Goal: Information Seeking & Learning: Learn about a topic

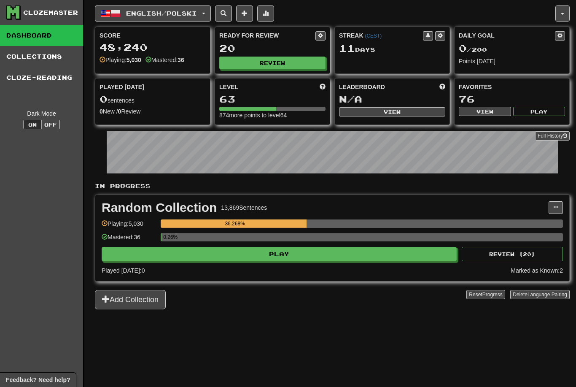
click at [309, 68] on button "Review" at bounding box center [272, 63] width 106 height 13
select select "********"
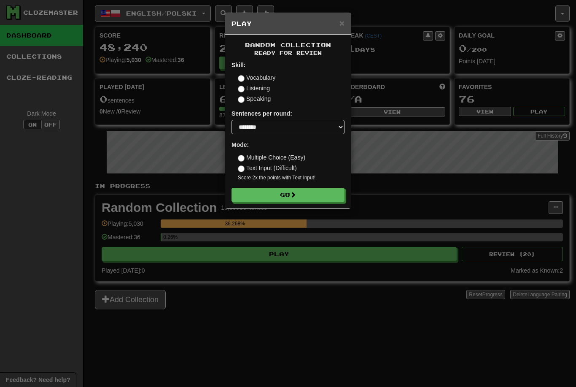
click at [320, 194] on button "Go" at bounding box center [287, 195] width 113 height 14
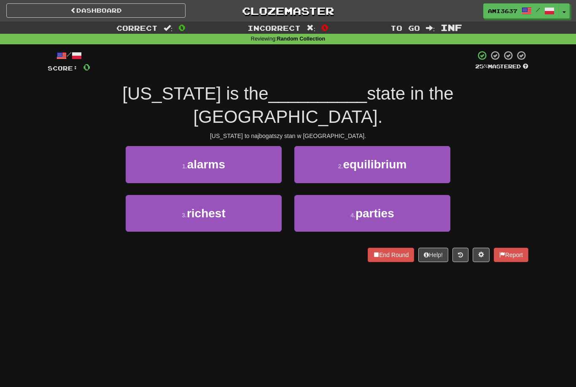
click at [256, 195] on button "3 . richest" at bounding box center [204, 213] width 156 height 37
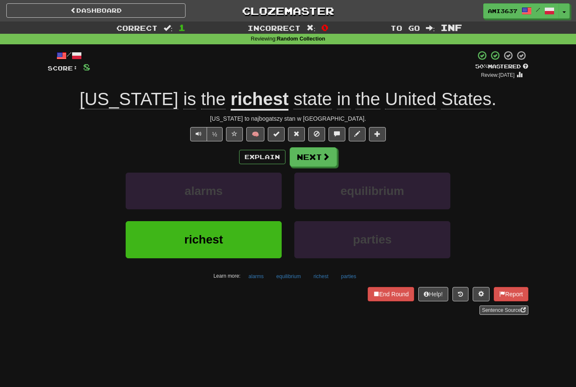
click at [253, 240] on button "richest" at bounding box center [204, 239] width 156 height 37
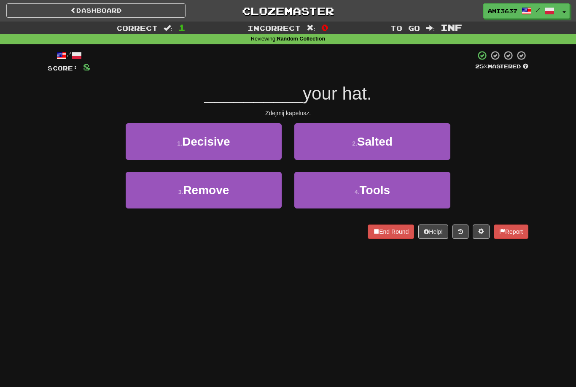
click at [265, 197] on button "3 . Remove" at bounding box center [204, 190] width 156 height 37
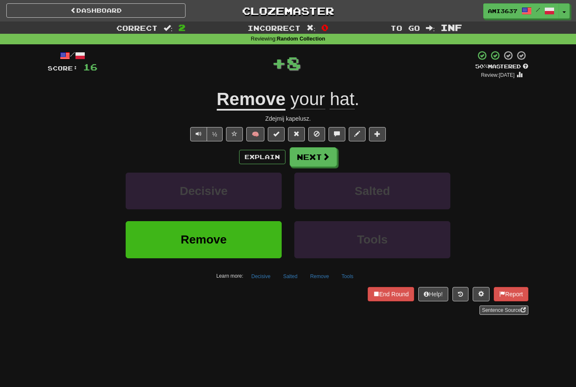
click at [250, 243] on button "Remove" at bounding box center [204, 239] width 156 height 37
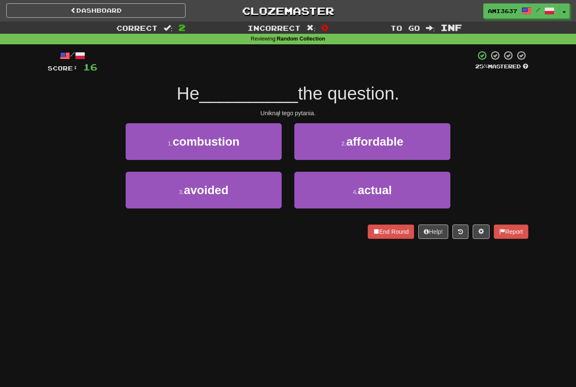
click at [254, 199] on button "3 . avoided" at bounding box center [204, 190] width 156 height 37
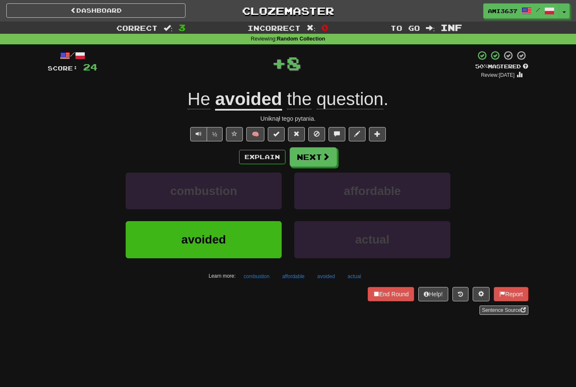
click at [244, 243] on button "avoided" at bounding box center [204, 239] width 156 height 37
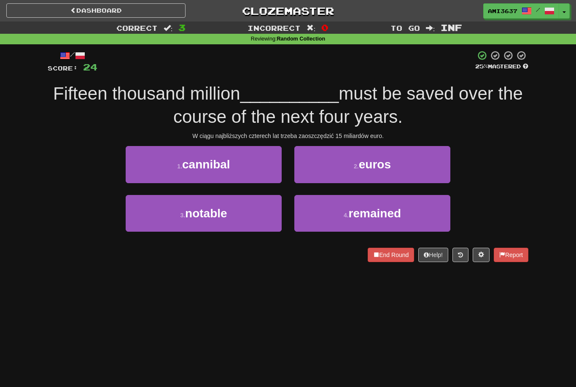
click at [333, 177] on button "2 . euros" at bounding box center [372, 164] width 156 height 37
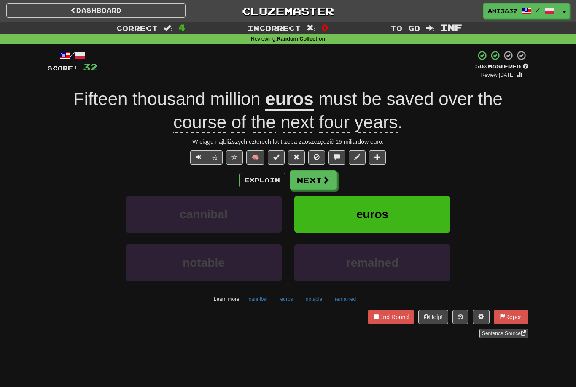
click at [421, 208] on button "euros" at bounding box center [372, 214] width 156 height 37
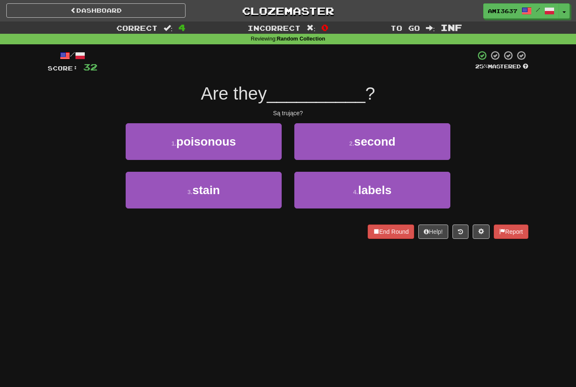
click at [253, 148] on button "1 . poisonous" at bounding box center [204, 141] width 156 height 37
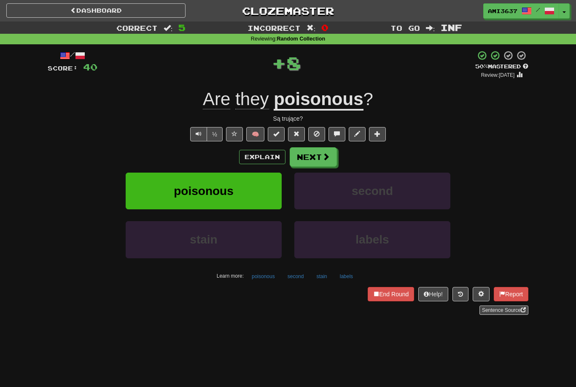
click at [238, 195] on button "poisonous" at bounding box center [204, 190] width 156 height 37
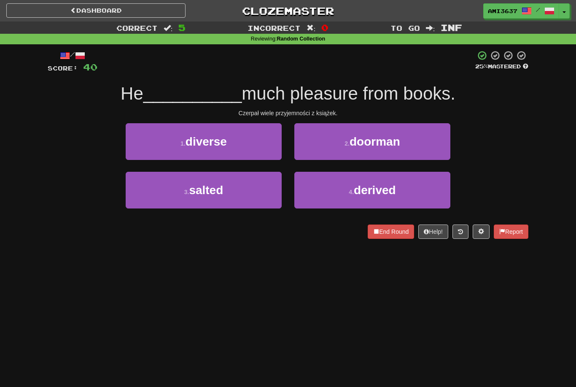
click at [404, 188] on button "4 . derived" at bounding box center [372, 190] width 156 height 37
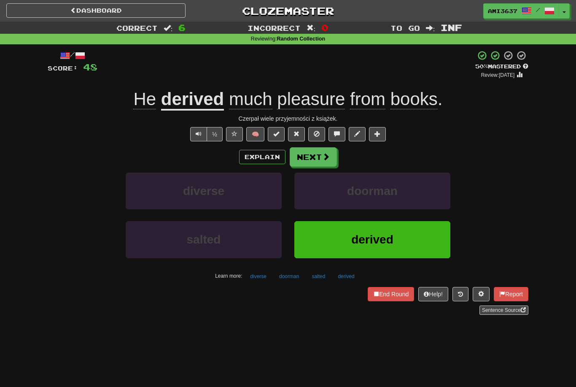
click at [428, 242] on button "derived" at bounding box center [372, 239] width 156 height 37
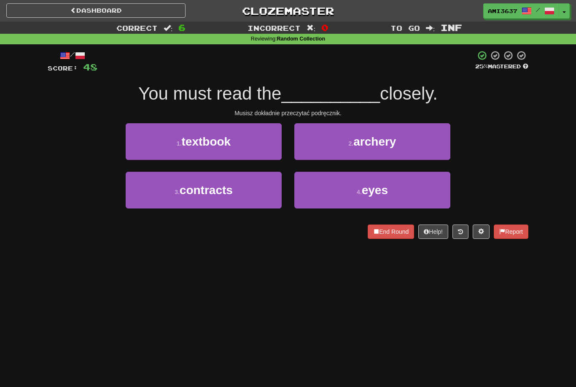
click at [266, 148] on button "1 . textbook" at bounding box center [204, 141] width 156 height 37
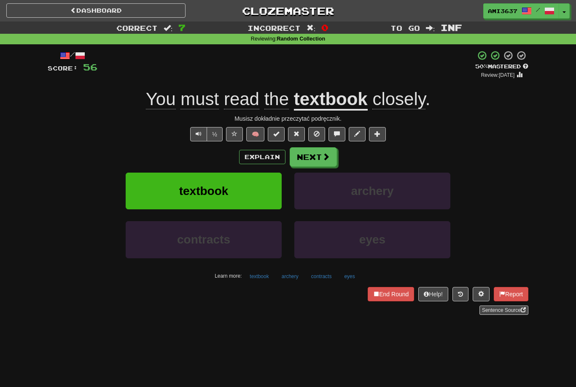
click at [264, 186] on button "textbook" at bounding box center [204, 190] width 156 height 37
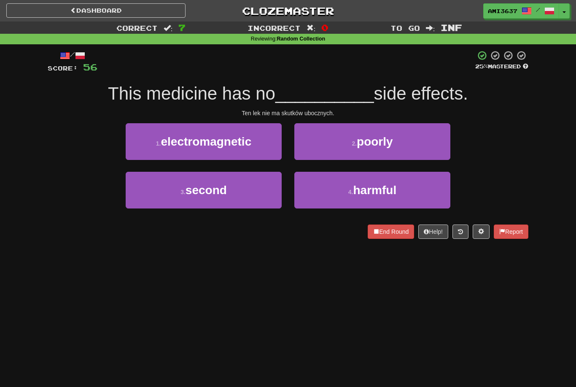
click at [240, 193] on button "3 . second" at bounding box center [204, 190] width 156 height 37
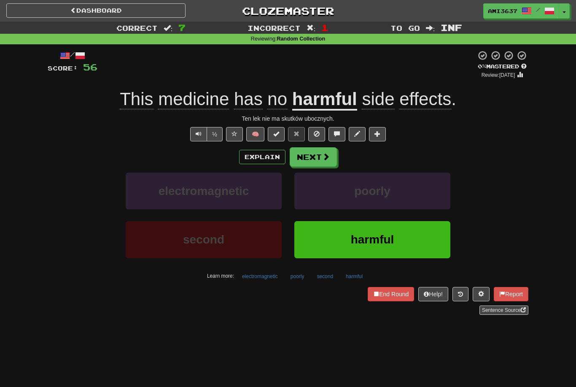
click at [407, 234] on button "harmful" at bounding box center [372, 239] width 156 height 37
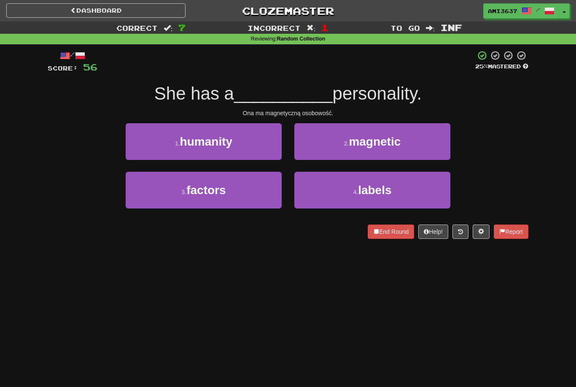
click at [427, 143] on button "2 . magnetic" at bounding box center [372, 141] width 156 height 37
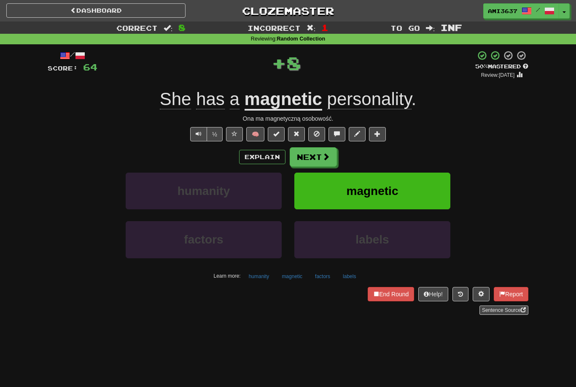
click at [420, 195] on button "magnetic" at bounding box center [372, 190] width 156 height 37
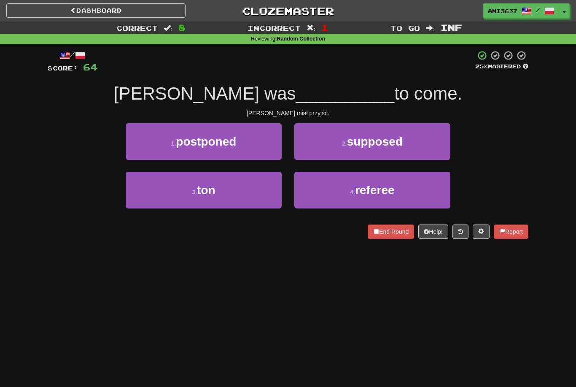
click at [266, 145] on button "1 . postponed" at bounding box center [204, 141] width 156 height 37
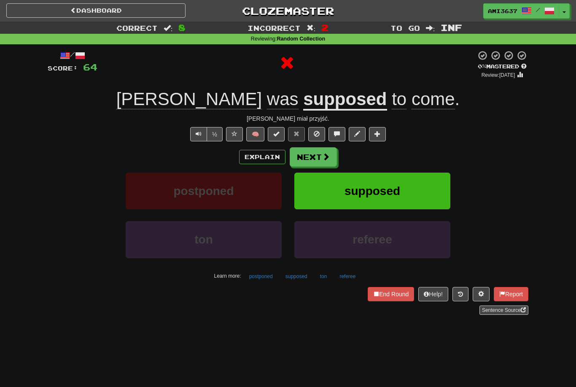
click at [399, 191] on span "supposed" at bounding box center [372, 190] width 56 height 13
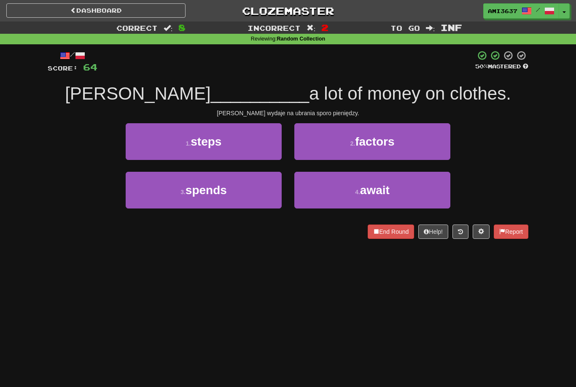
click at [238, 187] on button "3 . spends" at bounding box center [204, 190] width 156 height 37
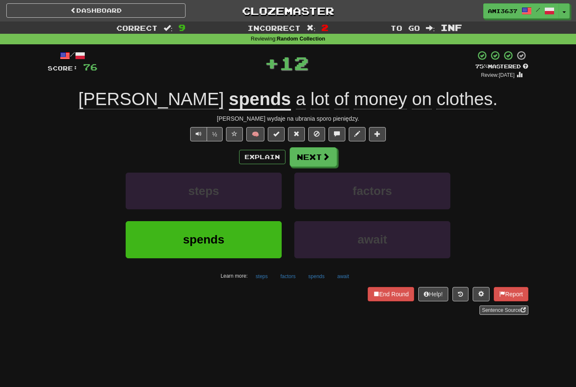
click at [255, 233] on button "spends" at bounding box center [204, 239] width 156 height 37
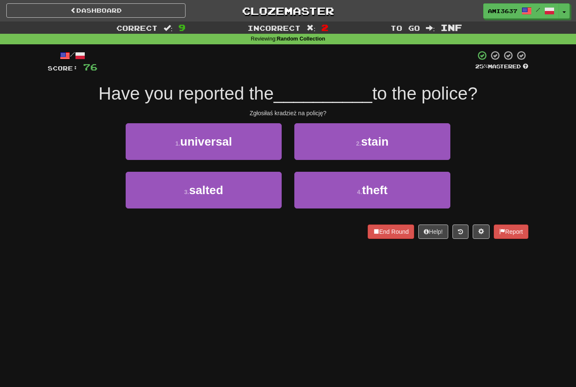
click at [406, 187] on button "4 . theft" at bounding box center [372, 190] width 156 height 37
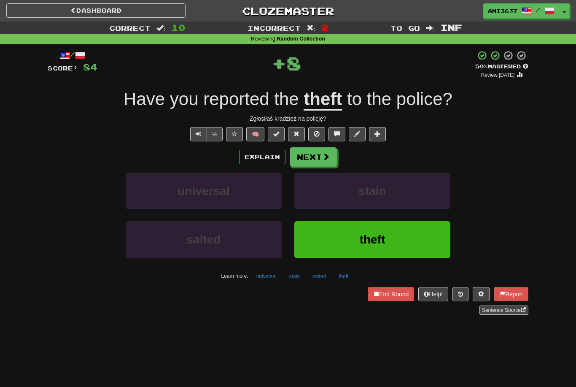
click at [395, 239] on button "theft" at bounding box center [372, 239] width 156 height 37
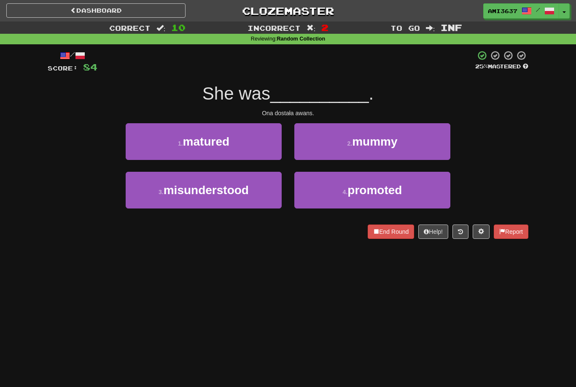
click at [302, 191] on button "4 . promoted" at bounding box center [372, 190] width 156 height 37
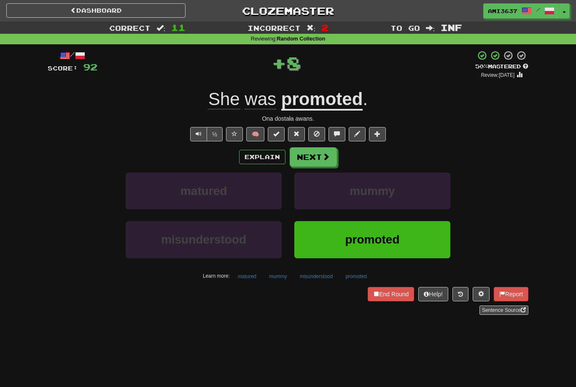
click at [382, 245] on button "promoted" at bounding box center [372, 239] width 156 height 37
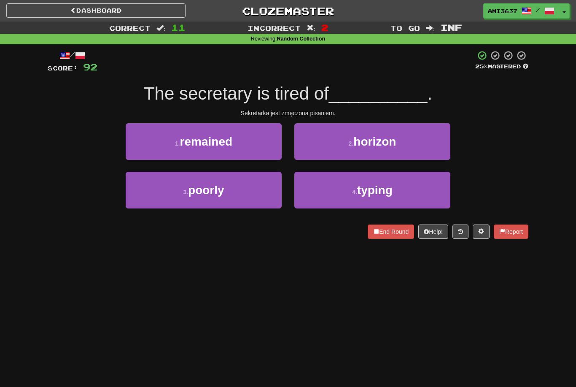
click at [400, 186] on button "4 . typing" at bounding box center [372, 190] width 156 height 37
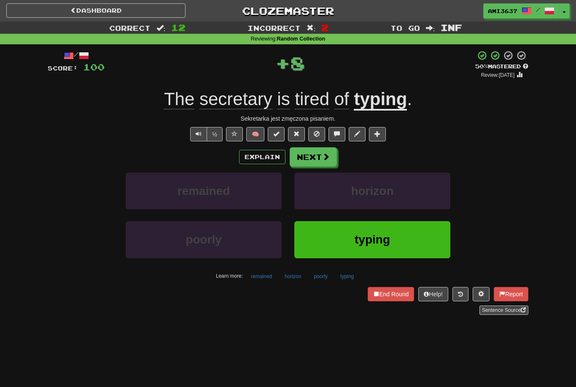
click at [368, 233] on span "typing" at bounding box center [372, 239] width 35 height 13
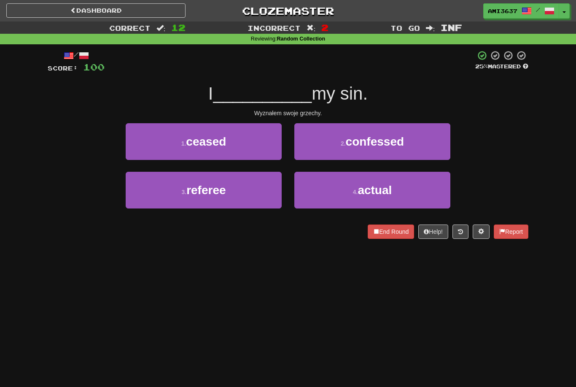
click at [264, 195] on button "3 . referee" at bounding box center [204, 190] width 156 height 37
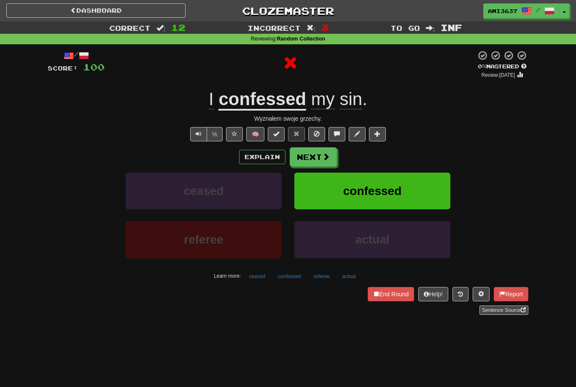
click at [413, 194] on button "confessed" at bounding box center [372, 190] width 156 height 37
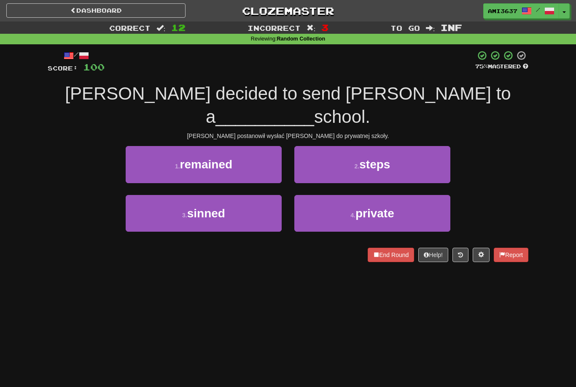
click at [384, 207] on span "private" at bounding box center [374, 213] width 39 height 13
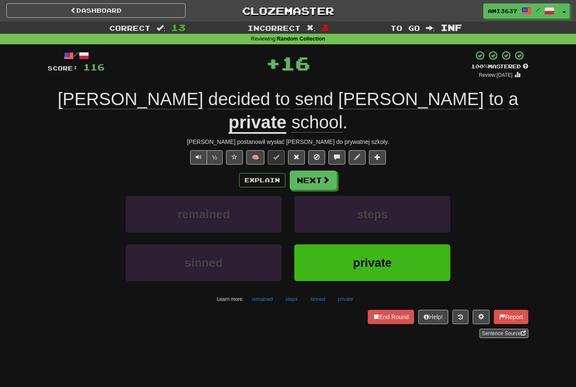
click at [361, 256] on span "private" at bounding box center [372, 262] width 39 height 13
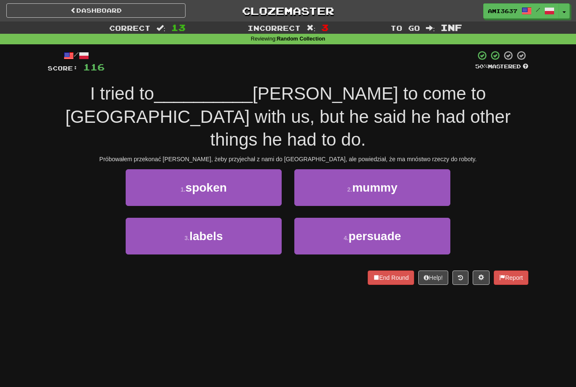
click at [403, 218] on button "4 . persuade" at bounding box center [372, 236] width 156 height 37
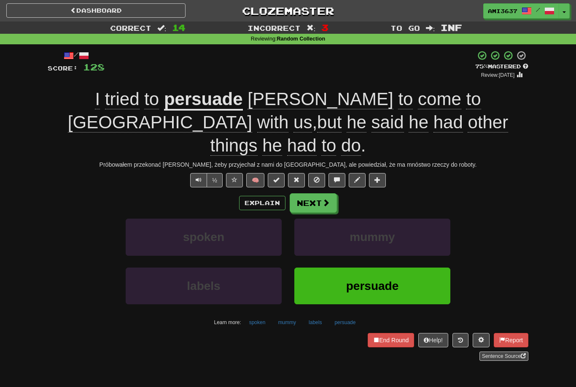
click at [425, 267] on button "persuade" at bounding box center [372, 285] width 156 height 37
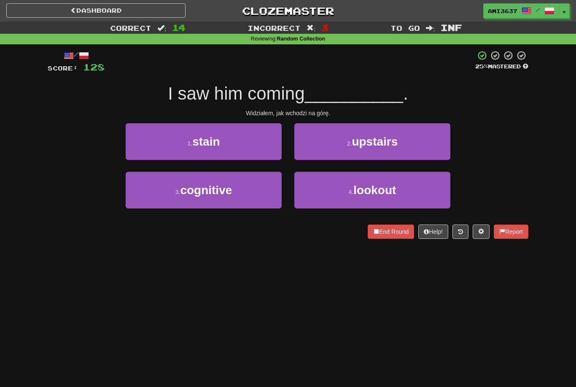
click at [385, 138] on span "upstairs" at bounding box center [375, 141] width 46 height 13
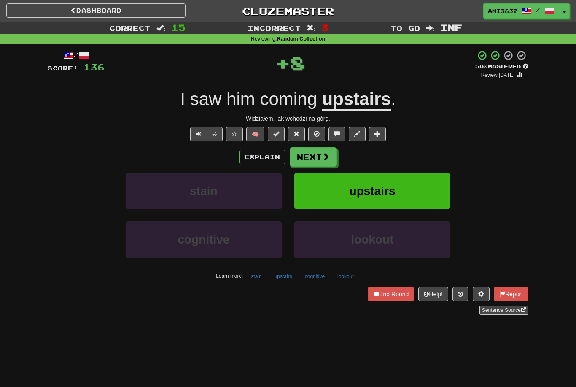
click at [424, 187] on button "upstairs" at bounding box center [372, 190] width 156 height 37
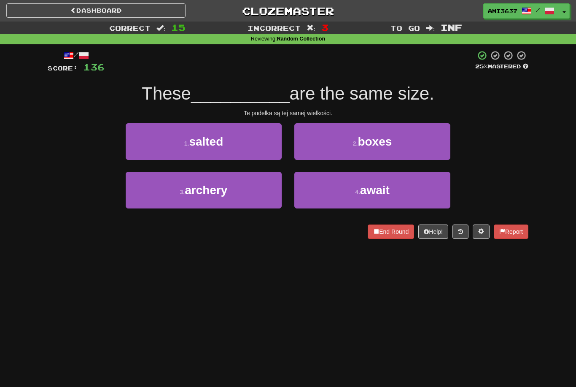
click at [437, 150] on button "2 . boxes" at bounding box center [372, 141] width 156 height 37
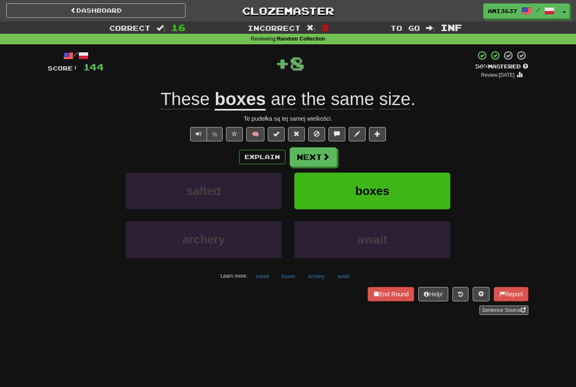
click at [406, 196] on button "boxes" at bounding box center [372, 190] width 156 height 37
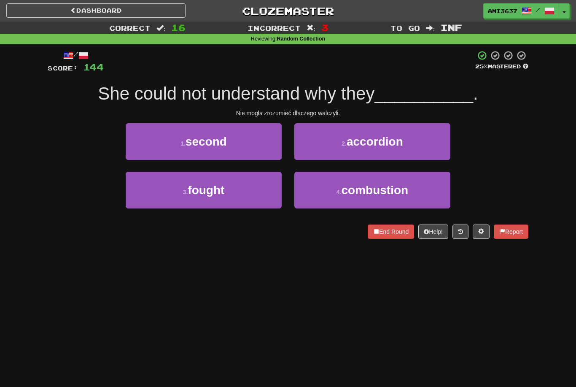
click at [258, 196] on button "3 . fought" at bounding box center [204, 190] width 156 height 37
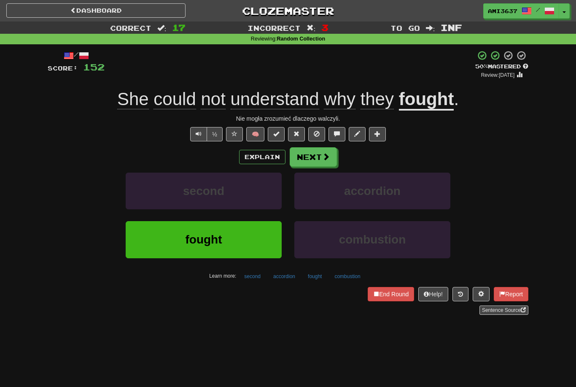
click at [251, 235] on button "fought" at bounding box center [204, 239] width 156 height 37
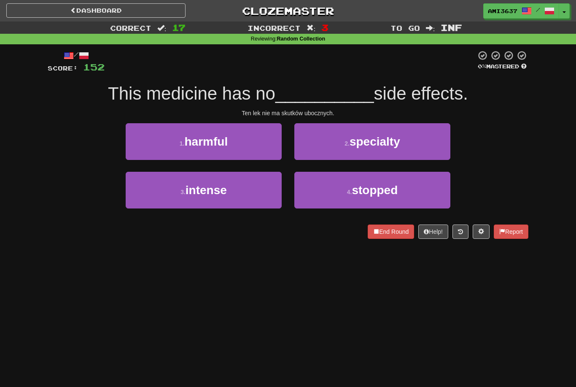
click at [243, 148] on button "1 . harmful" at bounding box center [204, 141] width 156 height 37
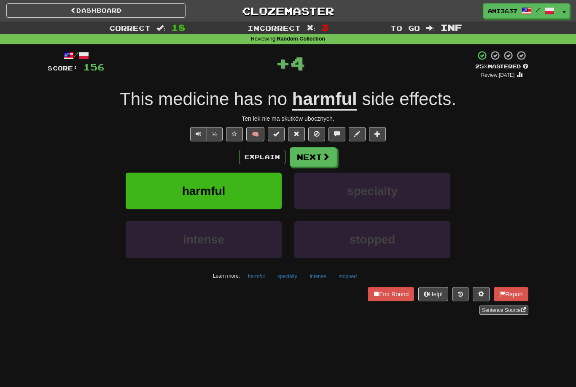
click at [258, 185] on button "harmful" at bounding box center [204, 190] width 156 height 37
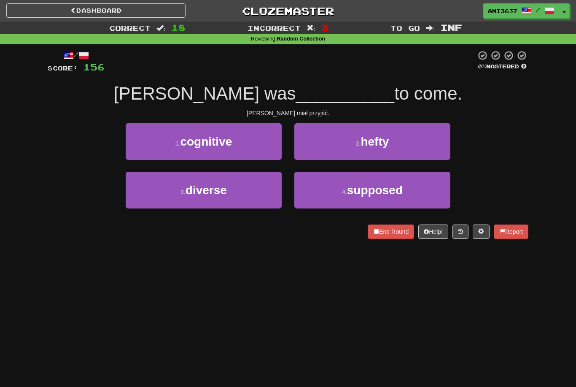
click at [351, 191] on span "supposed" at bounding box center [375, 189] width 56 height 13
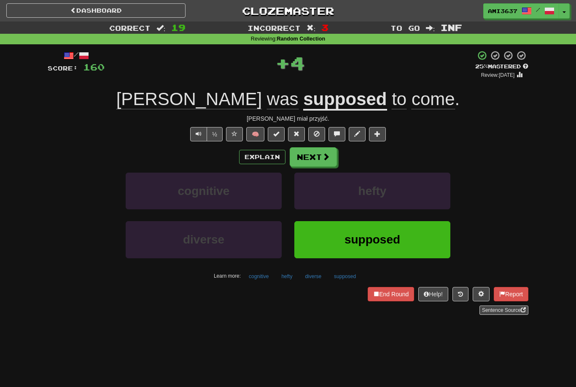
click at [355, 237] on span "supposed" at bounding box center [372, 239] width 56 height 13
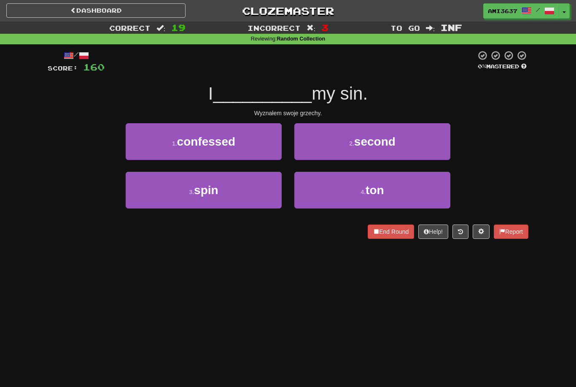
click at [258, 145] on button "1 . confessed" at bounding box center [204, 141] width 156 height 37
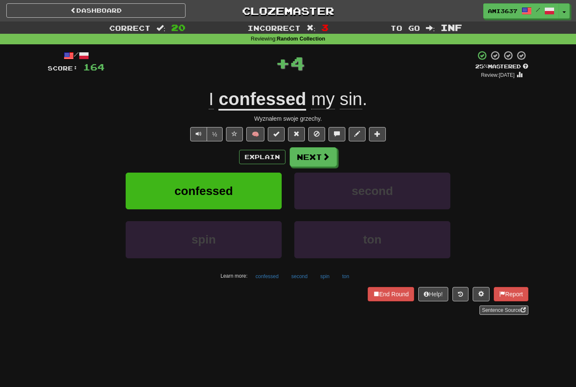
click at [256, 187] on button "confessed" at bounding box center [204, 190] width 156 height 37
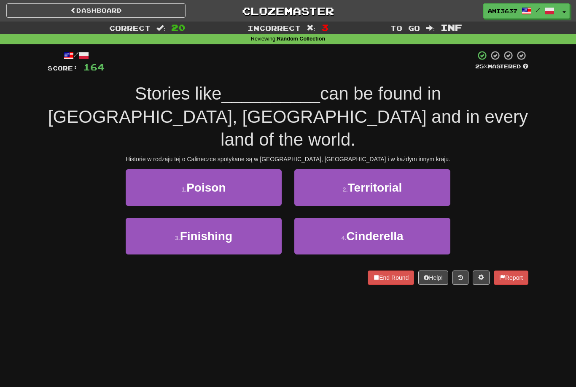
click at [390, 229] on span "Cinderella" at bounding box center [374, 235] width 57 height 13
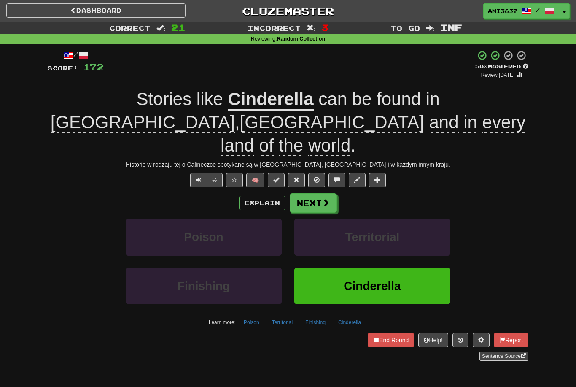
click at [412, 267] on button "Cinderella" at bounding box center [372, 285] width 156 height 37
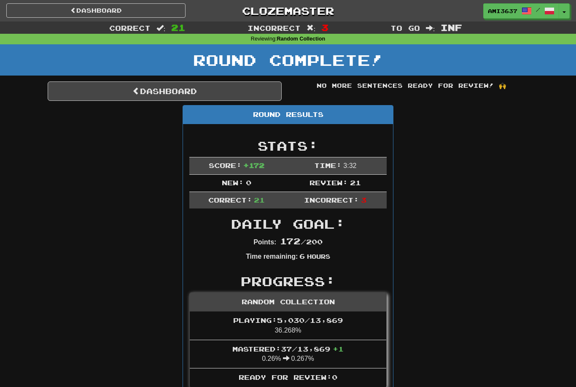
click at [261, 95] on link "Dashboard" at bounding box center [165, 90] width 234 height 19
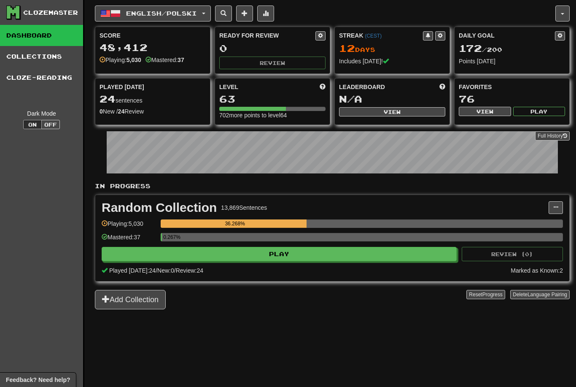
click at [374, 255] on button "Play" at bounding box center [279, 254] width 355 height 14
select select "********"
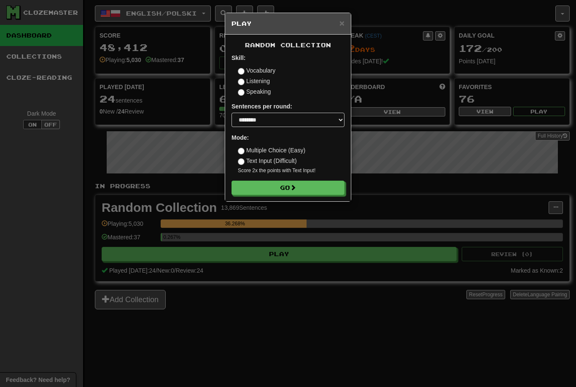
click at [287, 188] on button "Go" at bounding box center [287, 187] width 113 height 14
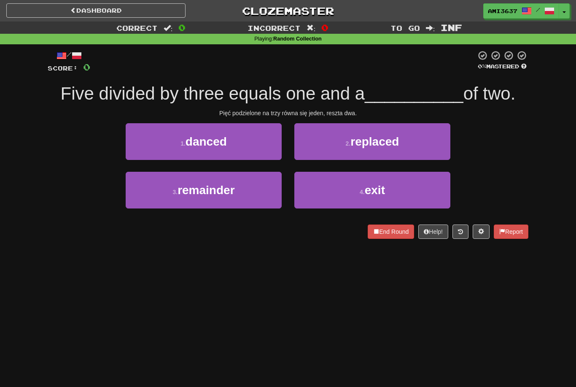
click at [253, 203] on button "3 . remainder" at bounding box center [204, 190] width 156 height 37
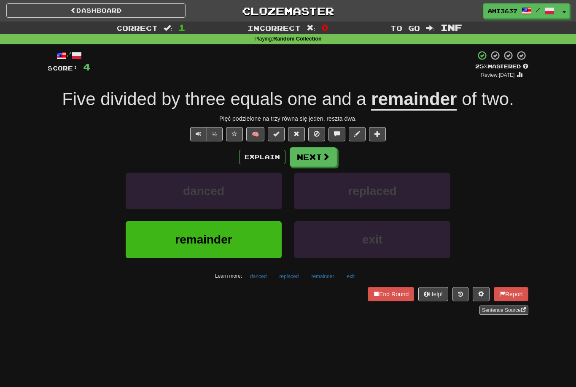
click at [245, 248] on button "remainder" at bounding box center [204, 239] width 156 height 37
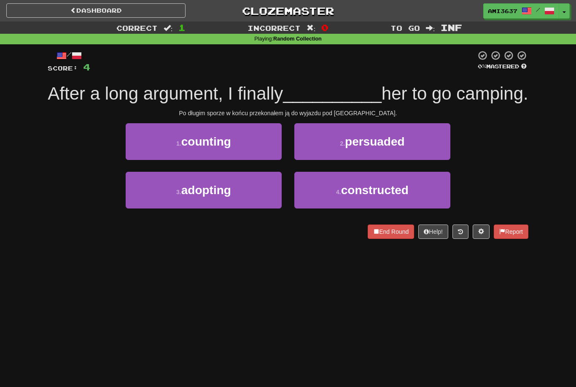
click at [390, 148] on span "persuaded" at bounding box center [375, 141] width 60 height 13
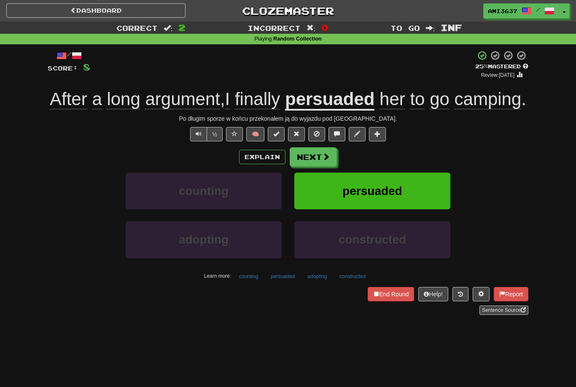
click at [421, 209] on button "persuaded" at bounding box center [372, 190] width 156 height 37
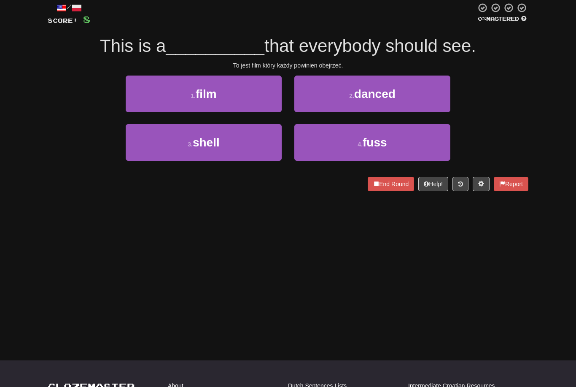
click at [256, 96] on button "1 . film" at bounding box center [204, 94] width 156 height 37
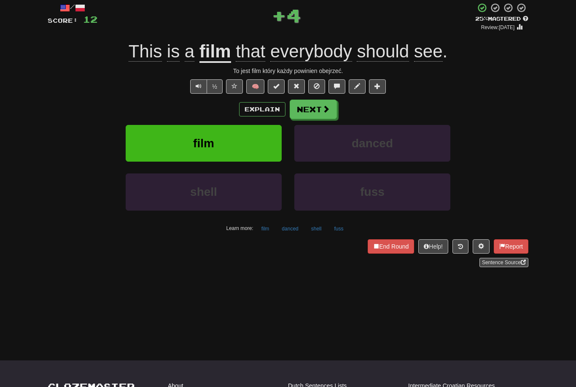
click at [323, 148] on button "danced" at bounding box center [372, 143] width 156 height 37
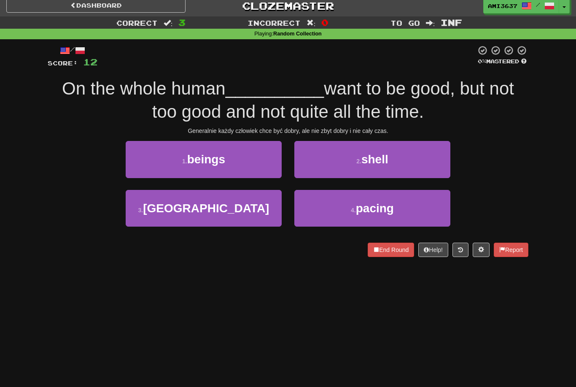
scroll to position [0, 0]
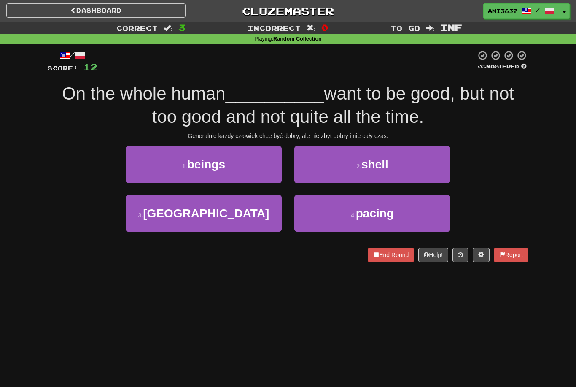
click at [399, 158] on button "2 . shell" at bounding box center [372, 164] width 156 height 37
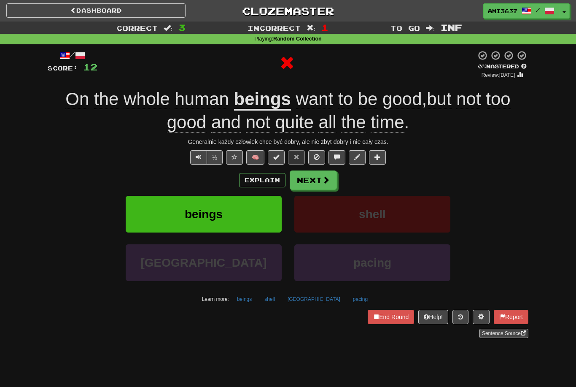
click at [325, 181] on span at bounding box center [326, 180] width 8 height 8
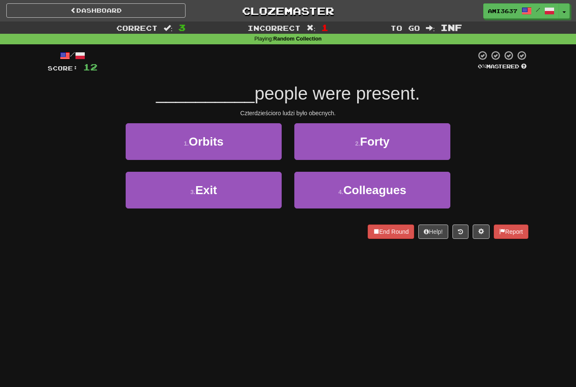
click at [423, 138] on button "2 . Forty" at bounding box center [372, 141] width 156 height 37
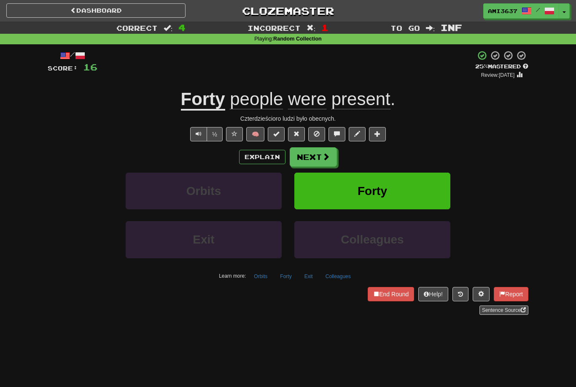
click at [423, 176] on button "Forty" at bounding box center [372, 190] width 156 height 37
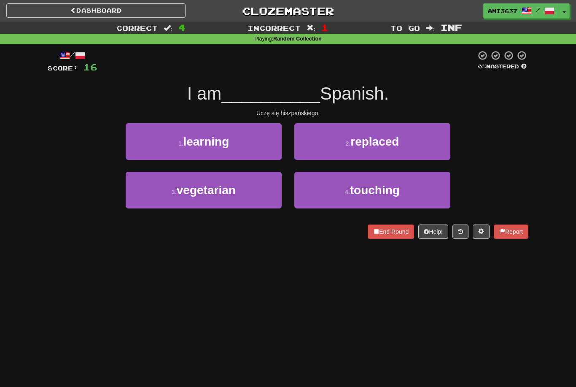
click at [266, 151] on button "1 . learning" at bounding box center [204, 141] width 156 height 37
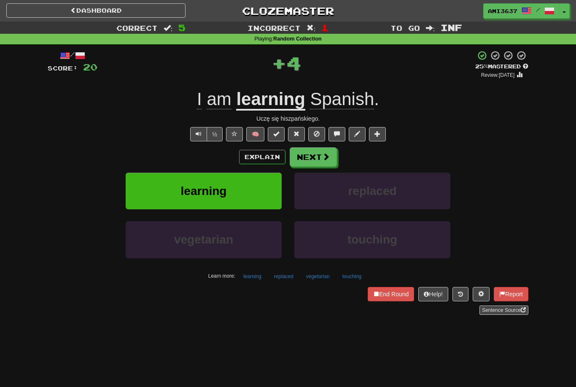
click at [249, 191] on button "learning" at bounding box center [204, 190] width 156 height 37
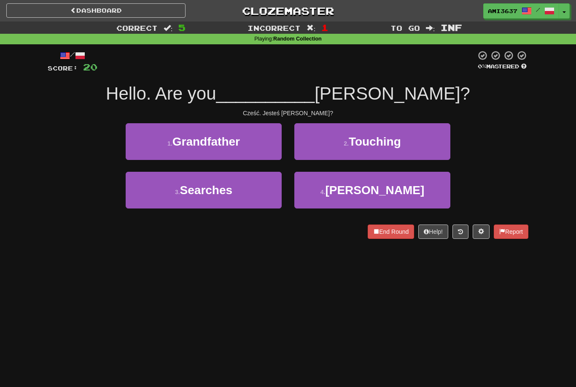
click at [342, 192] on button "4 . Jackie" at bounding box center [372, 190] width 156 height 37
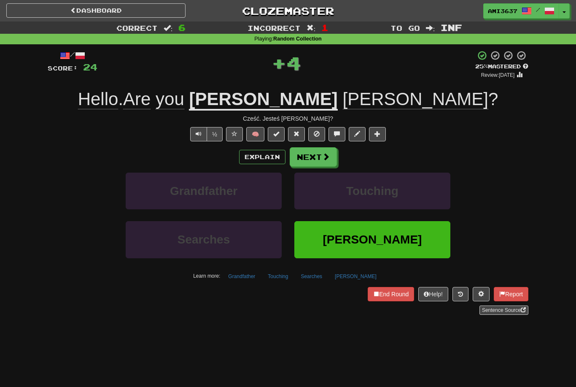
click at [325, 245] on button "Jackie" at bounding box center [372, 239] width 156 height 37
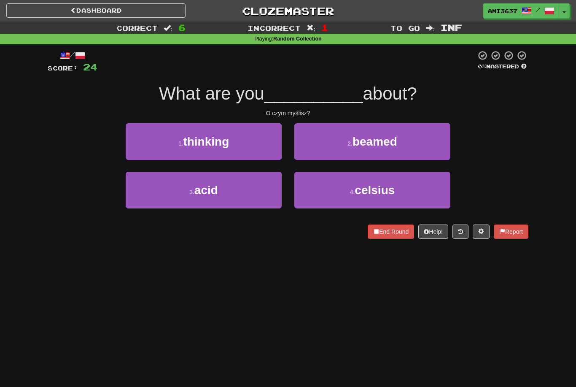
click at [270, 145] on button "1 . thinking" at bounding box center [204, 141] width 156 height 37
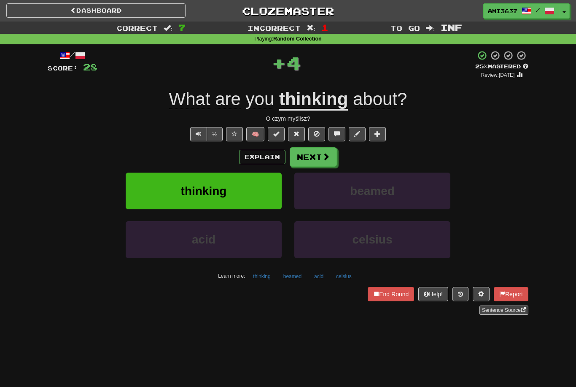
click at [264, 196] on button "thinking" at bounding box center [204, 190] width 156 height 37
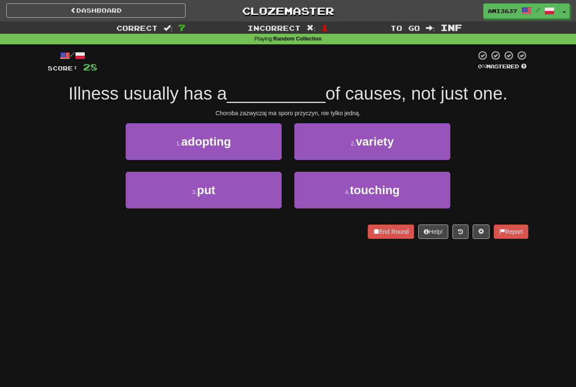
click at [433, 146] on button "2 . variety" at bounding box center [372, 141] width 156 height 37
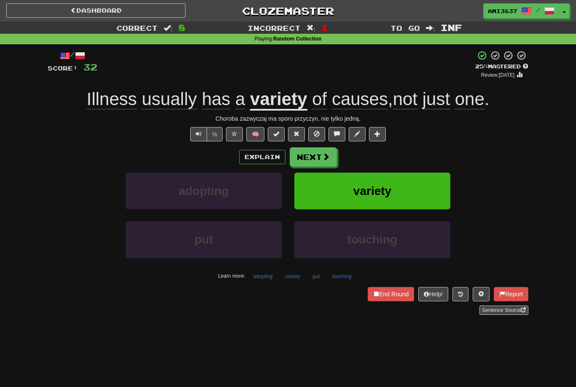
click at [239, 133] on button at bounding box center [234, 134] width 17 height 14
click at [390, 191] on span "variety" at bounding box center [372, 190] width 38 height 13
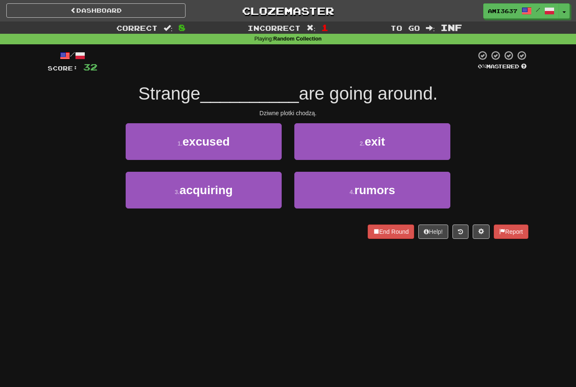
click at [387, 190] on span "rumors" at bounding box center [375, 189] width 40 height 13
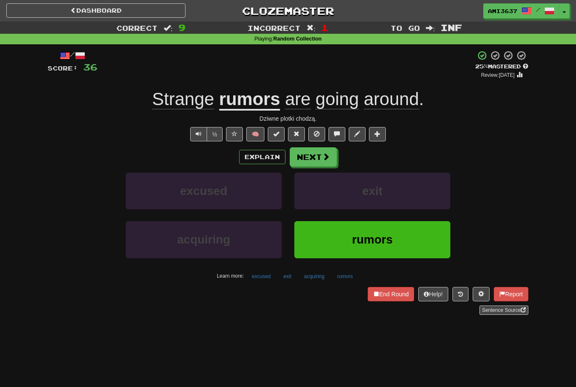
click at [428, 237] on button "rumors" at bounding box center [372, 239] width 156 height 37
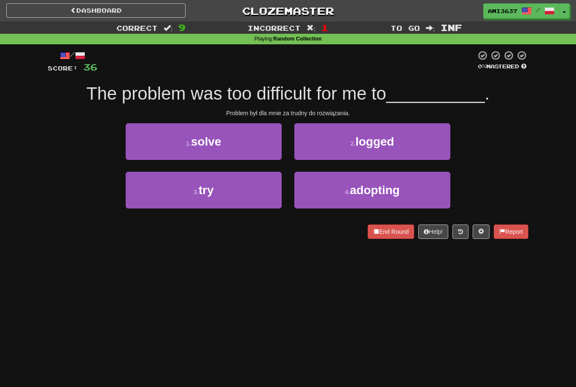
click at [251, 156] on button "1 . solve" at bounding box center [204, 141] width 156 height 37
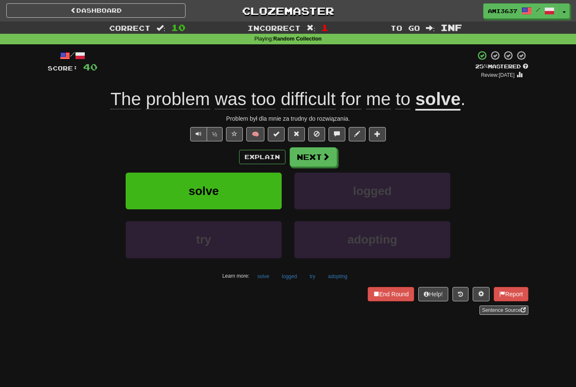
click at [218, 134] on button "½" at bounding box center [215, 134] width 16 height 14
click at [320, 156] on button "Next" at bounding box center [313, 156] width 47 height 19
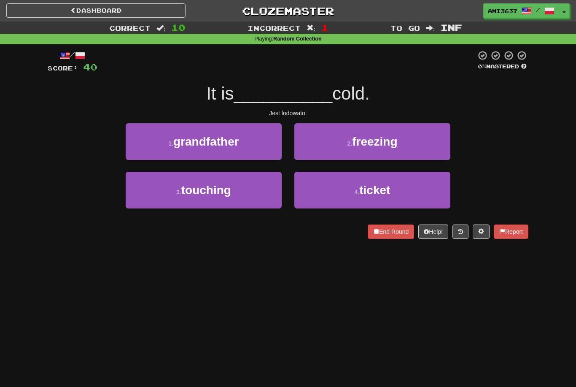
click at [378, 144] on span "freezing" at bounding box center [374, 141] width 45 height 13
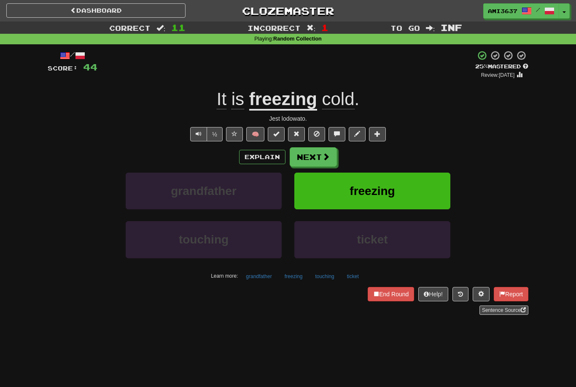
click at [371, 189] on span "freezing" at bounding box center [372, 190] width 45 height 13
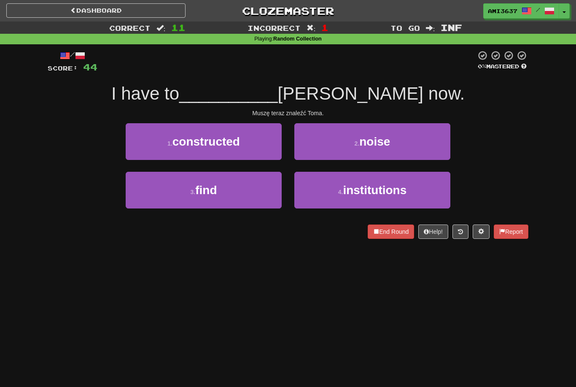
click at [267, 189] on button "3 . find" at bounding box center [204, 190] width 156 height 37
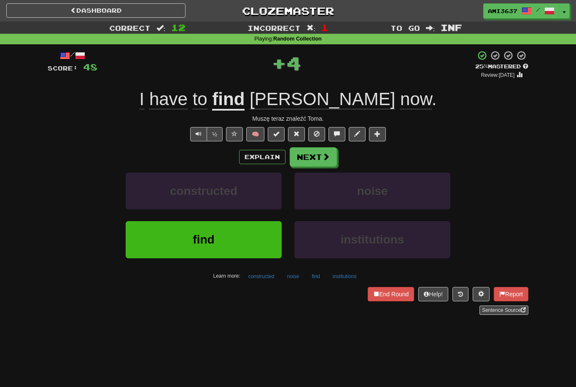
click at [232, 240] on button "find" at bounding box center [204, 239] width 156 height 37
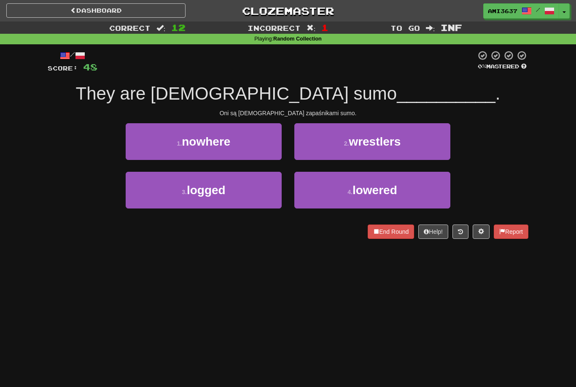
click at [393, 147] on span "wrestlers" at bounding box center [375, 141] width 52 height 13
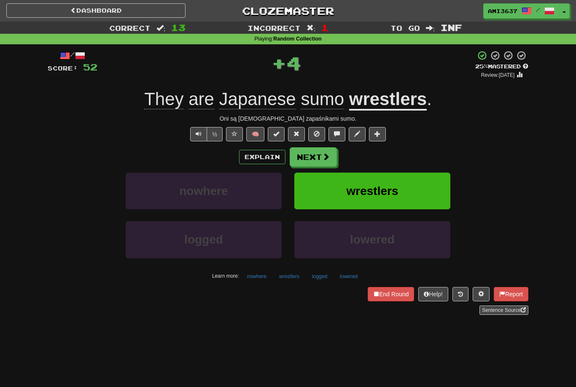
click at [422, 192] on button "wrestlers" at bounding box center [372, 190] width 156 height 37
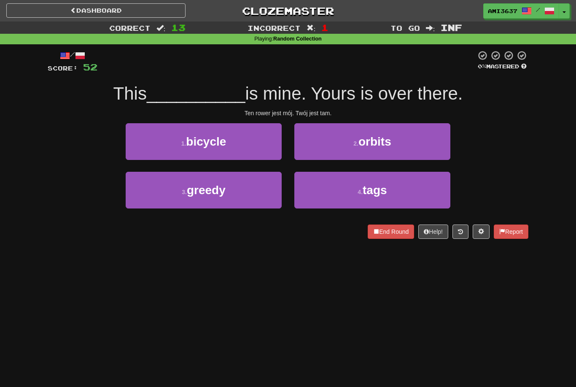
click at [247, 151] on button "1 . bicycle" at bounding box center [204, 141] width 156 height 37
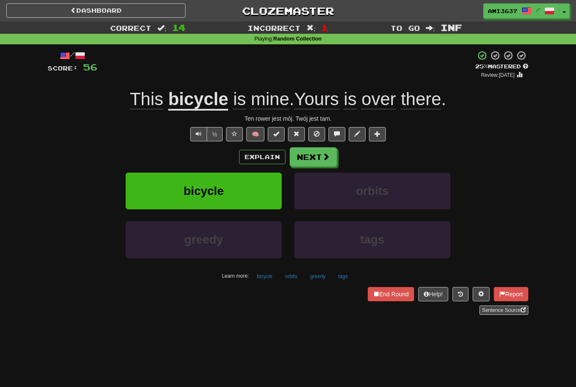
click at [263, 194] on button "bicycle" at bounding box center [204, 190] width 156 height 37
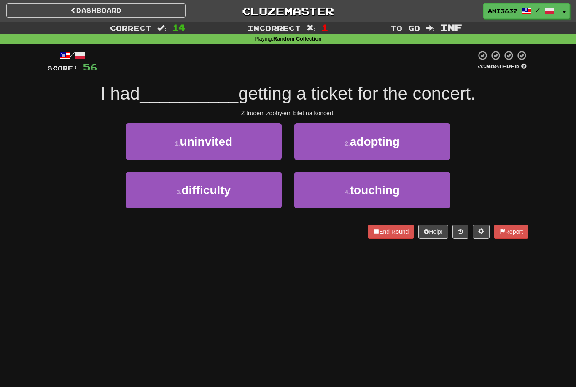
click at [161, 195] on button "3 . difficulty" at bounding box center [204, 190] width 156 height 37
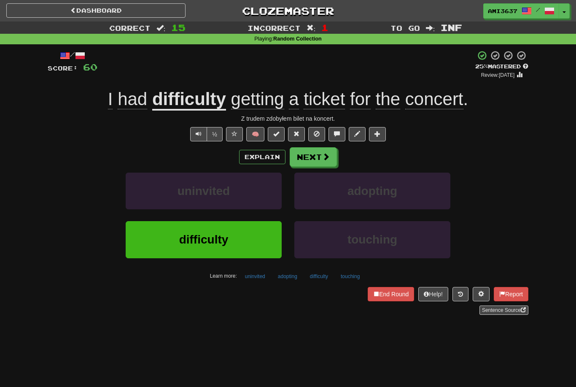
click at [261, 239] on button "difficulty" at bounding box center [204, 239] width 156 height 37
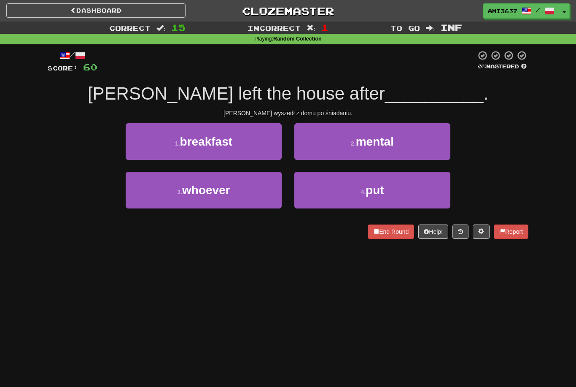
click at [254, 144] on button "1 . breakfast" at bounding box center [204, 141] width 156 height 37
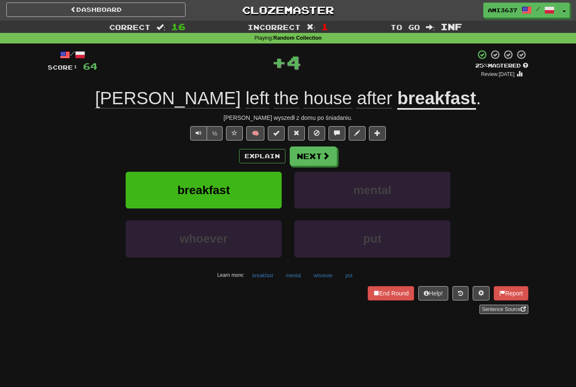
scroll to position [1, 0]
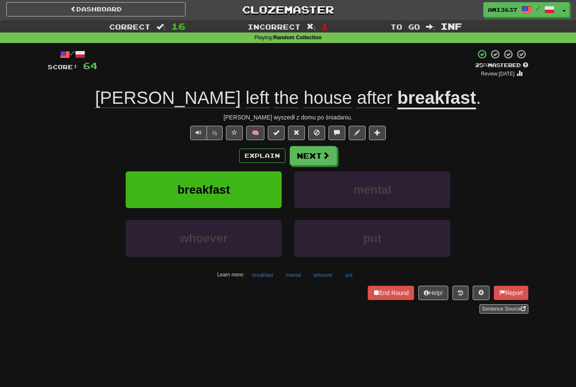
click at [164, 186] on button "breakfast" at bounding box center [204, 189] width 156 height 37
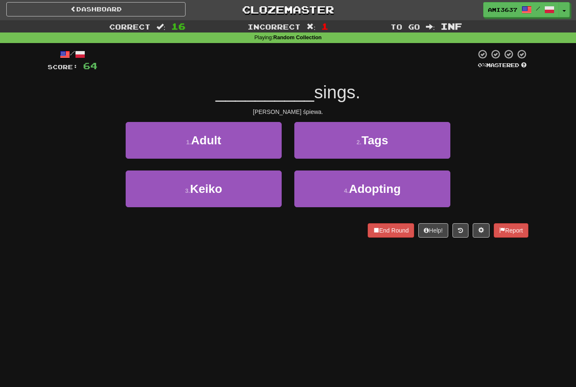
click at [249, 191] on button "3 . Keiko" at bounding box center [204, 188] width 156 height 37
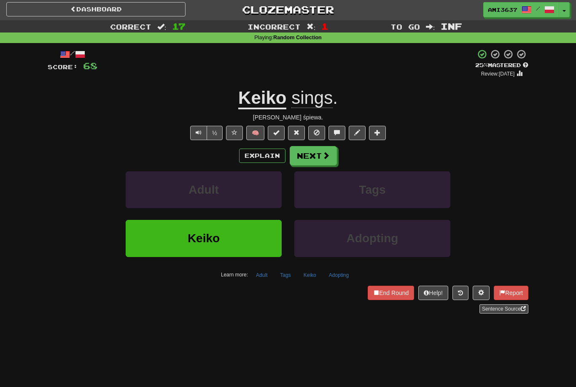
click at [158, 233] on button "Keiko" at bounding box center [204, 238] width 156 height 37
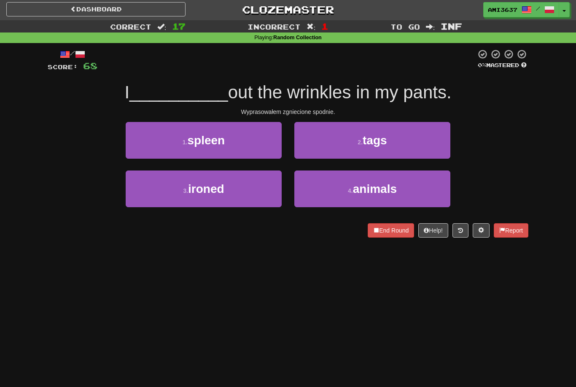
click at [146, 193] on button "3 . ironed" at bounding box center [204, 188] width 156 height 37
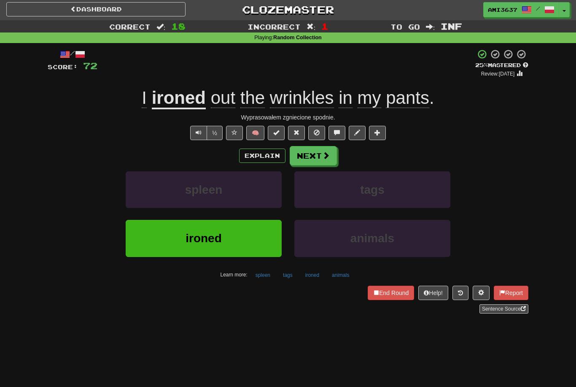
click at [193, 216] on div "spleen" at bounding box center [203, 195] width 169 height 48
click at [172, 245] on button "ironed" at bounding box center [204, 238] width 156 height 37
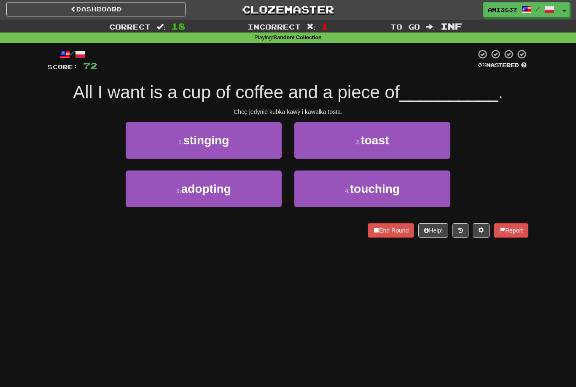
click at [434, 155] on button "2 . toast" at bounding box center [372, 140] width 156 height 37
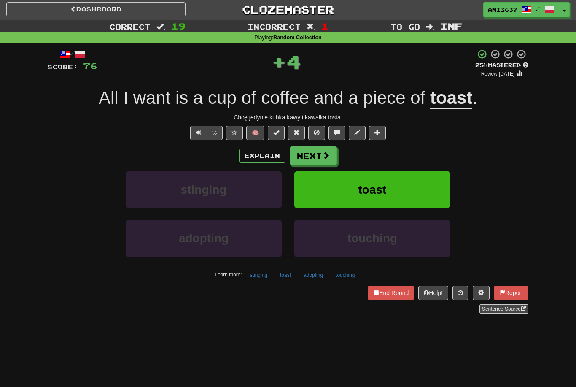
click at [433, 187] on button "toast" at bounding box center [372, 189] width 156 height 37
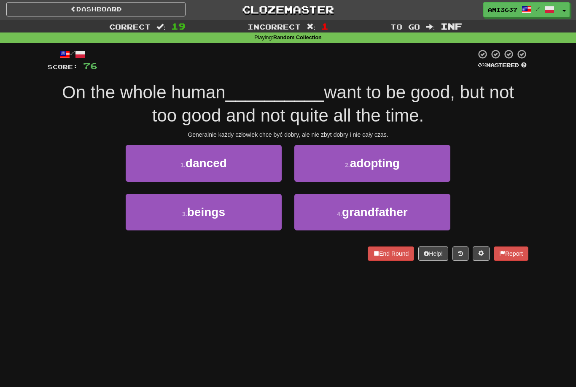
click at [169, 213] on button "3 . beings" at bounding box center [204, 212] width 156 height 37
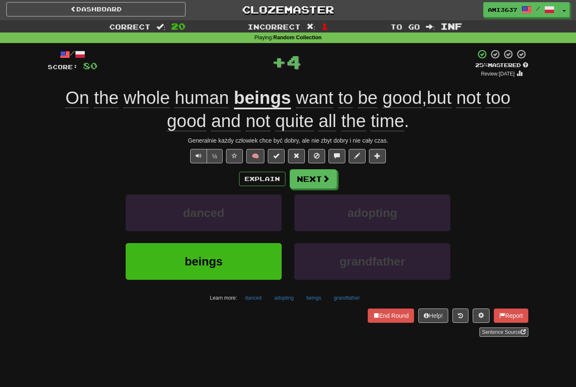
click at [388, 318] on button "End Round" at bounding box center [391, 315] width 46 height 14
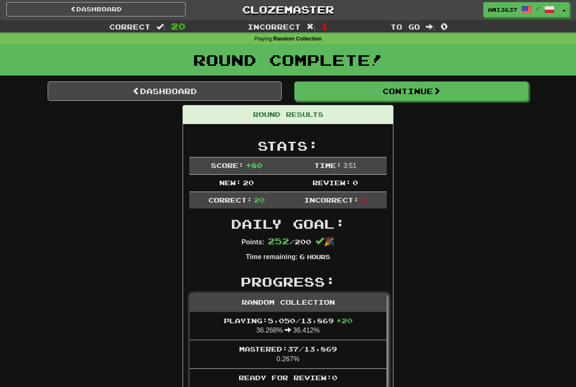
click at [239, 93] on link "Dashboard" at bounding box center [165, 90] width 234 height 19
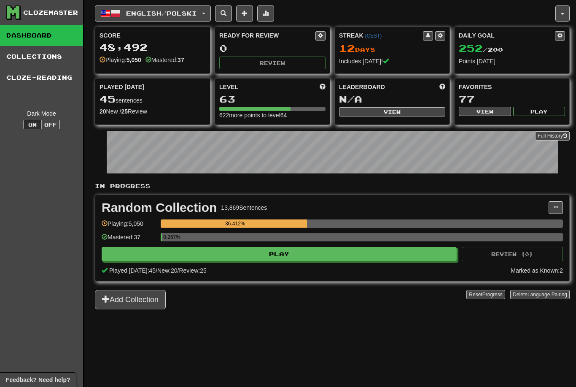
click at [210, 10] on button "English / Polski" at bounding box center [153, 13] width 116 height 16
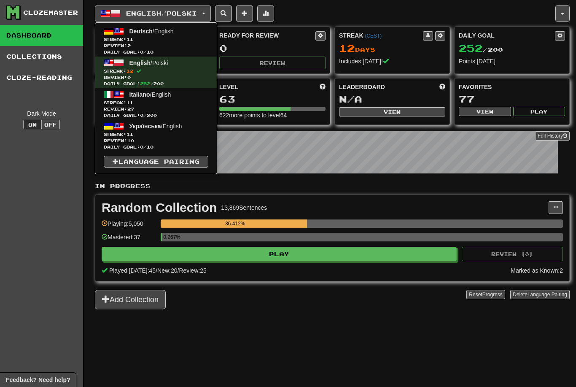
click at [170, 134] on span "Streak: 11" at bounding box center [156, 134] width 105 height 6
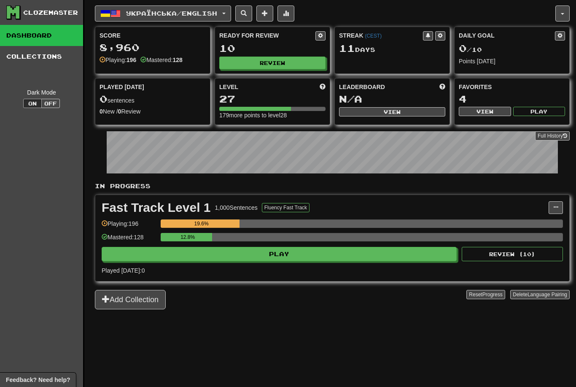
click at [273, 62] on button "Review" at bounding box center [272, 63] width 106 height 13
select select "********"
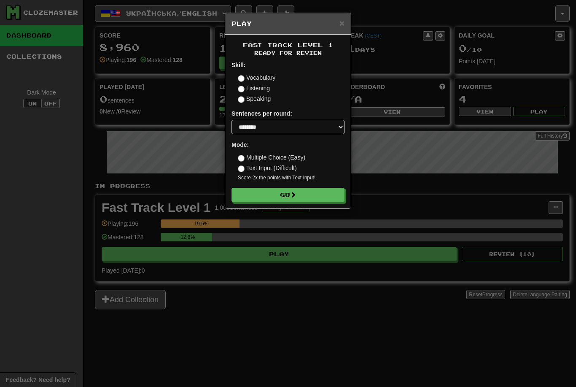
click at [332, 196] on button "Go" at bounding box center [287, 195] width 113 height 14
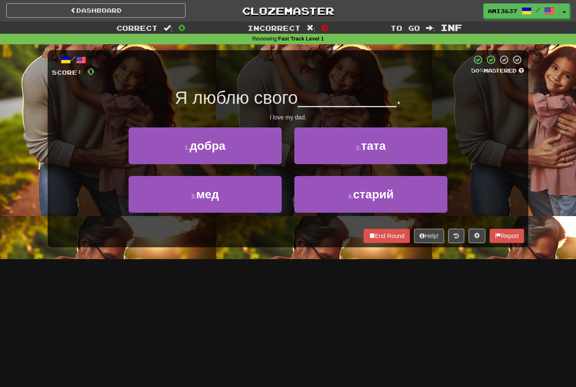
click at [428, 146] on button "2 . тата" at bounding box center [370, 145] width 153 height 37
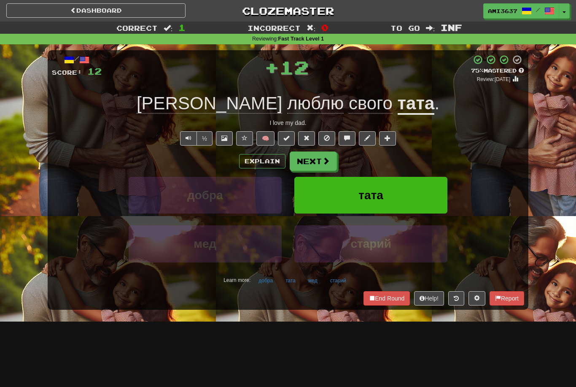
click at [423, 196] on button "тата" at bounding box center [370, 195] width 153 height 37
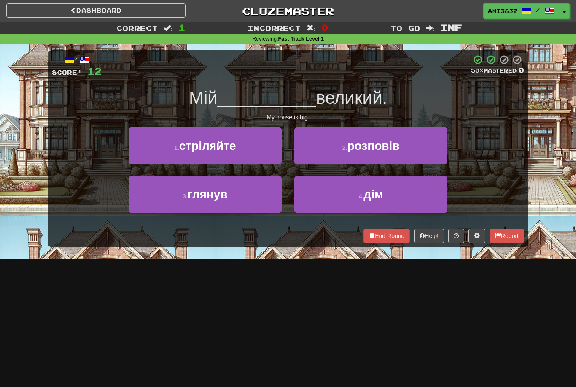
click at [405, 199] on button "4 . дім" at bounding box center [370, 194] width 153 height 37
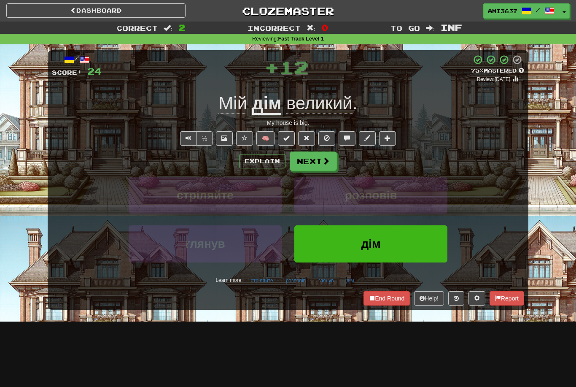
click at [401, 243] on button "дім" at bounding box center [370, 243] width 153 height 37
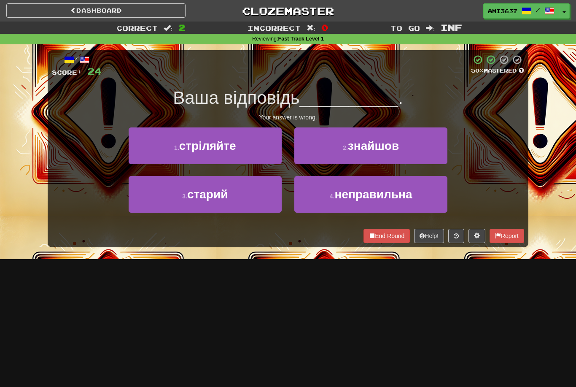
click at [424, 202] on button "4 . неправильна" at bounding box center [370, 194] width 153 height 37
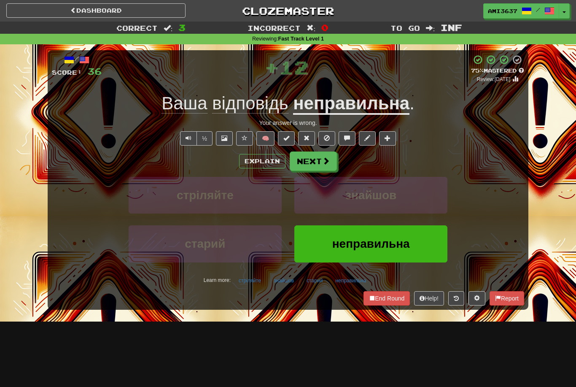
click at [432, 248] on button "неправильна" at bounding box center [370, 243] width 153 height 37
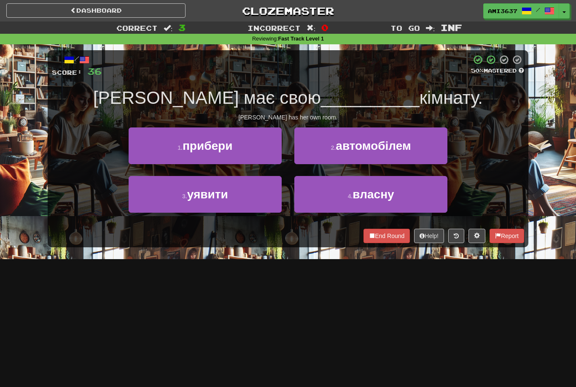
click at [416, 194] on button "4 . власну" at bounding box center [370, 194] width 153 height 37
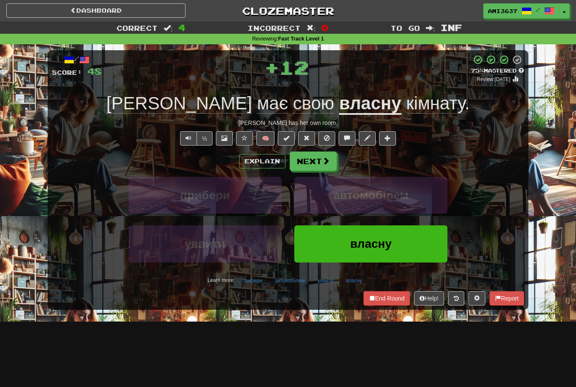
click at [415, 243] on button "власну" at bounding box center [370, 243] width 153 height 37
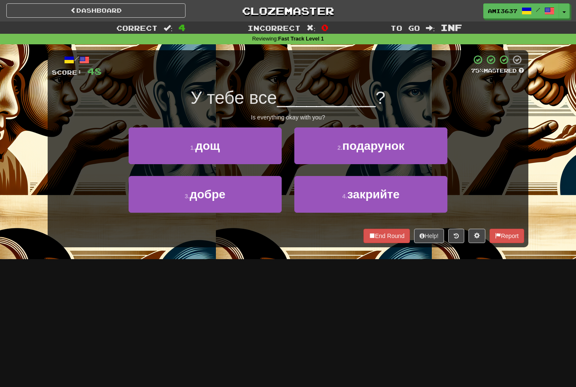
click at [256, 192] on button "3 . добре" at bounding box center [205, 194] width 153 height 37
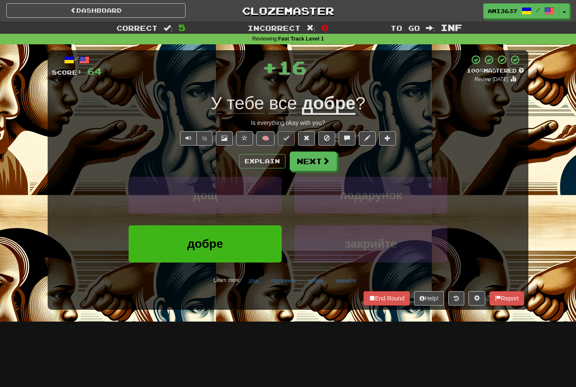
click at [261, 251] on button "добре" at bounding box center [205, 243] width 153 height 37
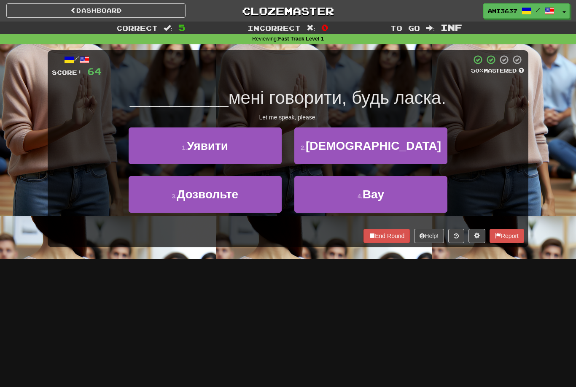
click at [412, 156] on button "2 . Закрийте" at bounding box center [370, 145] width 153 height 37
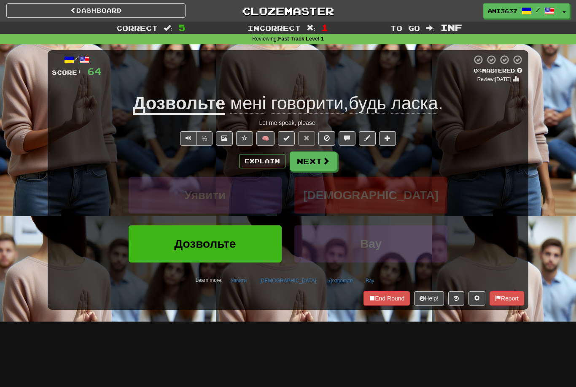
click at [265, 242] on button "Дозвольте" at bounding box center [205, 243] width 153 height 37
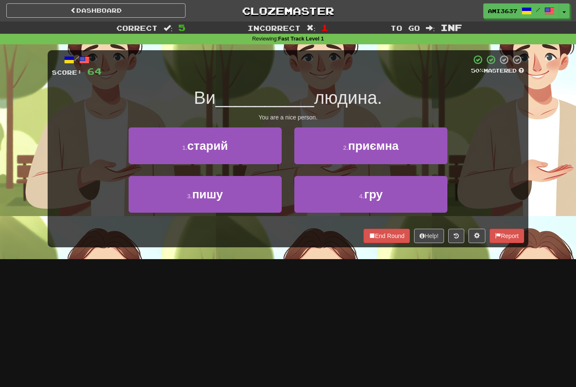
click at [407, 199] on button "4 . гру" at bounding box center [370, 194] width 153 height 37
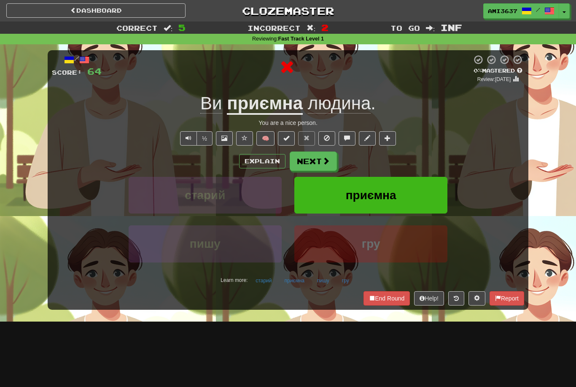
click at [419, 194] on button "приємна" at bounding box center [370, 195] width 153 height 37
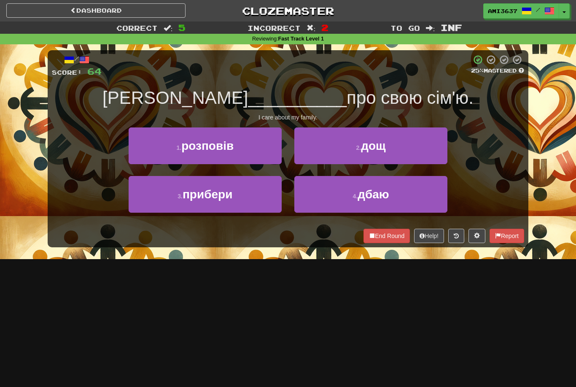
click at [321, 197] on button "4 . дбаю" at bounding box center [370, 194] width 153 height 37
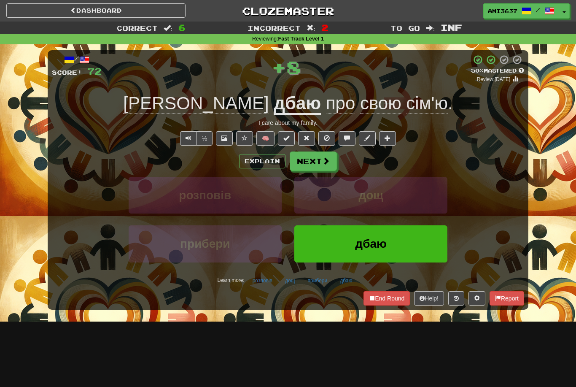
click at [349, 243] on button "дбаю" at bounding box center [370, 243] width 153 height 37
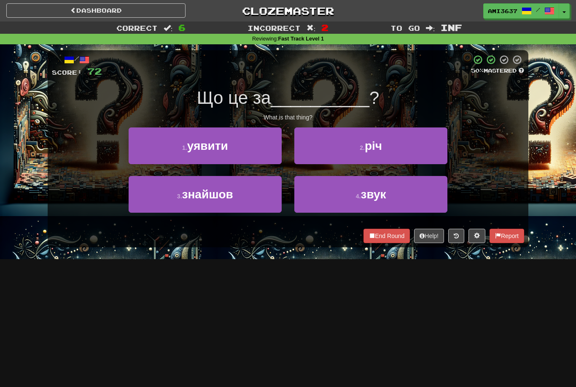
click at [425, 205] on button "4 . звук" at bounding box center [370, 194] width 153 height 37
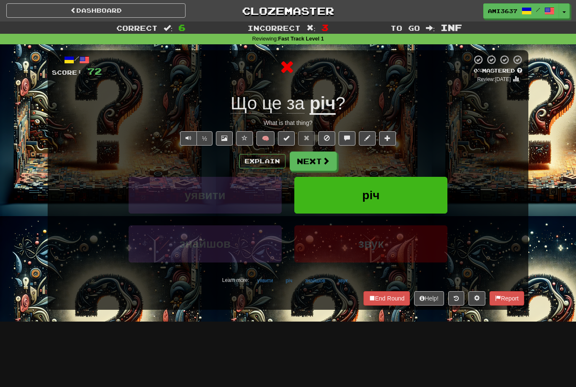
click at [420, 198] on button "річ" at bounding box center [370, 195] width 153 height 37
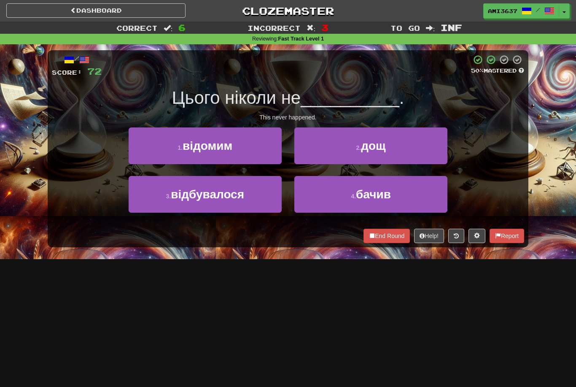
click at [417, 149] on button "2 . дощ" at bounding box center [370, 145] width 153 height 37
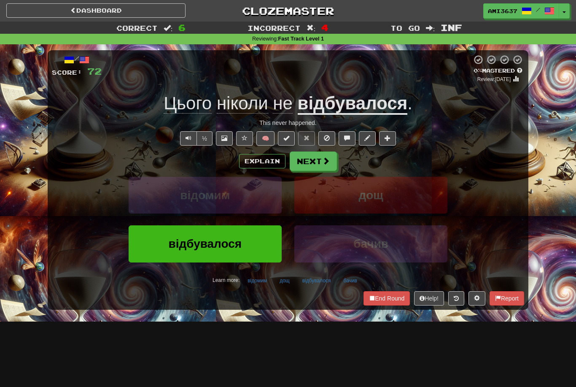
click at [275, 249] on button "відбувалося" at bounding box center [205, 243] width 153 height 37
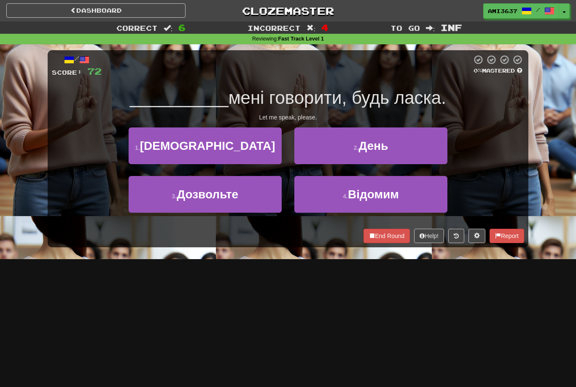
click at [263, 199] on button "3 . Дозвольте" at bounding box center [205, 194] width 153 height 37
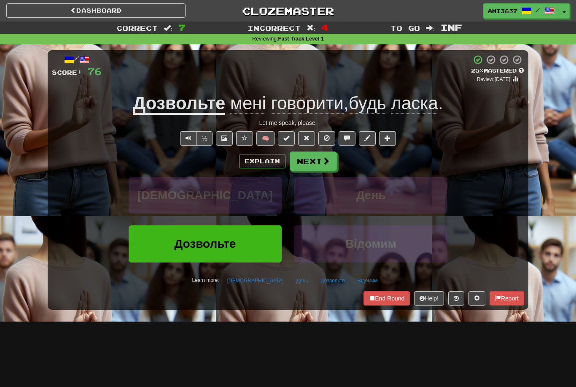
click at [260, 240] on button "Дозвольте" at bounding box center [205, 243] width 153 height 37
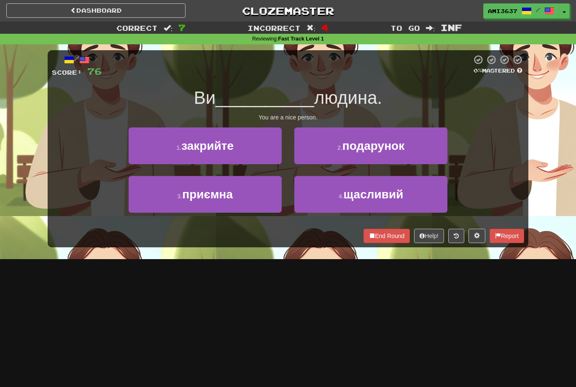
click at [257, 201] on button "3 . приємна" at bounding box center [205, 194] width 153 height 37
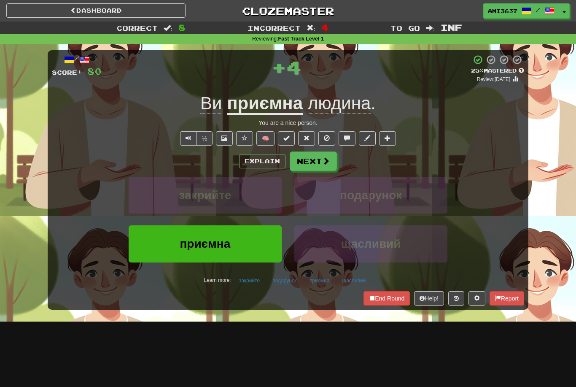
click at [256, 248] on button "приємна" at bounding box center [205, 243] width 153 height 37
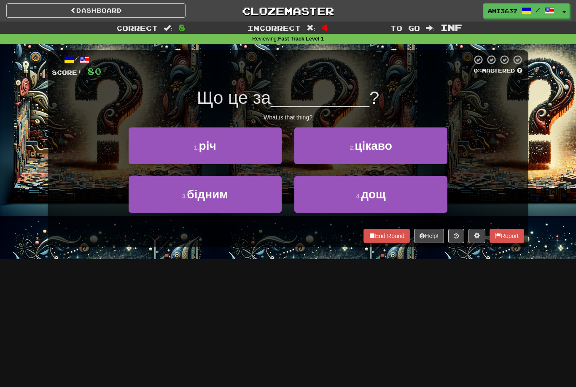
click at [265, 150] on button "1 . річ" at bounding box center [205, 145] width 153 height 37
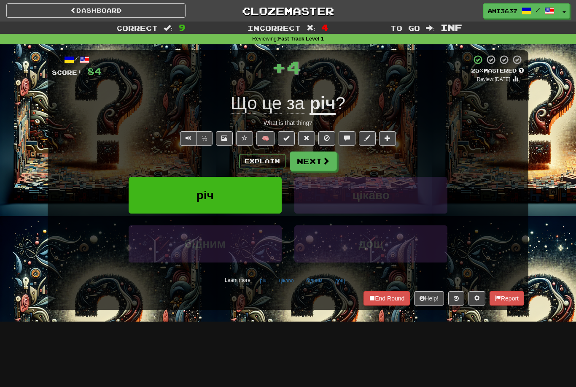
click at [253, 199] on button "річ" at bounding box center [205, 195] width 153 height 37
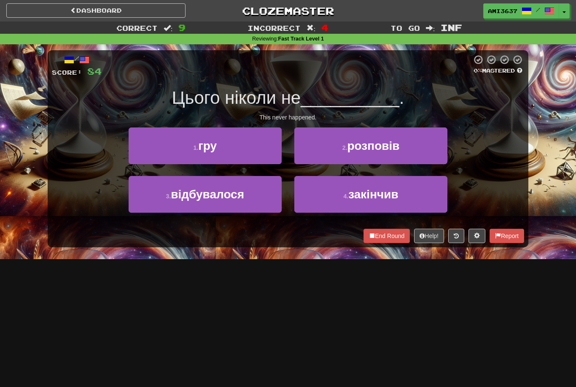
click at [260, 201] on button "3 . відбувалося" at bounding box center [205, 194] width 153 height 37
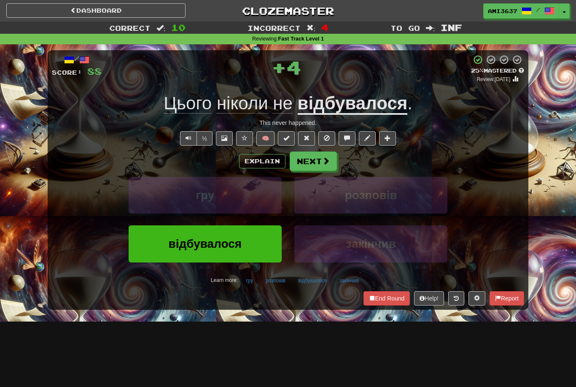
click at [245, 243] on button "відбувалося" at bounding box center [205, 243] width 153 height 37
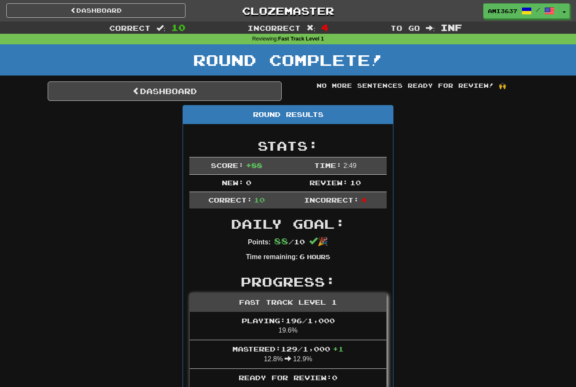
click at [237, 91] on link "Dashboard" at bounding box center [165, 90] width 234 height 19
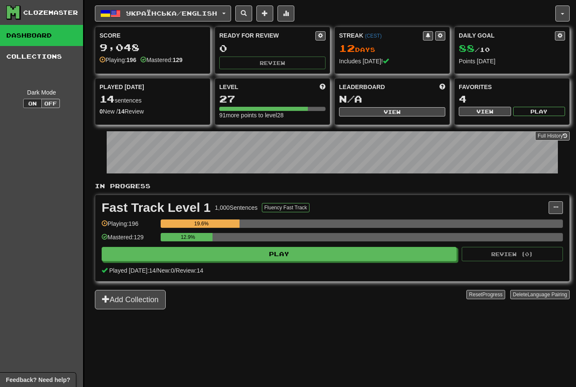
click at [135, 15] on span "Українська / English" at bounding box center [171, 13] width 91 height 7
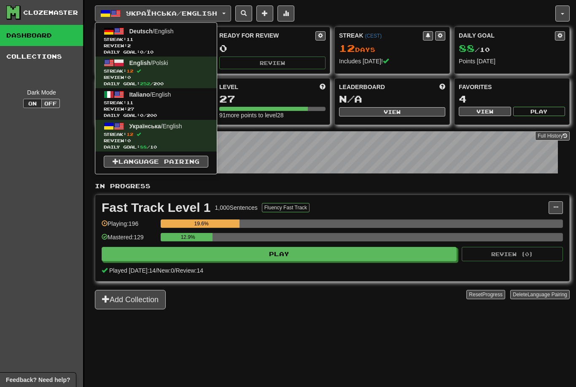
click at [126, 41] on span "Streak: 11" at bounding box center [156, 39] width 105 height 6
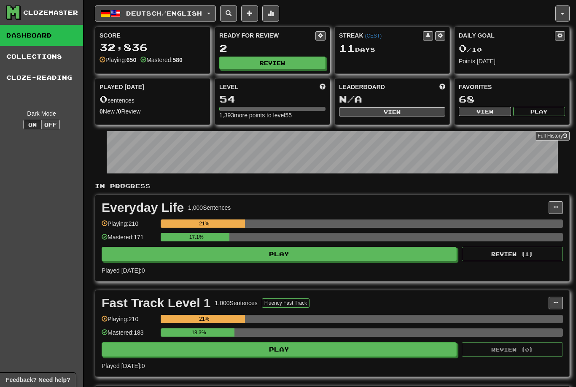
click at [285, 68] on button "Review" at bounding box center [272, 63] width 106 height 13
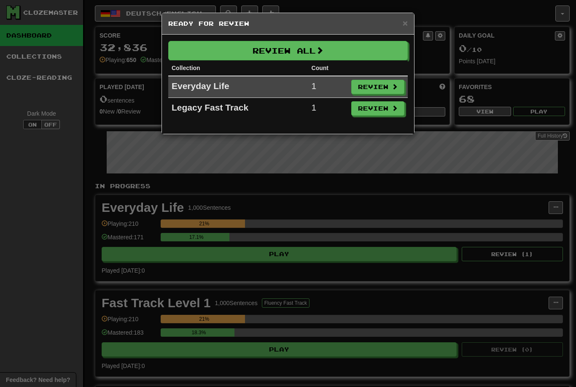
click at [369, 49] on button "Review All" at bounding box center [287, 50] width 239 height 19
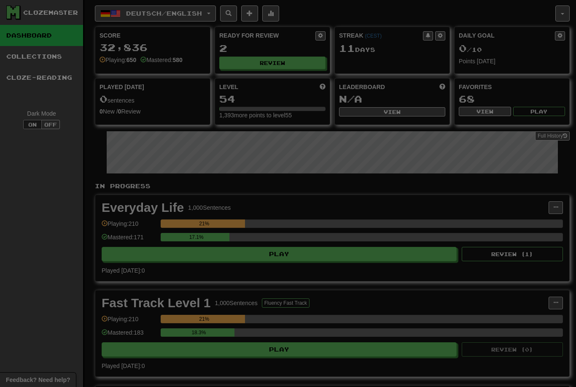
select select "********"
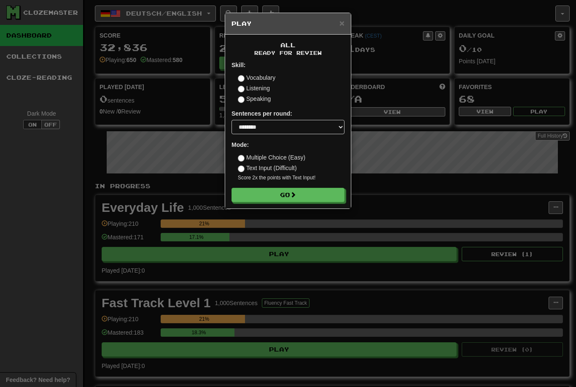
click at [318, 196] on button "Go" at bounding box center [287, 195] width 113 height 14
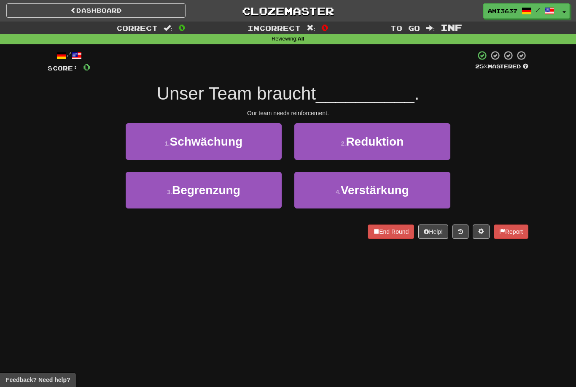
click at [432, 193] on button "4 . Verstärkung" at bounding box center [372, 190] width 156 height 37
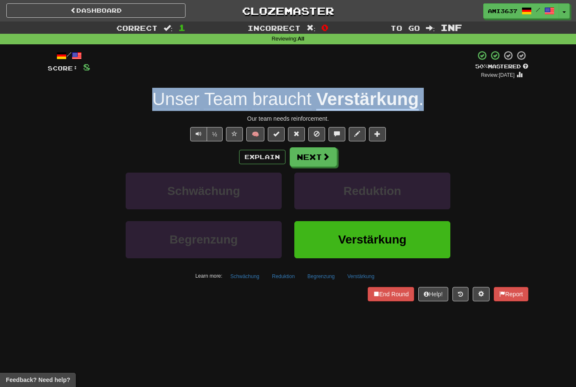
click at [420, 241] on button "Verstärkung" at bounding box center [372, 239] width 156 height 37
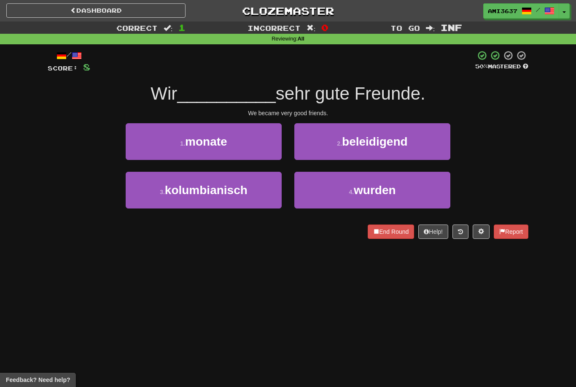
click at [433, 194] on button "4 . wurden" at bounding box center [372, 190] width 156 height 37
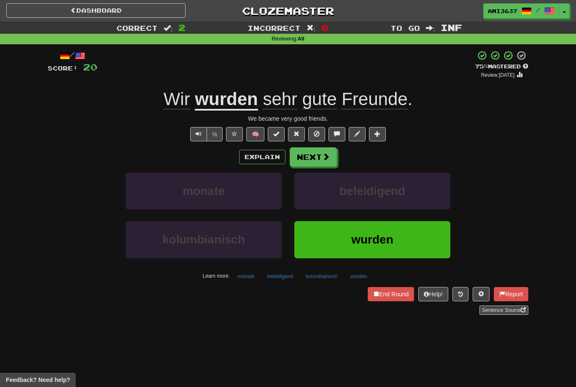
click at [431, 234] on button "wurden" at bounding box center [372, 239] width 156 height 37
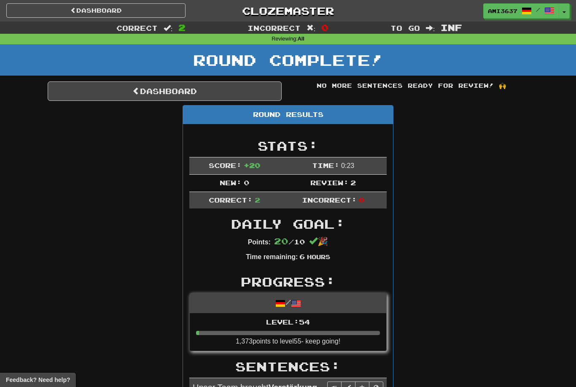
click at [261, 95] on link "Dashboard" at bounding box center [165, 90] width 234 height 19
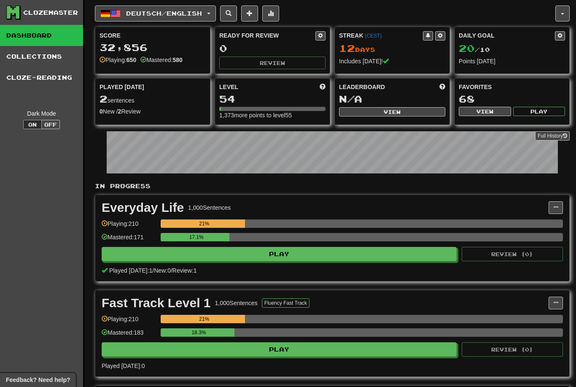
click at [202, 16] on span "Deutsch / English" at bounding box center [164, 13] width 76 height 7
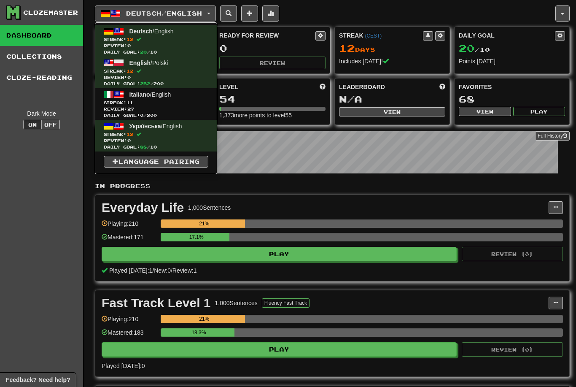
click at [189, 103] on span "Streak: 11" at bounding box center [156, 103] width 105 height 6
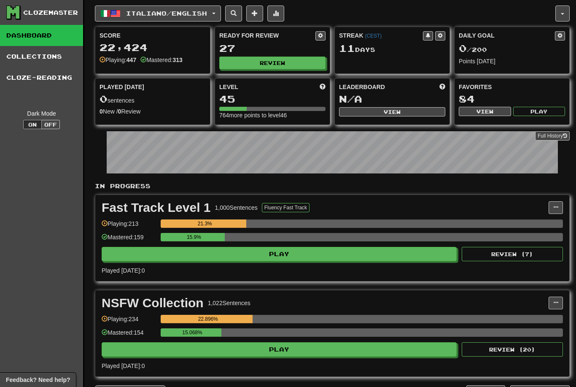
click at [272, 68] on button "Review" at bounding box center [272, 63] width 106 height 13
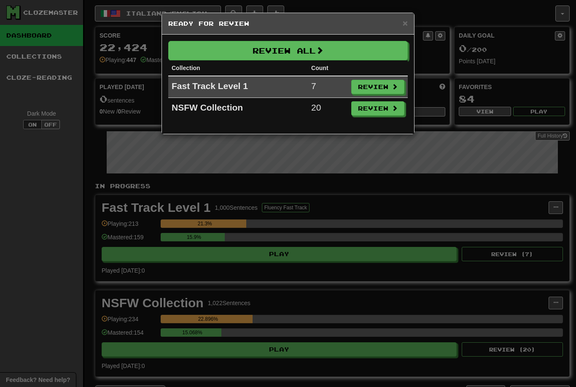
click at [323, 52] on span at bounding box center [320, 50] width 8 height 8
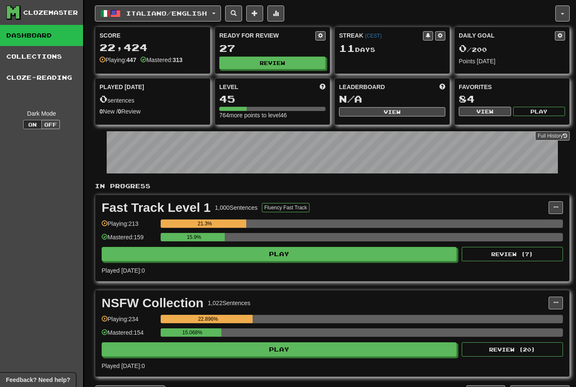
select select "********"
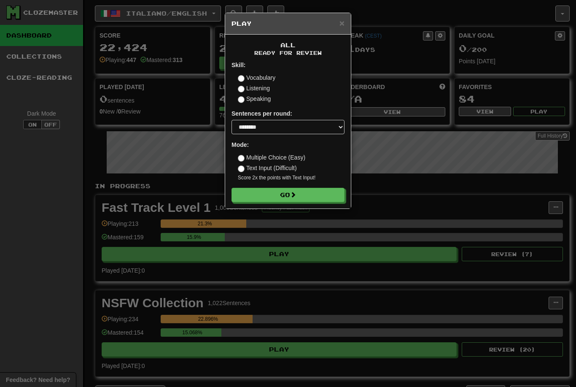
click at [329, 194] on button "Go" at bounding box center [287, 195] width 113 height 14
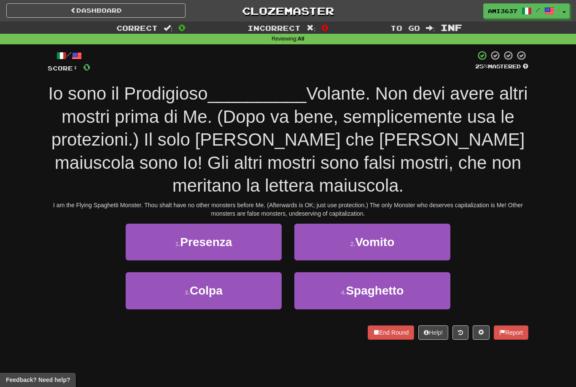
click at [430, 291] on button "4 . Spaghetto" at bounding box center [372, 290] width 156 height 37
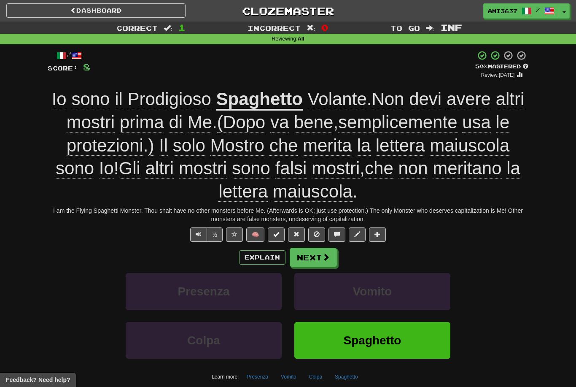
click at [413, 339] on button "Spaghetto" at bounding box center [372, 340] width 156 height 37
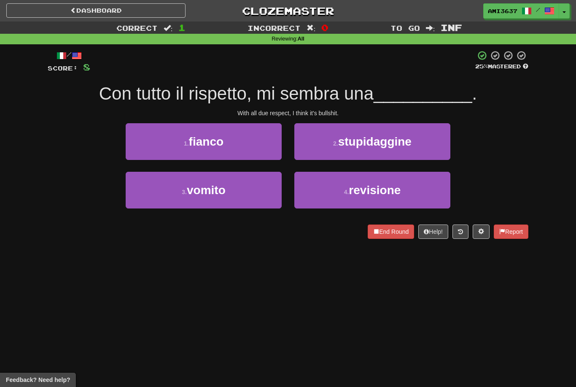
click at [430, 138] on button "2 . stupidaggine" at bounding box center [372, 141] width 156 height 37
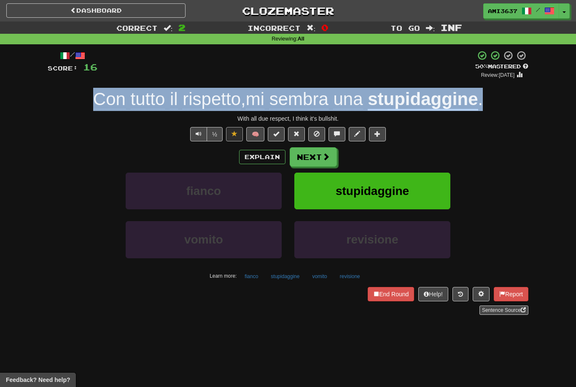
click at [222, 138] on button "½" at bounding box center [215, 134] width 16 height 14
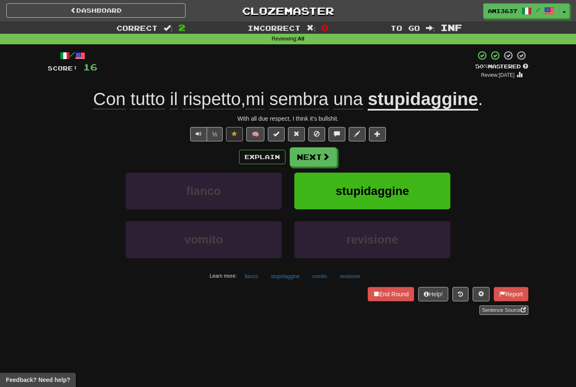
click at [215, 140] on button "½" at bounding box center [215, 134] width 16 height 14
click at [429, 193] on button "stupidaggine" at bounding box center [372, 190] width 156 height 37
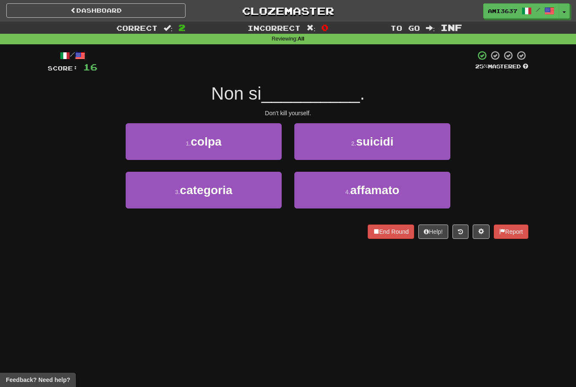
click at [429, 145] on button "2 . suicidi" at bounding box center [372, 141] width 156 height 37
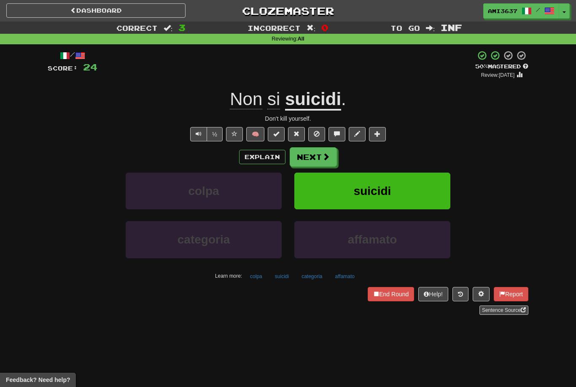
click at [396, 185] on button "suicidi" at bounding box center [372, 190] width 156 height 37
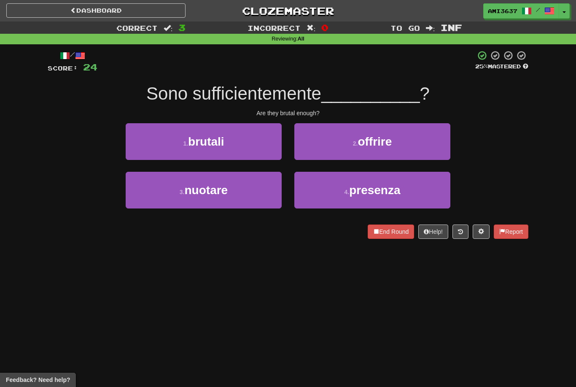
click at [253, 150] on button "1 . brutali" at bounding box center [204, 141] width 156 height 37
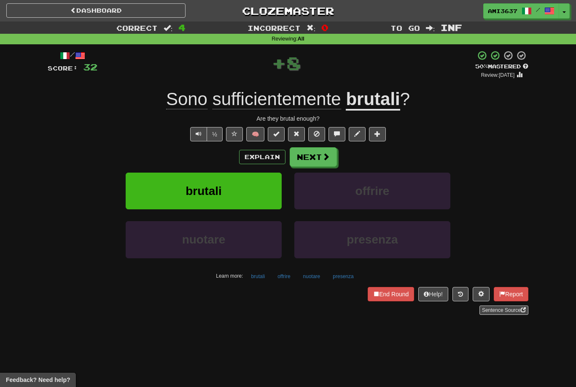
click at [254, 187] on button "brutali" at bounding box center [204, 190] width 156 height 37
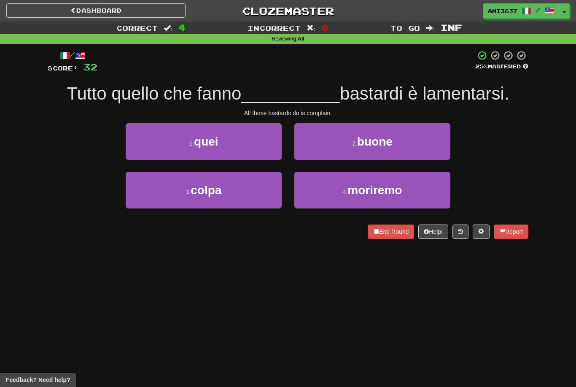
click at [144, 144] on button "1 . quei" at bounding box center [204, 141] width 156 height 37
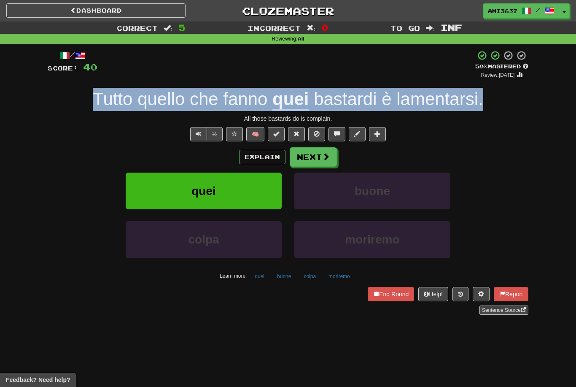
click at [322, 153] on span at bounding box center [326, 157] width 8 height 8
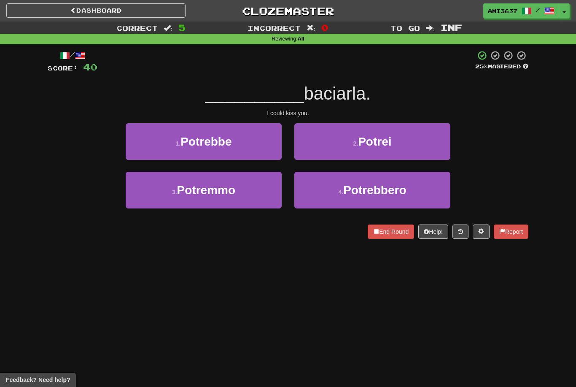
click at [247, 140] on button "1 . Potrebbe" at bounding box center [204, 141] width 156 height 37
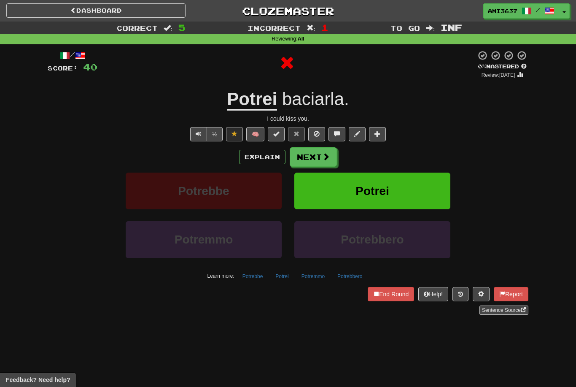
click at [342, 197] on button "Potrei" at bounding box center [372, 190] width 156 height 37
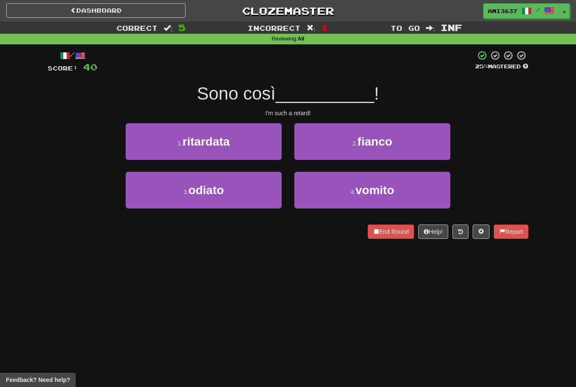
click at [260, 145] on button "1 . ritardata" at bounding box center [204, 141] width 156 height 37
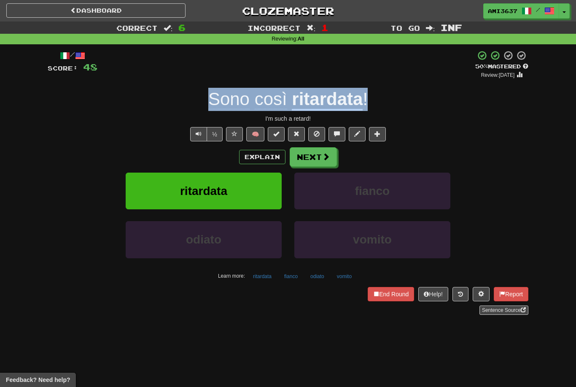
click at [314, 153] on button "Next" at bounding box center [313, 156] width 47 height 19
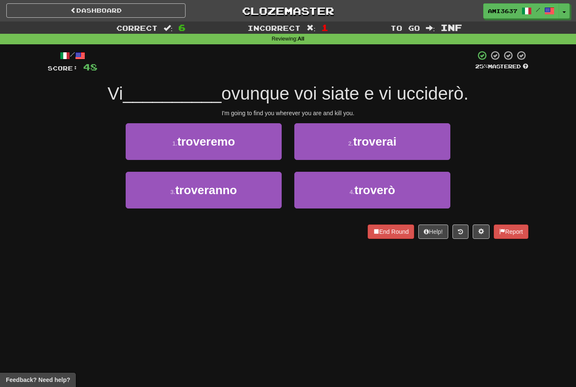
click at [421, 202] on button "4 . troverò" at bounding box center [372, 190] width 156 height 37
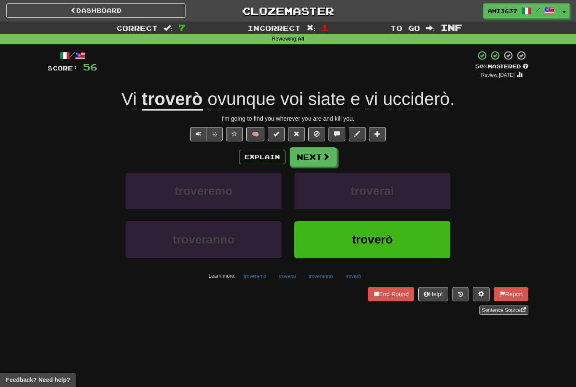
click at [387, 245] on button "troverò" at bounding box center [372, 239] width 156 height 37
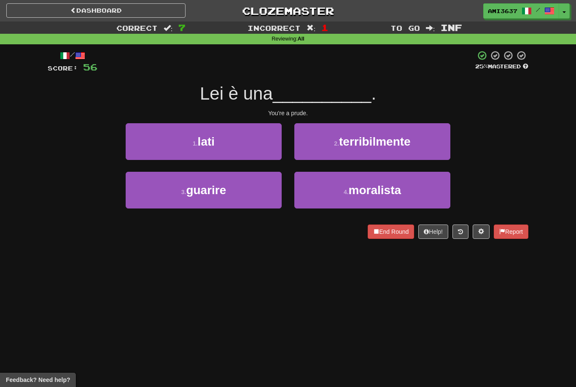
click at [324, 197] on button "4 . moralista" at bounding box center [372, 190] width 156 height 37
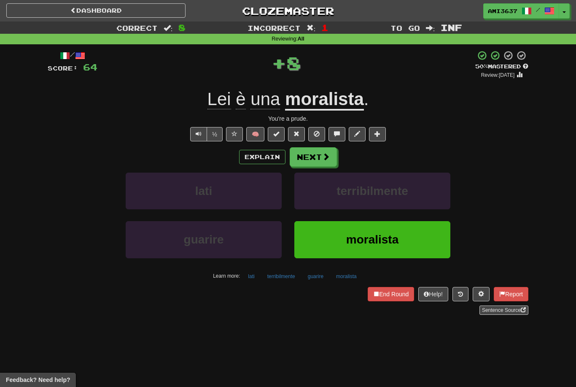
click at [316, 240] on button "moralista" at bounding box center [372, 239] width 156 height 37
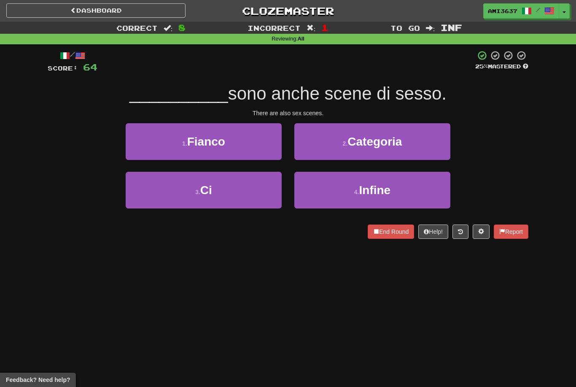
click at [264, 194] on button "3 . Ci" at bounding box center [204, 190] width 156 height 37
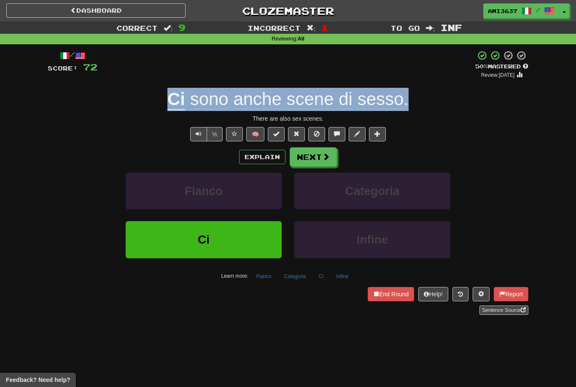
click at [323, 154] on span at bounding box center [326, 157] width 8 height 8
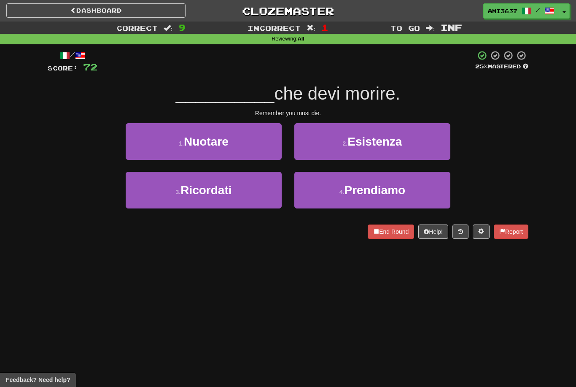
click at [261, 197] on button "3 . Ricordati" at bounding box center [204, 190] width 156 height 37
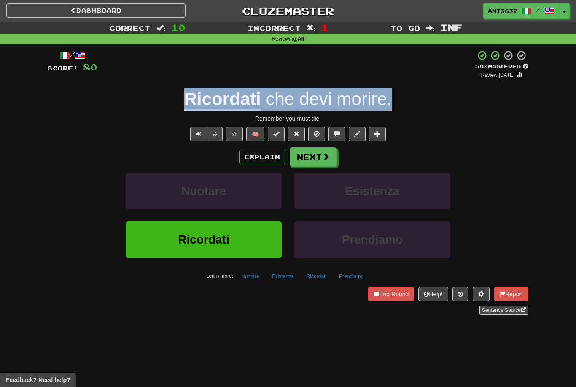
click at [233, 131] on span at bounding box center [234, 134] width 6 height 6
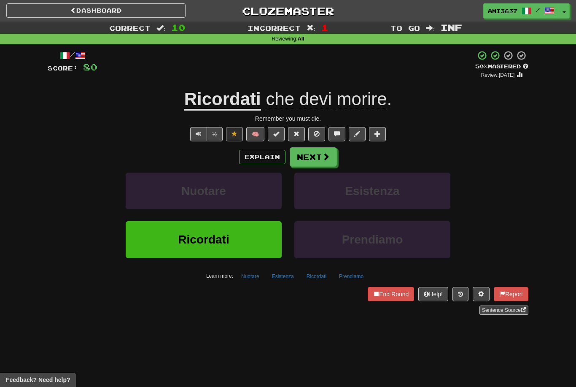
click at [312, 157] on button "Next" at bounding box center [313, 156] width 47 height 19
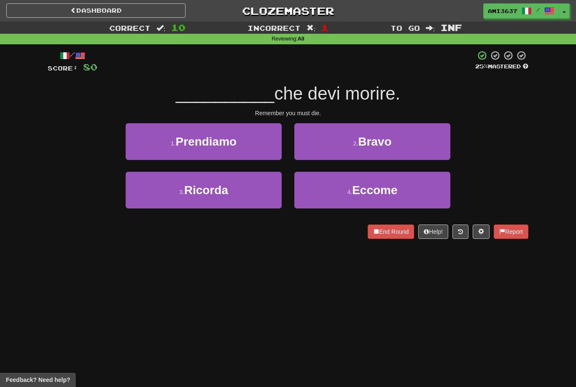
click at [252, 193] on button "3 . Ricorda" at bounding box center [204, 190] width 156 height 37
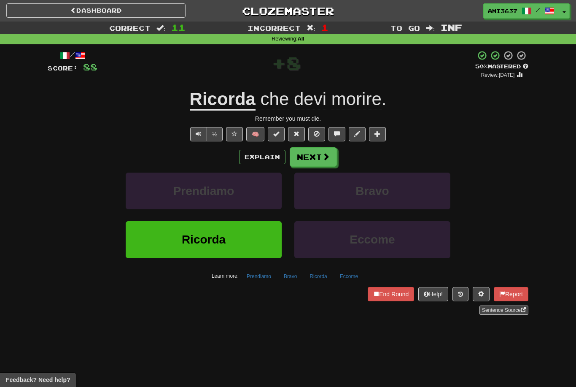
click at [239, 237] on button "Ricorda" at bounding box center [204, 239] width 156 height 37
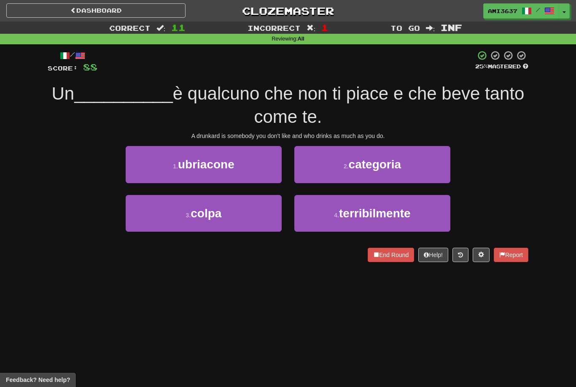
click at [242, 171] on button "1 . ubriacone" at bounding box center [204, 164] width 156 height 37
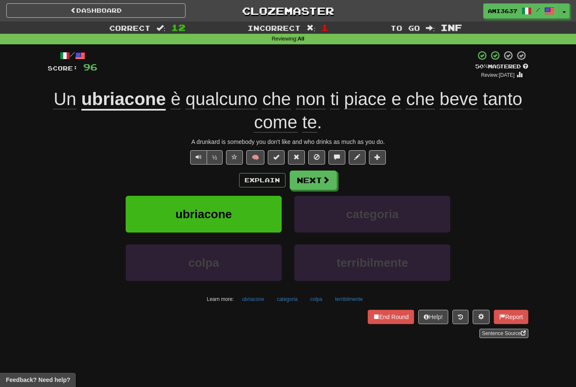
click at [260, 215] on button "ubriacone" at bounding box center [204, 214] width 156 height 37
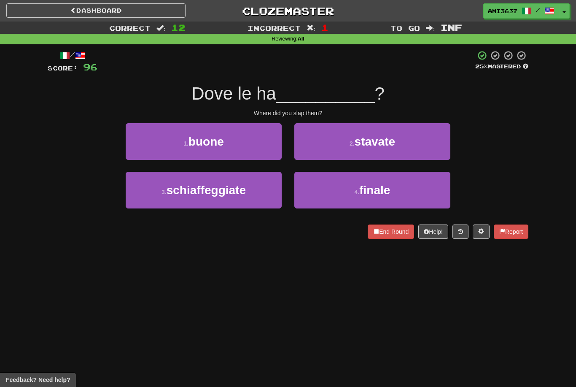
click at [256, 192] on button "3 . schiaffeggiate" at bounding box center [204, 190] width 156 height 37
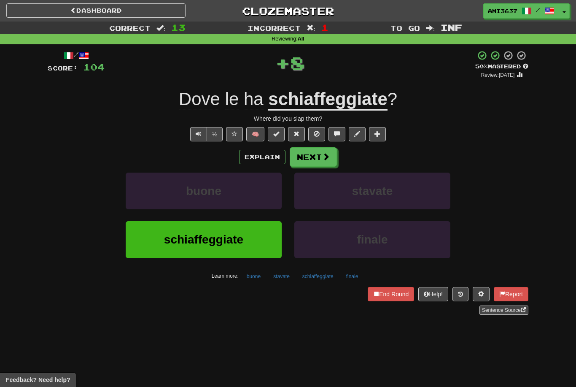
click at [319, 153] on button "Next" at bounding box center [313, 156] width 47 height 19
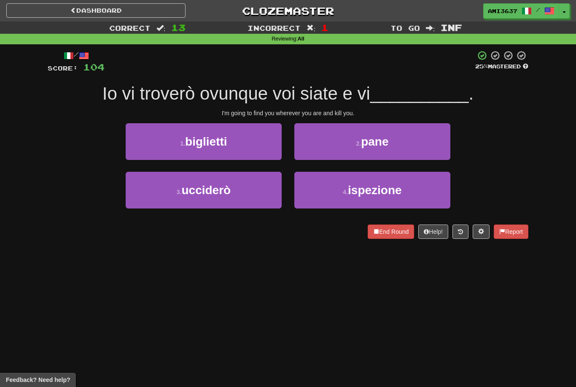
click at [211, 205] on button "3 . ucciderò" at bounding box center [204, 190] width 156 height 37
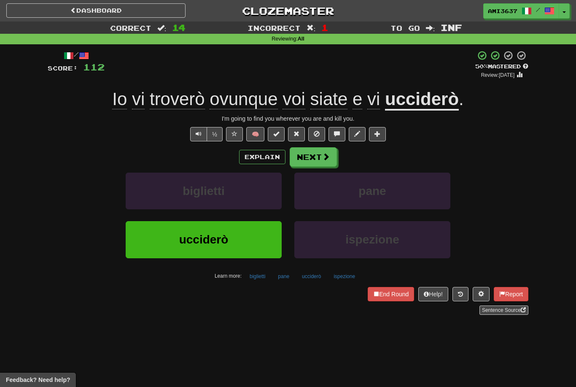
click at [228, 237] on span "ucciderò" at bounding box center [203, 239] width 49 height 13
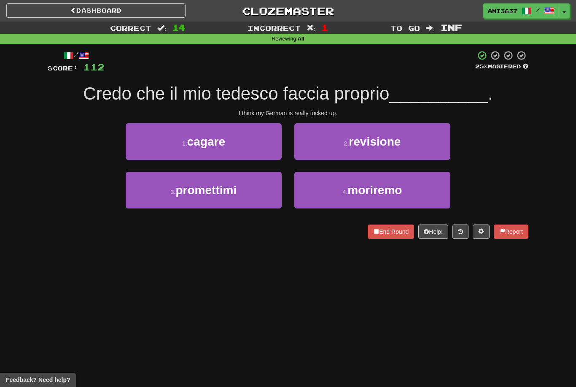
click at [418, 188] on button "4 . moriremo" at bounding box center [372, 190] width 156 height 37
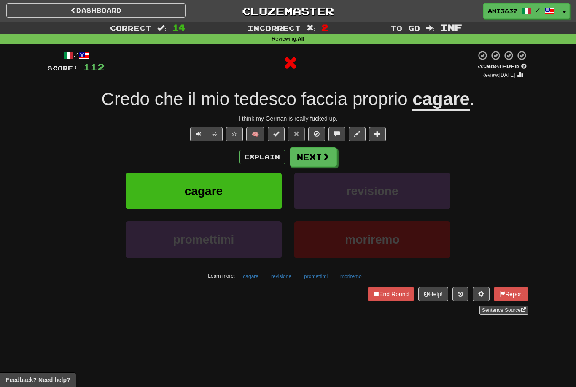
click at [502, 170] on div "Explain Next cagare revisione promettimi moriremo Learn more: cagare revisione …" at bounding box center [288, 214] width 481 height 135
click at [415, 231] on button "moriremo" at bounding box center [372, 239] width 156 height 37
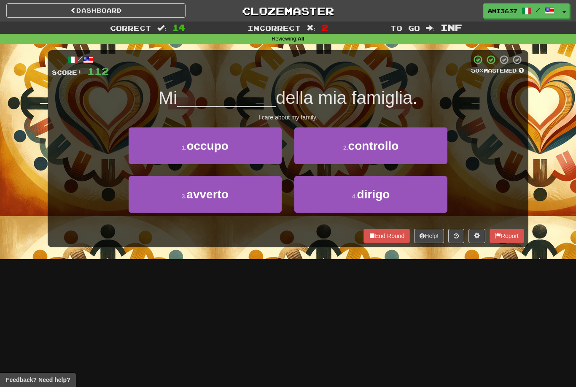
click at [255, 196] on button "3 . avverto" at bounding box center [205, 194] width 153 height 37
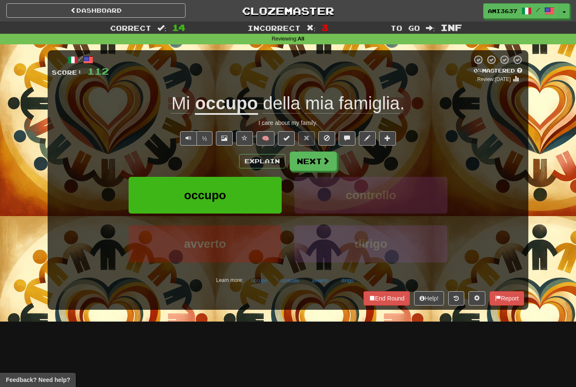
click at [259, 189] on button "occupo" at bounding box center [205, 195] width 153 height 37
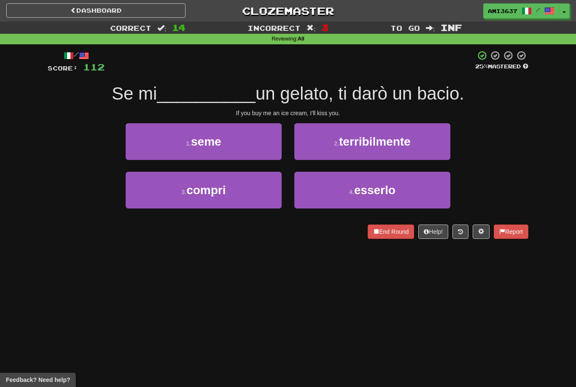
click at [257, 143] on button "1 . seme" at bounding box center [204, 141] width 156 height 37
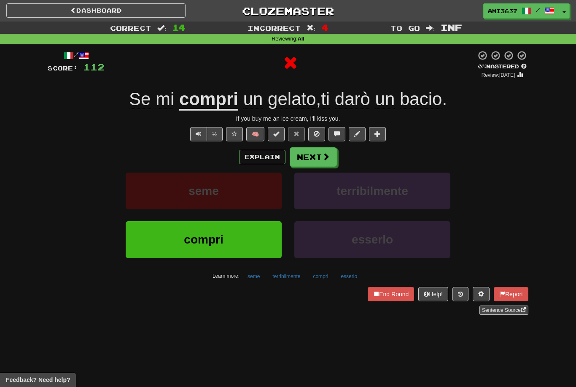
click at [259, 243] on button "compri" at bounding box center [204, 239] width 156 height 37
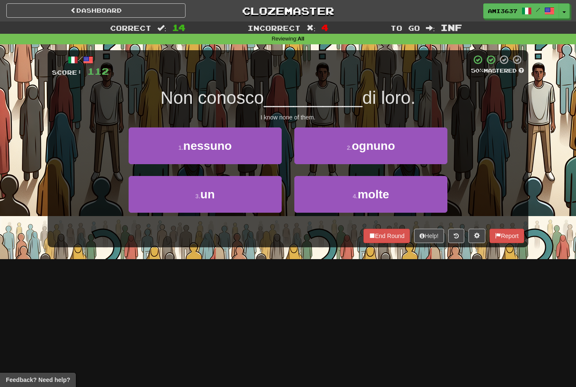
click at [253, 142] on button "1 . nessuno" at bounding box center [205, 145] width 153 height 37
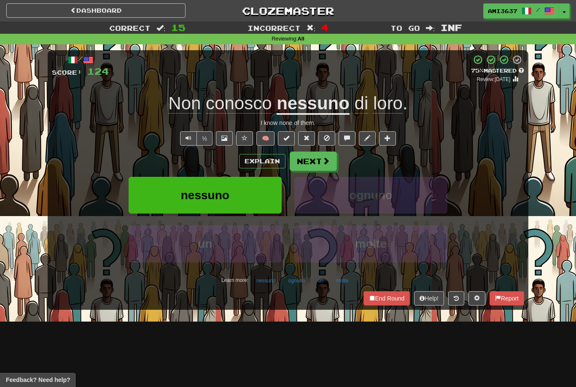
click at [248, 139] on button at bounding box center [244, 138] width 17 height 14
click at [244, 190] on button "nessuno" at bounding box center [205, 195] width 153 height 37
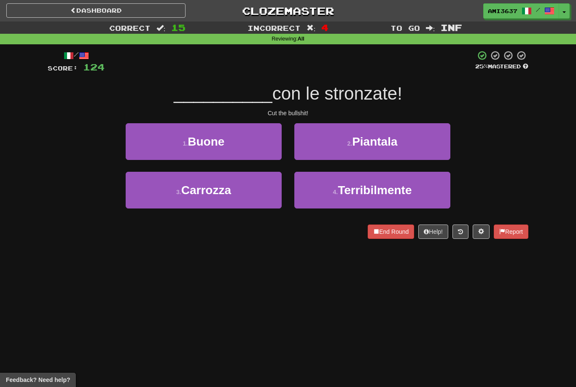
click at [441, 149] on button "2 . Piantala" at bounding box center [372, 141] width 156 height 37
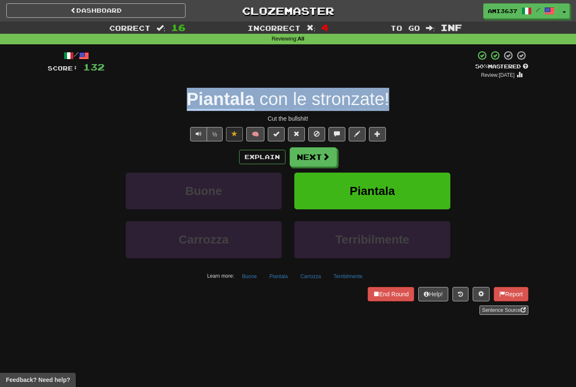
click at [431, 192] on button "Piantala" at bounding box center [372, 190] width 156 height 37
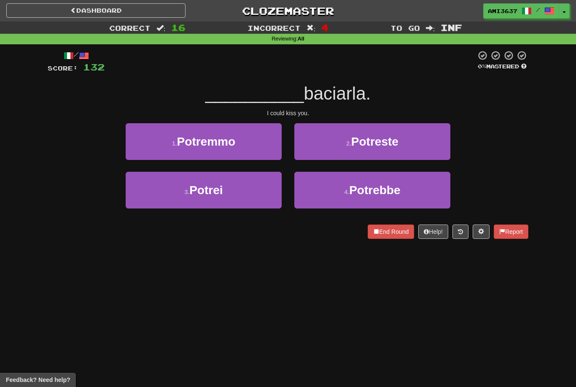
click at [260, 192] on button "3 . Potrei" at bounding box center [204, 190] width 156 height 37
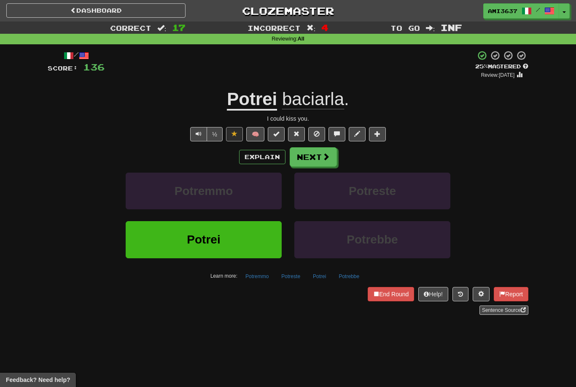
click at [312, 152] on button "Next" at bounding box center [313, 156] width 47 height 19
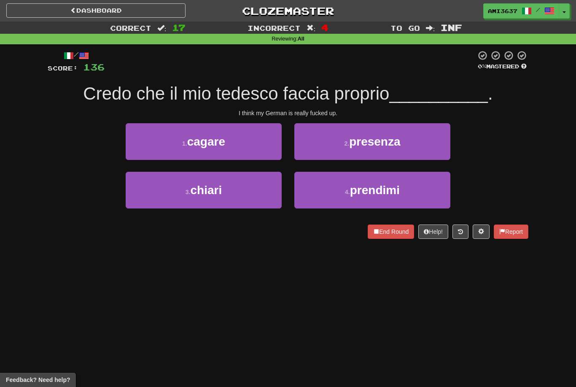
click at [232, 144] on button "1 . cagare" at bounding box center [204, 141] width 156 height 37
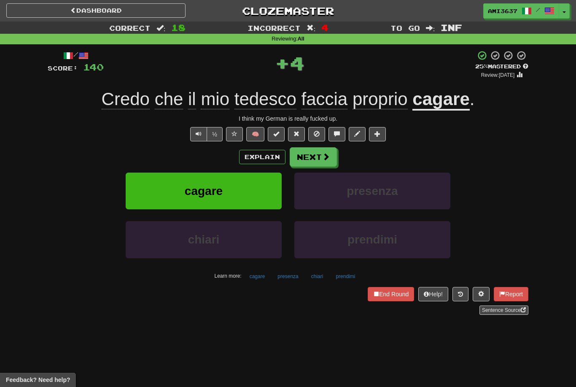
click at [205, 198] on button "cagare" at bounding box center [204, 190] width 156 height 37
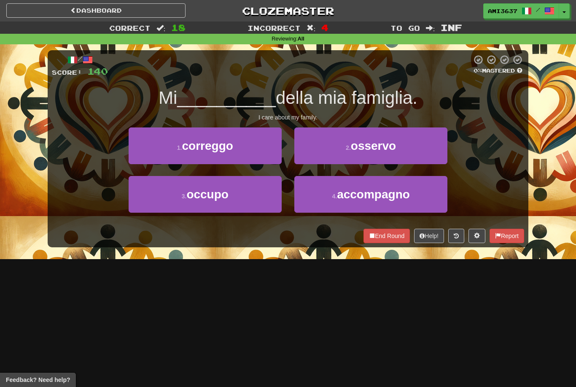
click at [218, 204] on button "3 . occupo" at bounding box center [205, 194] width 153 height 37
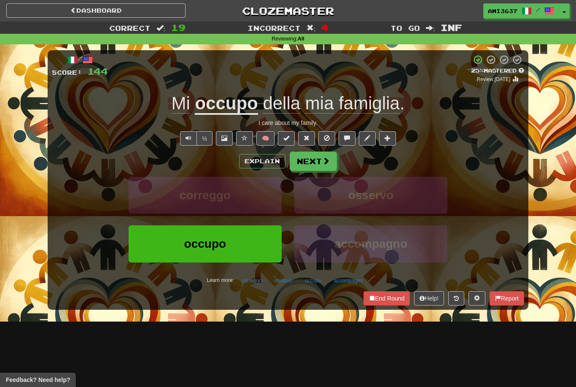
click at [250, 248] on button "occupo" at bounding box center [205, 243] width 153 height 37
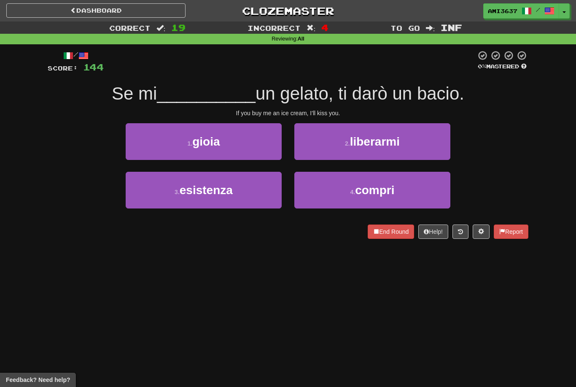
click at [415, 194] on button "4 . compri" at bounding box center [372, 190] width 156 height 37
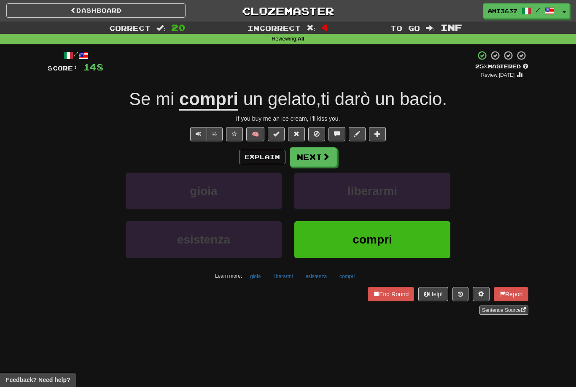
click at [420, 240] on button "compri" at bounding box center [372, 239] width 156 height 37
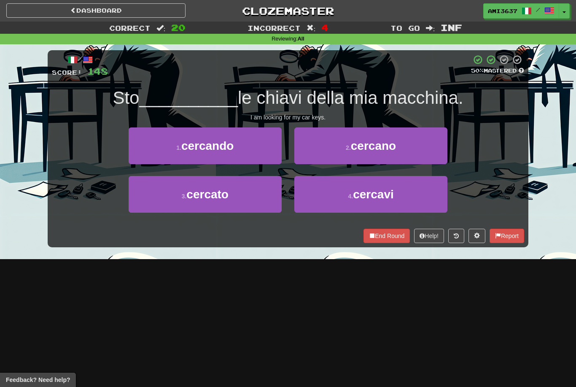
click at [415, 202] on button "4 . cercavi" at bounding box center [370, 194] width 153 height 37
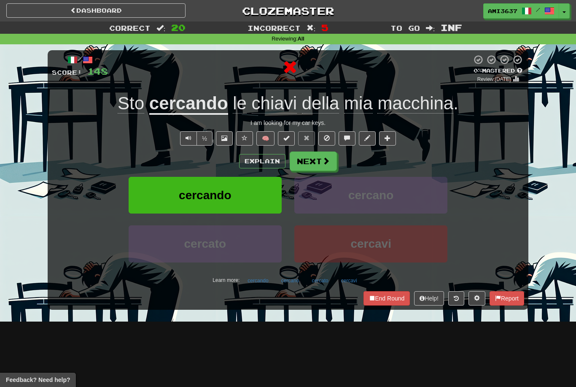
click at [252, 199] on button "cercando" at bounding box center [205, 195] width 153 height 37
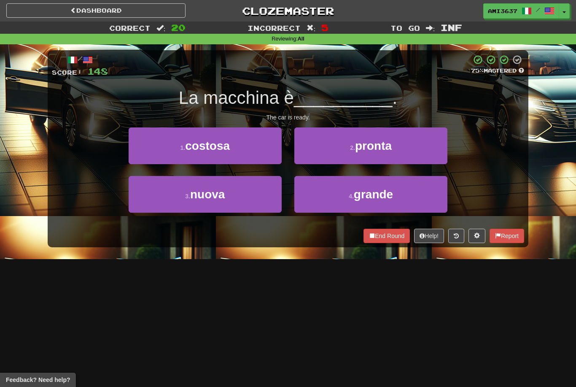
click at [423, 151] on button "2 . pronta" at bounding box center [370, 145] width 153 height 37
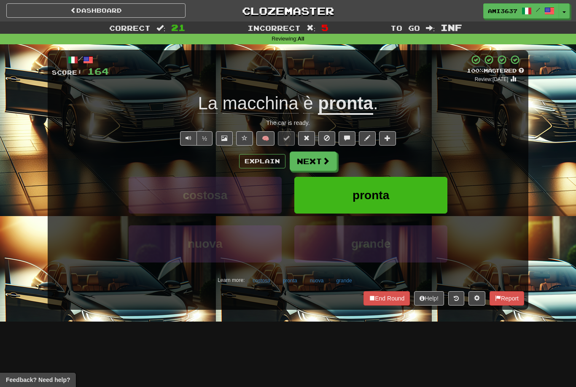
click at [413, 189] on button "pronta" at bounding box center [370, 195] width 153 height 37
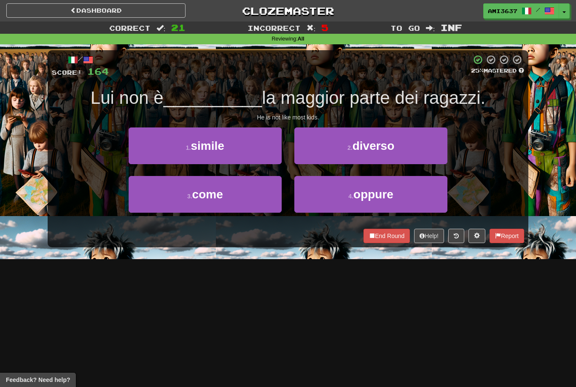
click at [256, 197] on button "3 . come" at bounding box center [205, 194] width 153 height 37
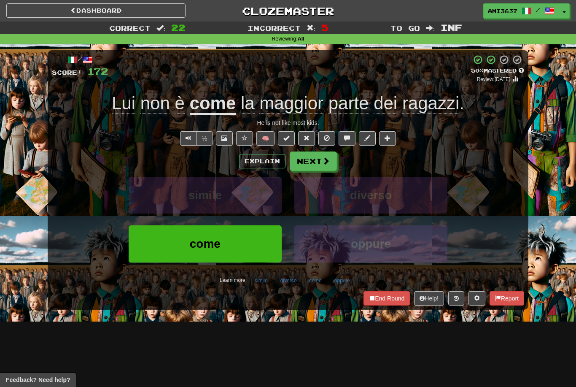
click at [572, 360] on div "Dashboard Clozemaster ami3637 / Toggle Dropdown Dashboard Leaderboard Activity …" at bounding box center [288, 193] width 576 height 387
click at [571, 360] on div "Dashboard Clozemaster ami3637 / Toggle Dropdown Dashboard Leaderboard Activity …" at bounding box center [288, 193] width 576 height 387
click at [320, 168] on button "Next" at bounding box center [313, 160] width 47 height 19
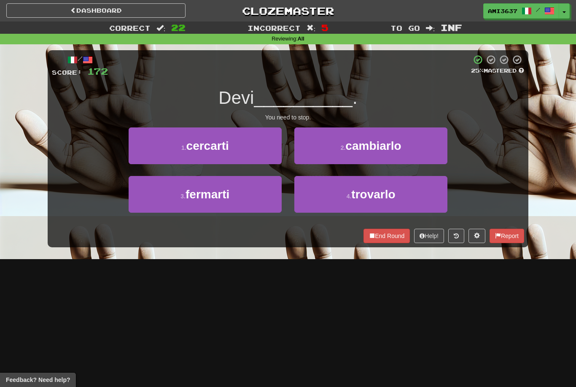
click at [259, 146] on button "1 . cercarti" at bounding box center [205, 145] width 153 height 37
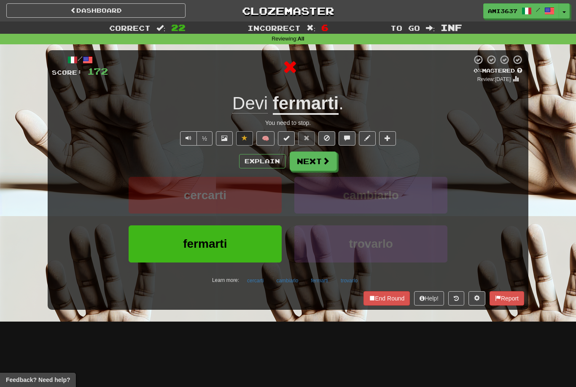
click at [253, 243] on button "fermarti" at bounding box center [205, 243] width 153 height 37
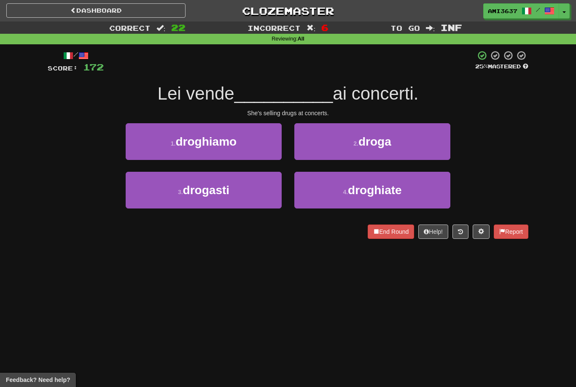
click at [414, 144] on button "2 . droga" at bounding box center [372, 141] width 156 height 37
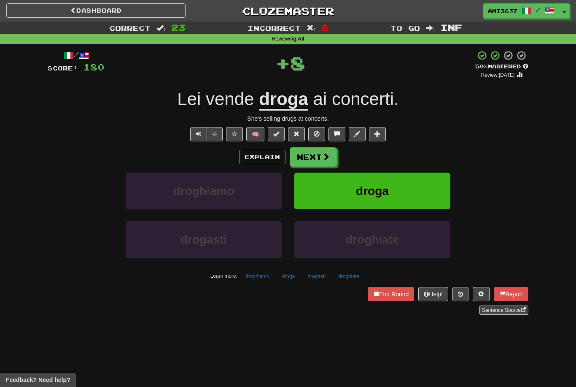
click at [376, 194] on span "droga" at bounding box center [372, 190] width 33 height 13
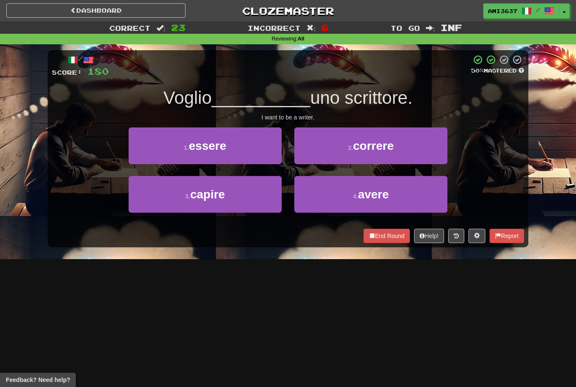
click at [430, 195] on button "4 . avere" at bounding box center [370, 194] width 153 height 37
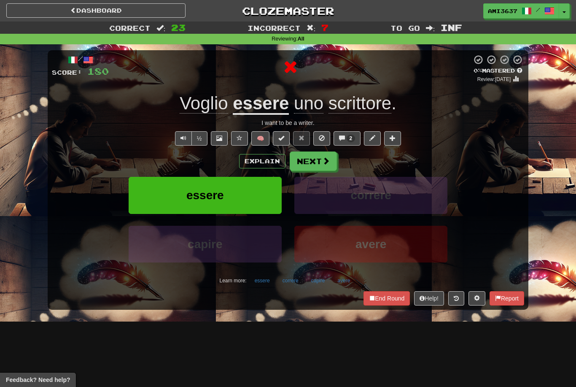
click at [422, 247] on button "avere" at bounding box center [370, 244] width 153 height 37
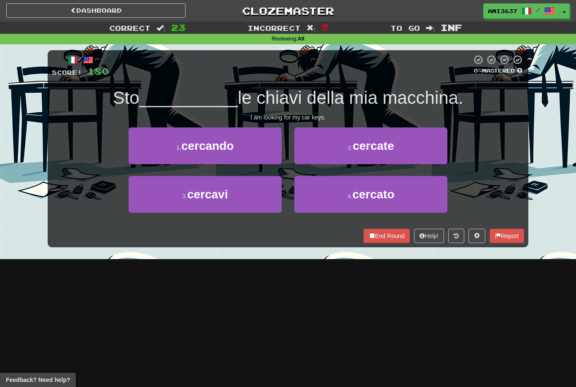
click at [394, 210] on button "4 . cercato" at bounding box center [370, 194] width 153 height 37
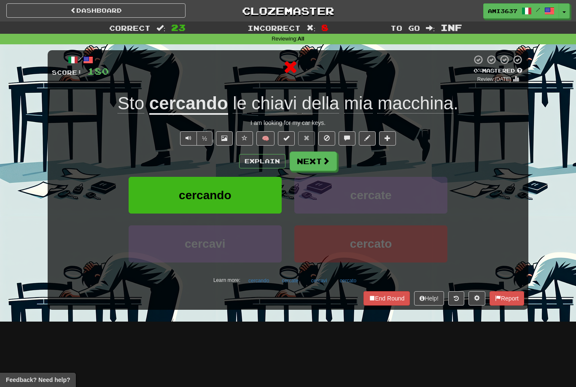
click at [264, 194] on button "cercando" at bounding box center [205, 195] width 153 height 37
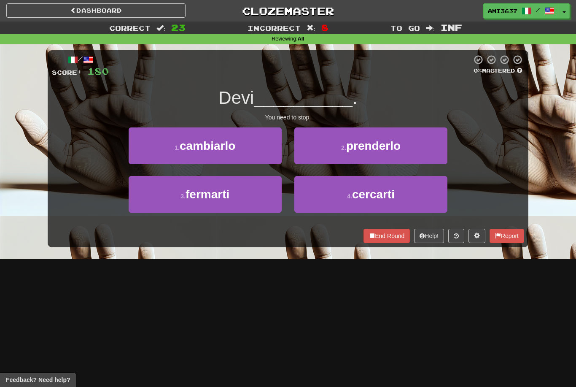
click at [261, 198] on button "3 . fermarti" at bounding box center [205, 194] width 153 height 37
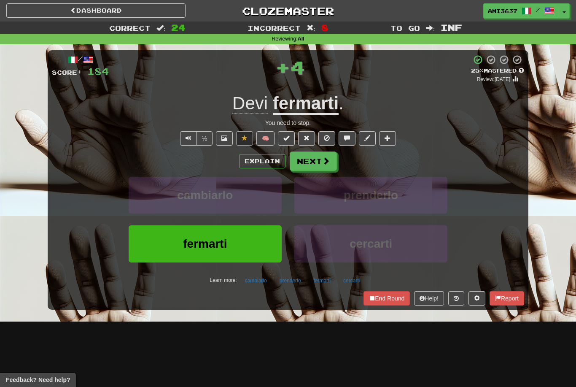
click at [250, 244] on button "fermarti" at bounding box center [205, 243] width 153 height 37
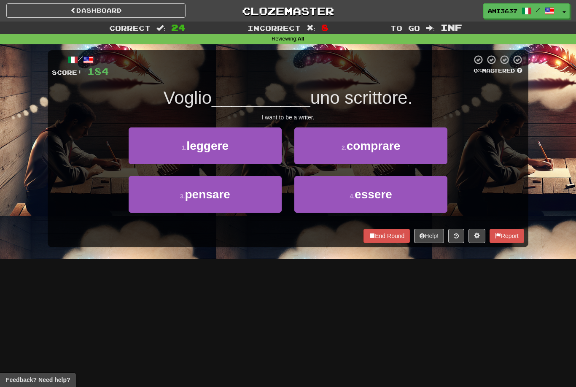
click at [331, 199] on button "4 . essere" at bounding box center [370, 194] width 153 height 37
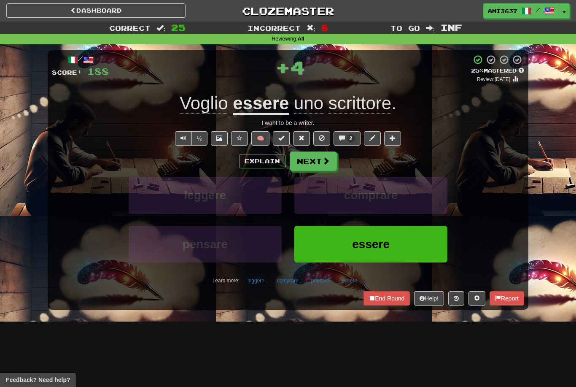
click at [347, 249] on button "essere" at bounding box center [370, 244] width 153 height 37
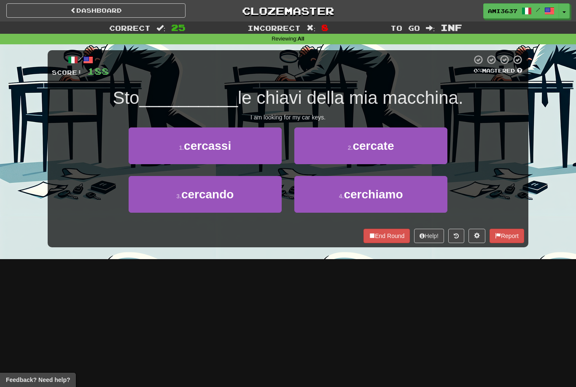
click at [256, 191] on button "3 . cercando" at bounding box center [205, 194] width 153 height 37
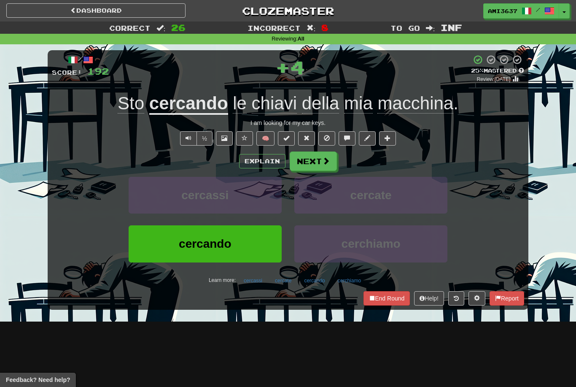
click at [261, 243] on button "cercando" at bounding box center [205, 243] width 153 height 37
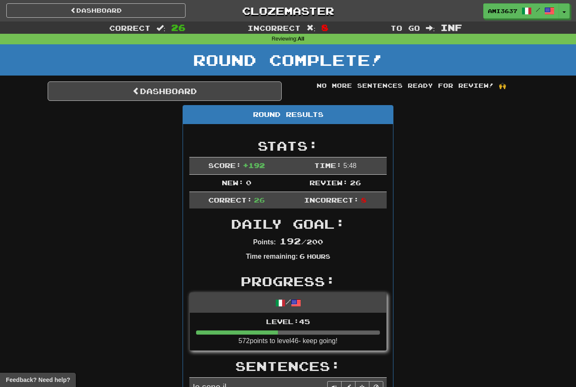
click at [260, 88] on link "Dashboard" at bounding box center [165, 90] width 234 height 19
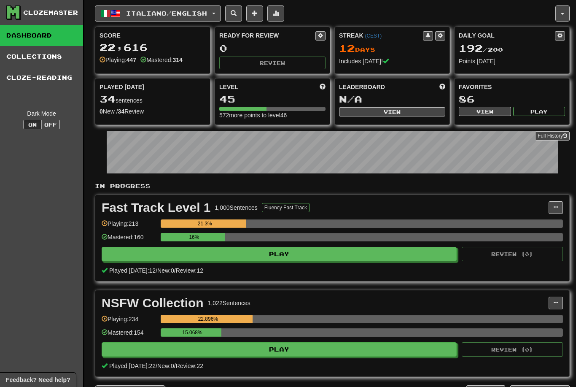
click at [432, 355] on button "Play" at bounding box center [279, 349] width 355 height 14
select select "********"
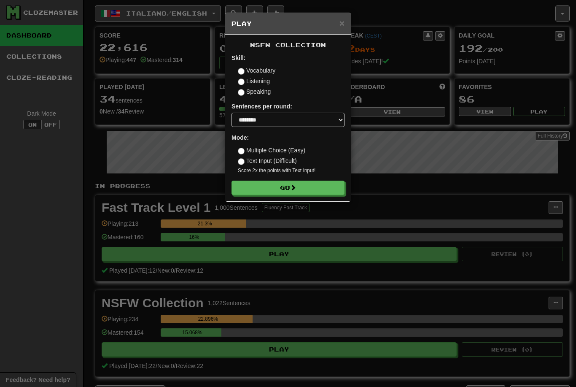
click at [313, 188] on button "Go" at bounding box center [287, 187] width 113 height 14
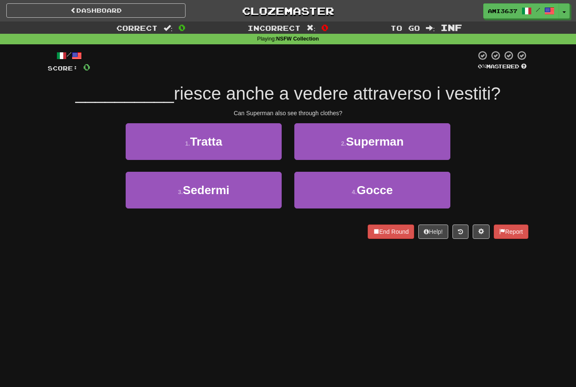
click at [417, 145] on button "2 . Superman" at bounding box center [372, 141] width 156 height 37
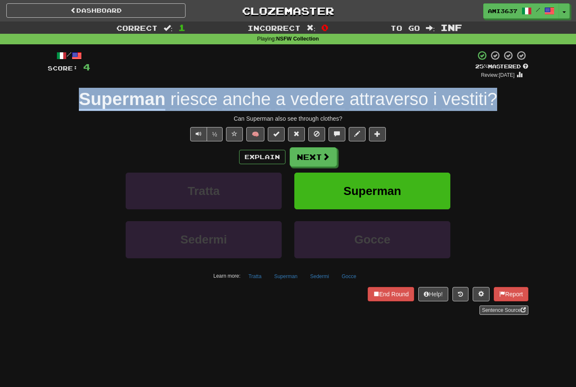
click at [327, 159] on span at bounding box center [326, 157] width 8 height 8
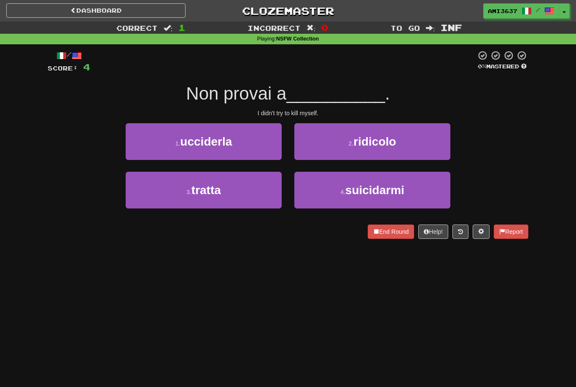
click at [270, 149] on button "1 . ucciderla" at bounding box center [204, 141] width 156 height 37
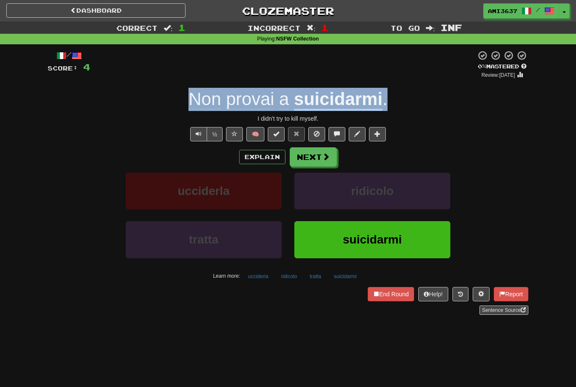
click at [430, 246] on button "suicidarmi" at bounding box center [372, 239] width 156 height 37
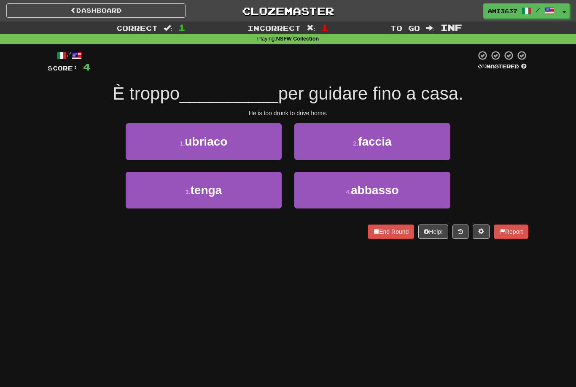
click at [262, 143] on button "1 . [GEOGRAPHIC_DATA]" at bounding box center [204, 141] width 156 height 37
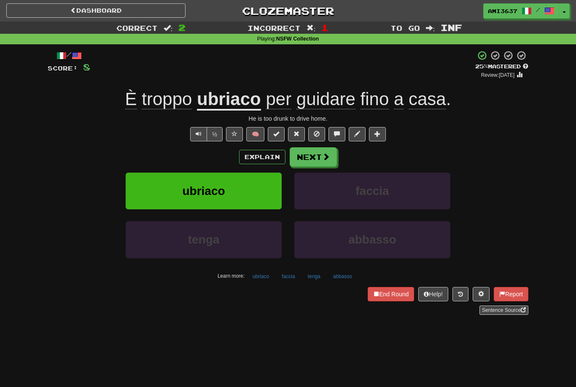
click at [254, 191] on button "ubriaco" at bounding box center [204, 190] width 156 height 37
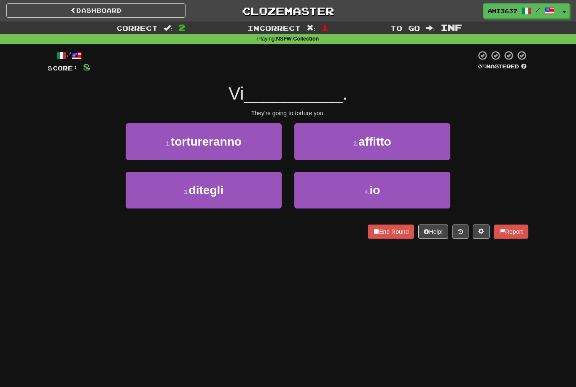
click at [266, 140] on button "1 . tortureranno" at bounding box center [204, 141] width 156 height 37
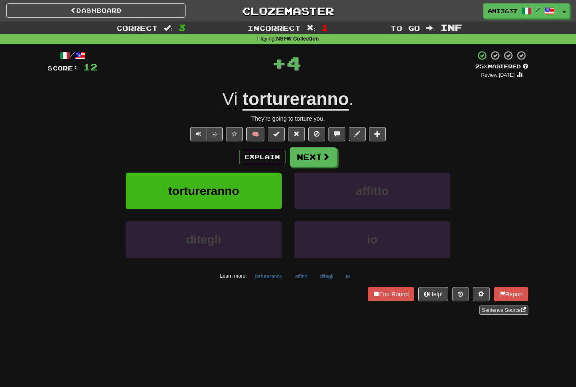
click at [273, 184] on button "tortureranno" at bounding box center [204, 190] width 156 height 37
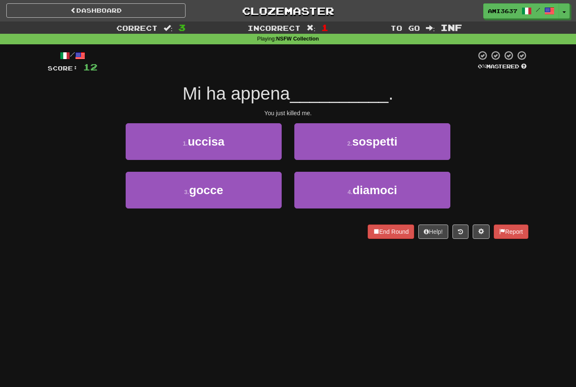
click at [255, 146] on button "1 . uccisa" at bounding box center [204, 141] width 156 height 37
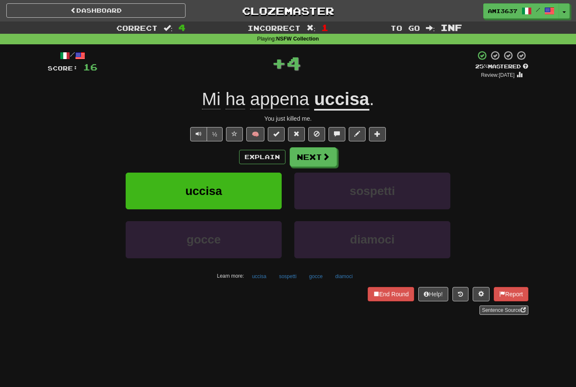
click at [267, 192] on button "uccisa" at bounding box center [204, 190] width 156 height 37
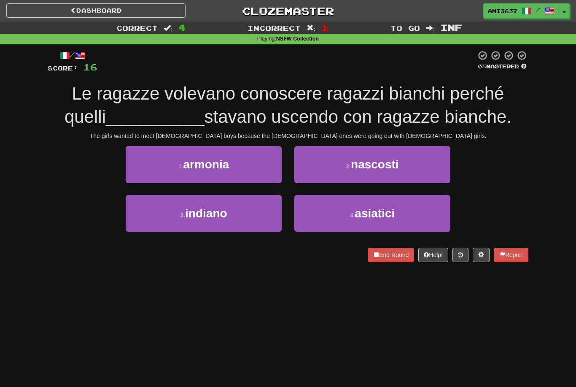
click at [399, 211] on button "4 . asiatici" at bounding box center [372, 213] width 156 height 37
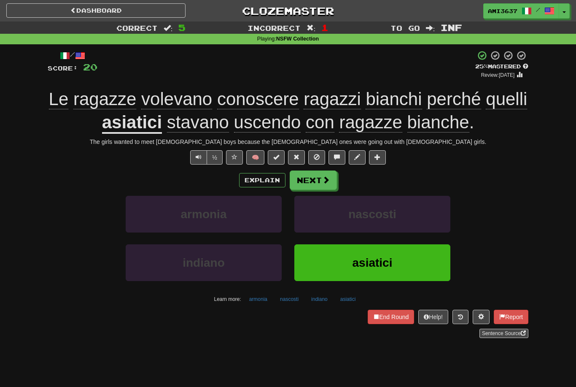
click at [383, 268] on button "asiatici" at bounding box center [372, 262] width 156 height 37
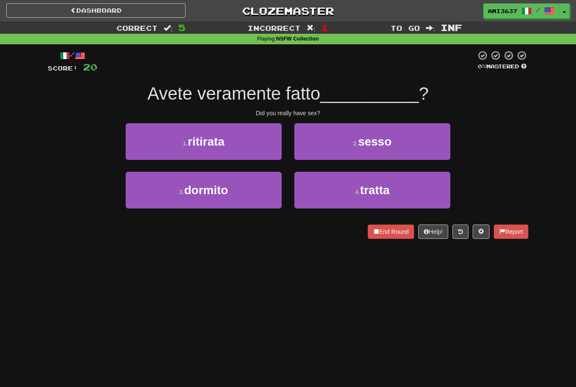
click at [433, 145] on button "2 . sesso" at bounding box center [372, 141] width 156 height 37
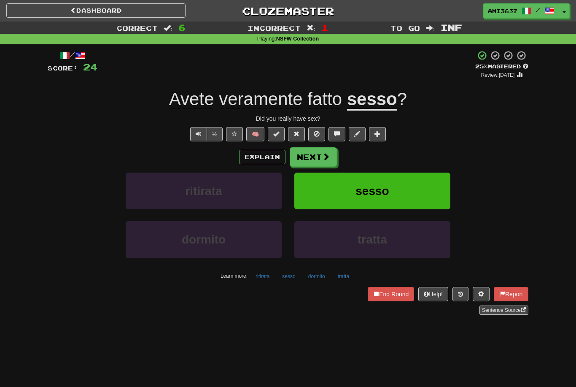
click at [393, 192] on button "sesso" at bounding box center [372, 190] width 156 height 37
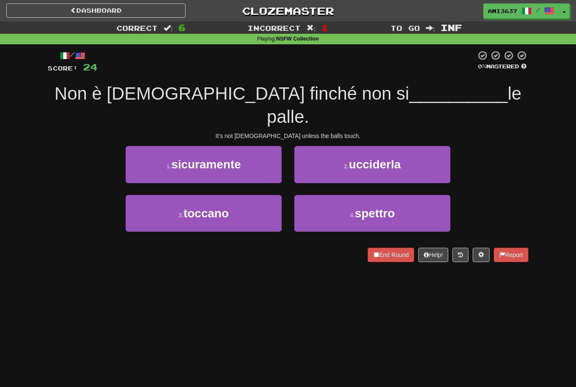
click at [425, 146] on button "2 . ucciderla" at bounding box center [372, 164] width 156 height 37
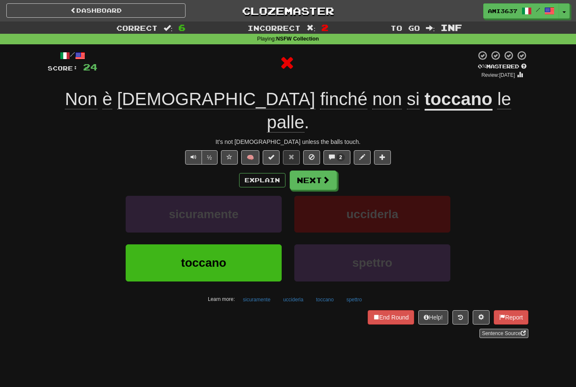
click at [268, 244] on button "toccano" at bounding box center [204, 262] width 156 height 37
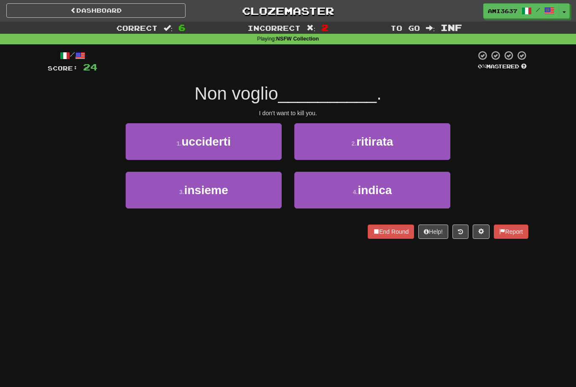
click at [245, 142] on button "1 . ucciderti" at bounding box center [204, 141] width 156 height 37
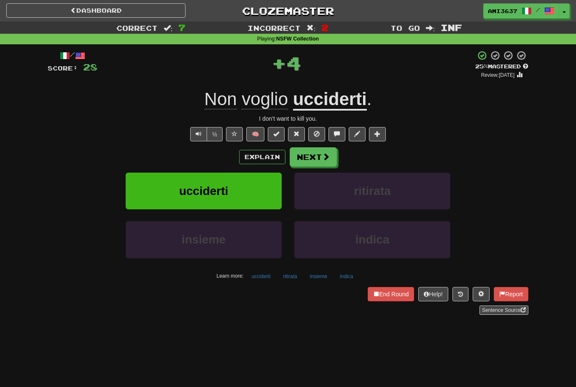
click at [271, 182] on button "ucciderti" at bounding box center [204, 190] width 156 height 37
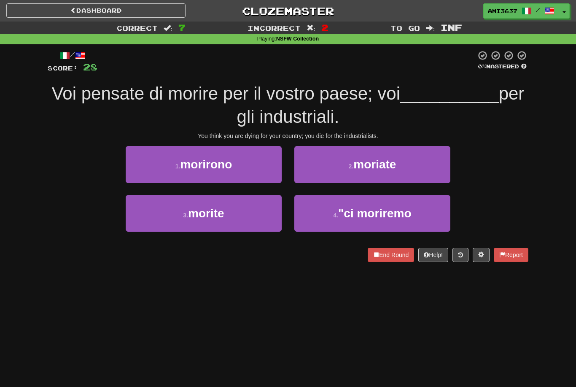
click at [424, 170] on button "2 . moriate" at bounding box center [372, 164] width 156 height 37
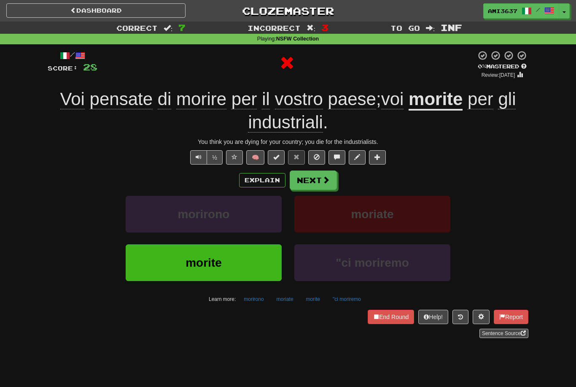
click at [422, 223] on button "moriate" at bounding box center [372, 214] width 156 height 37
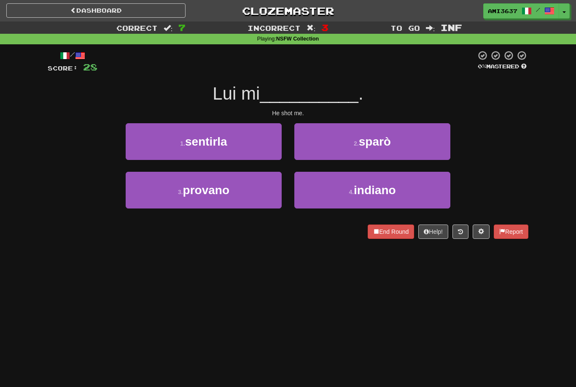
click at [413, 149] on button "2 . [GEOGRAPHIC_DATA]" at bounding box center [372, 141] width 156 height 37
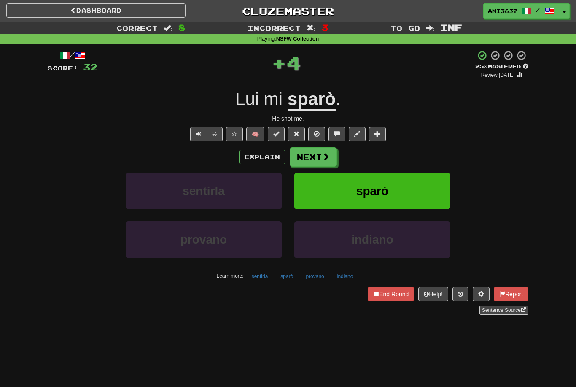
click at [385, 192] on span "sparò" at bounding box center [372, 190] width 32 height 13
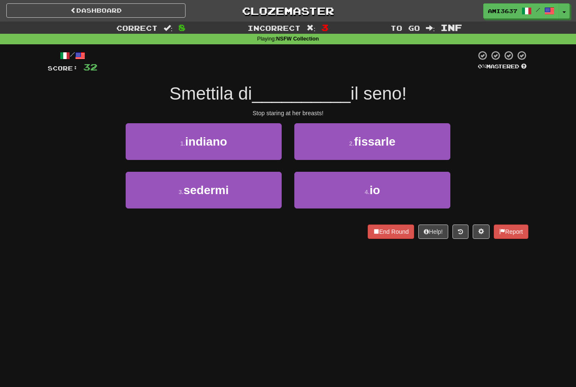
click at [429, 151] on button "2 . fissarle" at bounding box center [372, 141] width 156 height 37
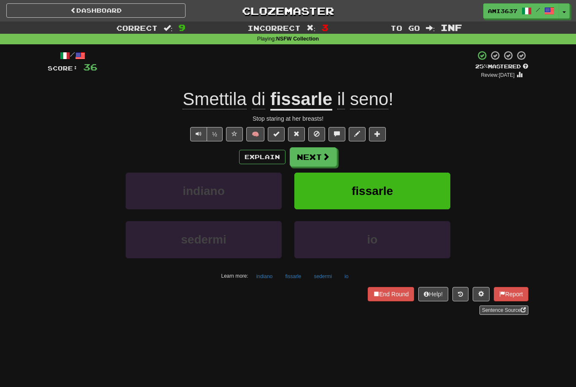
click at [338, 188] on button "fissarle" at bounding box center [372, 190] width 156 height 37
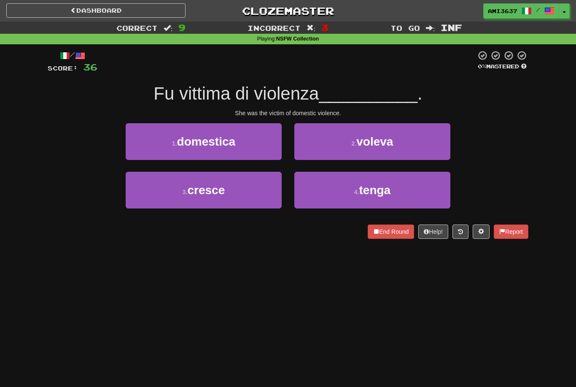
click at [350, 145] on button "2 . voleva" at bounding box center [372, 141] width 156 height 37
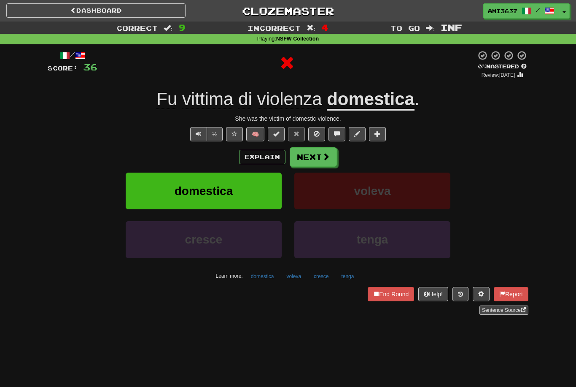
click at [246, 196] on button "domestica" at bounding box center [204, 190] width 156 height 37
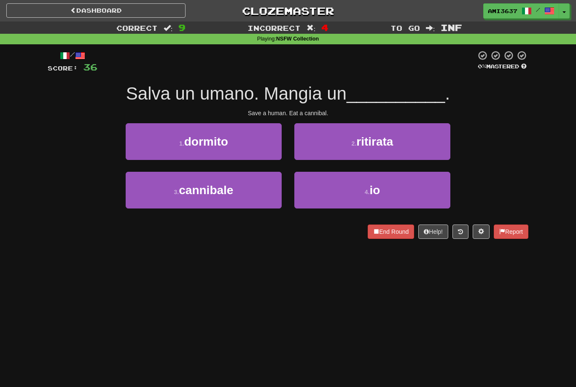
click at [241, 199] on button "3 . cannibale" at bounding box center [204, 190] width 156 height 37
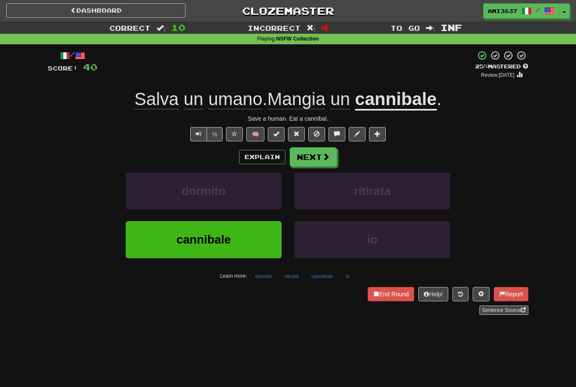
click at [207, 238] on span "cannibale" at bounding box center [203, 239] width 54 height 13
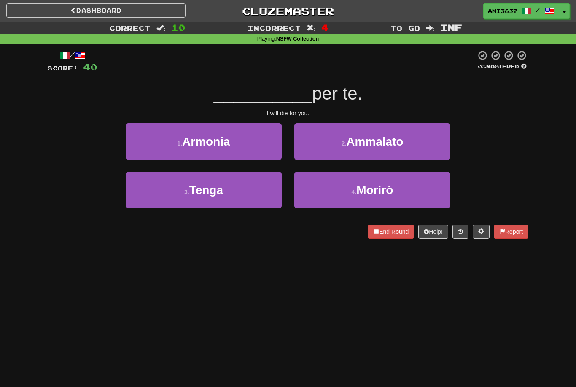
click at [320, 198] on button "4 . [GEOGRAPHIC_DATA]" at bounding box center [372, 190] width 156 height 37
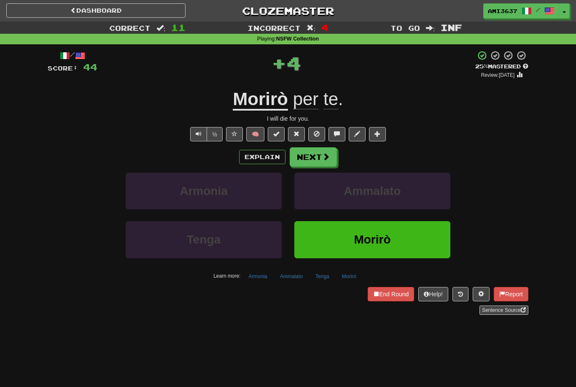
click at [319, 246] on button "Morirò" at bounding box center [372, 239] width 156 height 37
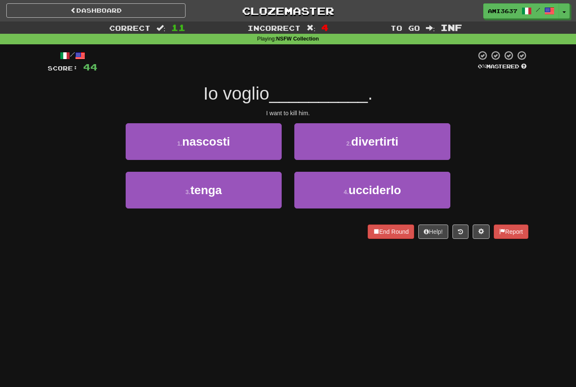
click at [345, 201] on button "4 . ucciderlo" at bounding box center [372, 190] width 156 height 37
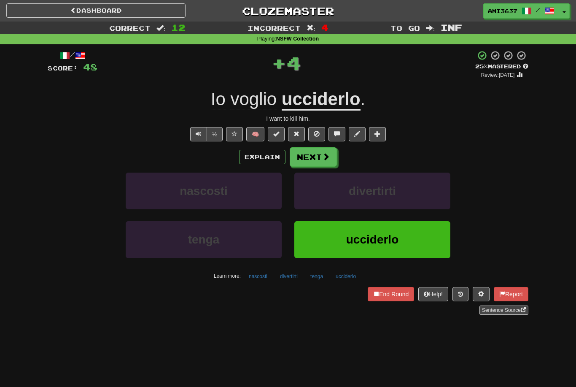
click at [332, 237] on button "ucciderlo" at bounding box center [372, 239] width 156 height 37
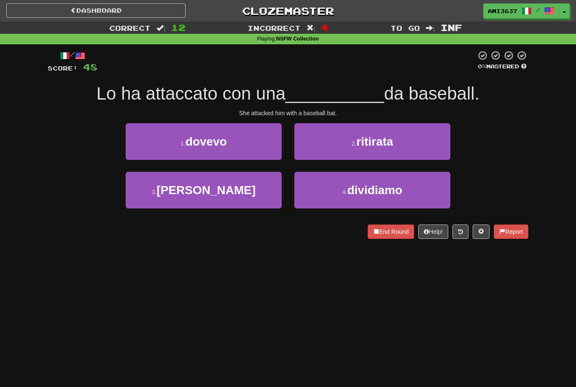
click at [253, 147] on button "1 . [GEOGRAPHIC_DATA]" at bounding box center [204, 141] width 156 height 37
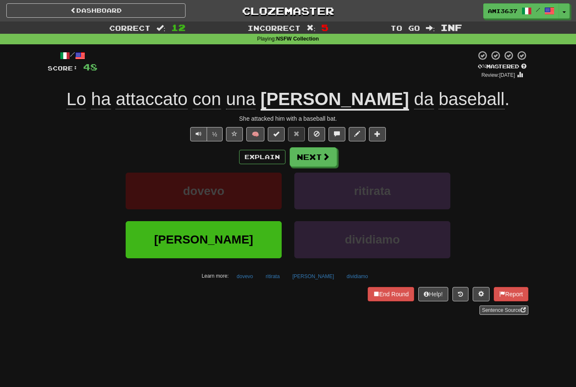
click at [248, 248] on button "[PERSON_NAME]" at bounding box center [204, 239] width 156 height 37
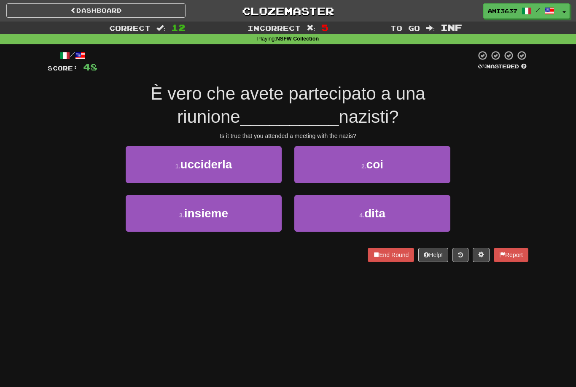
click at [353, 177] on button "2 . coi" at bounding box center [372, 164] width 156 height 37
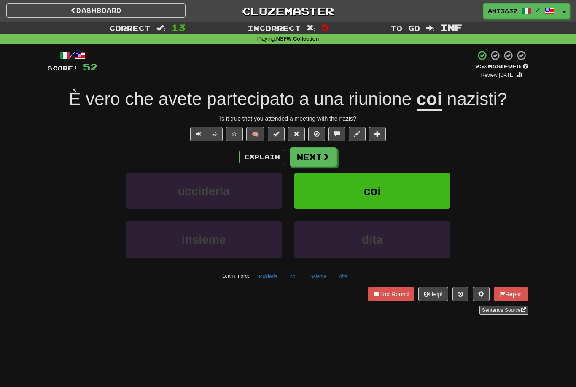
click at [353, 186] on button "coi" at bounding box center [372, 190] width 156 height 37
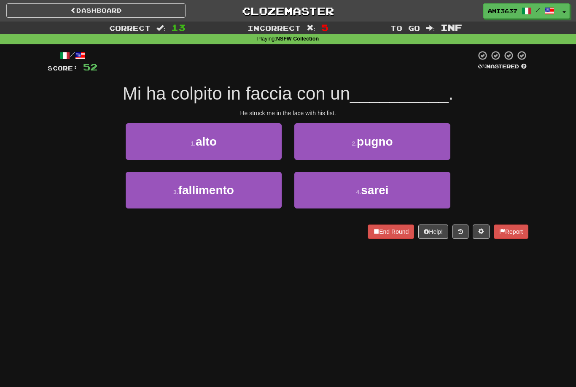
click at [249, 149] on button "1 . alto" at bounding box center [204, 141] width 156 height 37
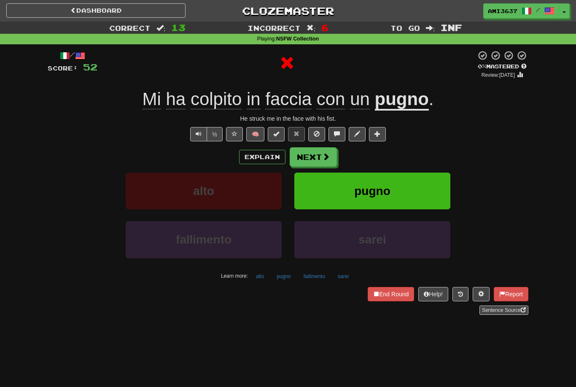
click at [328, 191] on button "pugno" at bounding box center [372, 190] width 156 height 37
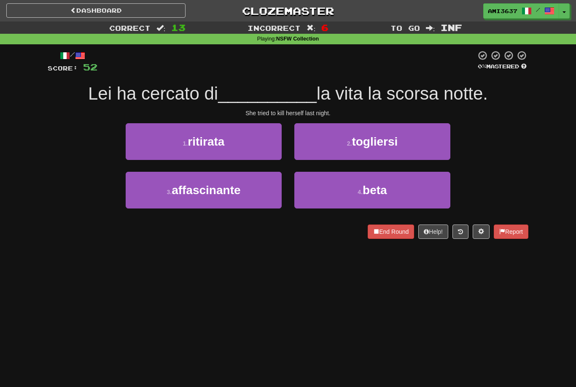
click at [261, 148] on button "1 . ritirata" at bounding box center [204, 141] width 156 height 37
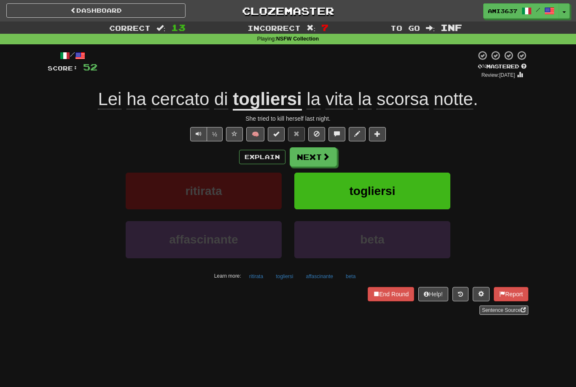
click at [396, 294] on button "End Round" at bounding box center [391, 294] width 46 height 14
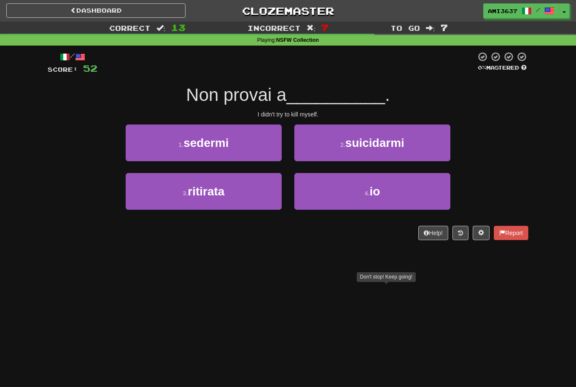
click at [530, 343] on div "Dashboard Clozemaster ami3637 / Toggle Dropdown Dashboard Leaderboard Activity …" at bounding box center [288, 193] width 576 height 387
click at [428, 153] on button "2 . suicidarmi" at bounding box center [372, 142] width 156 height 37
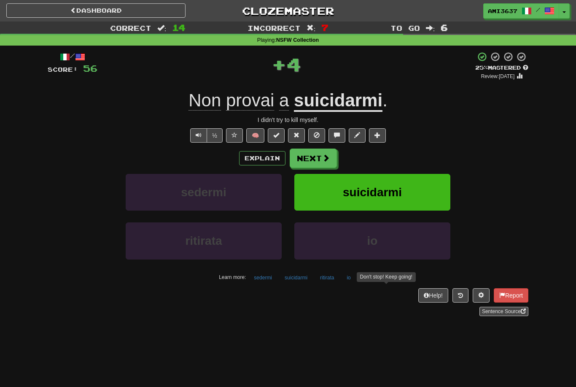
click at [395, 192] on span "suicidarmi" at bounding box center [372, 192] width 59 height 13
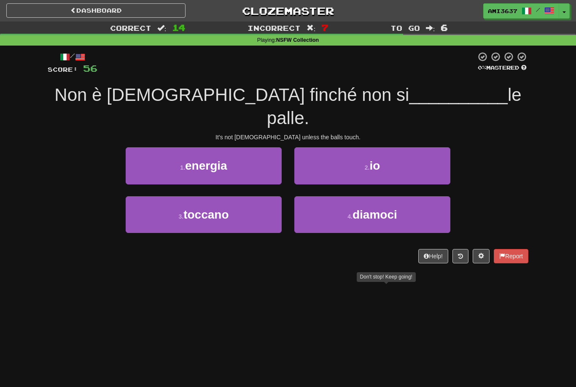
click at [387, 208] on span "diamoci" at bounding box center [375, 214] width 45 height 13
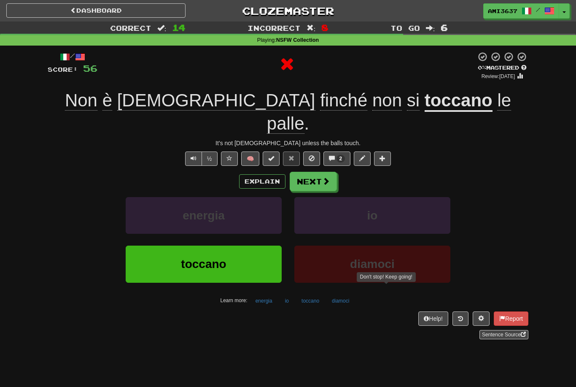
click at [367, 257] on span "diamoci" at bounding box center [372, 263] width 45 height 13
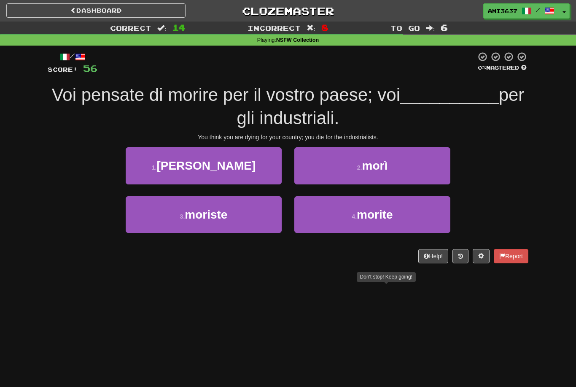
click at [422, 213] on button "4 . morite" at bounding box center [372, 214] width 156 height 37
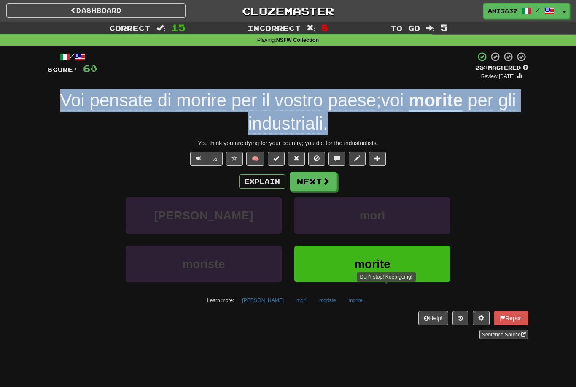
click at [385, 257] on span "morite" at bounding box center [372, 263] width 36 height 13
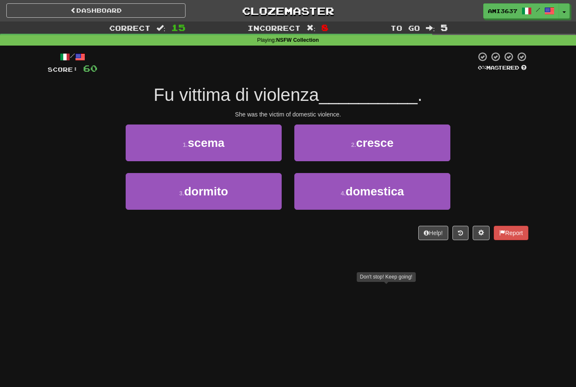
click at [417, 194] on button "4 . domestica" at bounding box center [372, 191] width 156 height 37
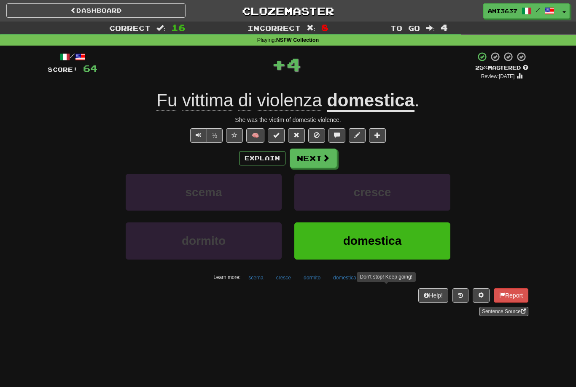
click at [403, 241] on button "domestica" at bounding box center [372, 240] width 156 height 37
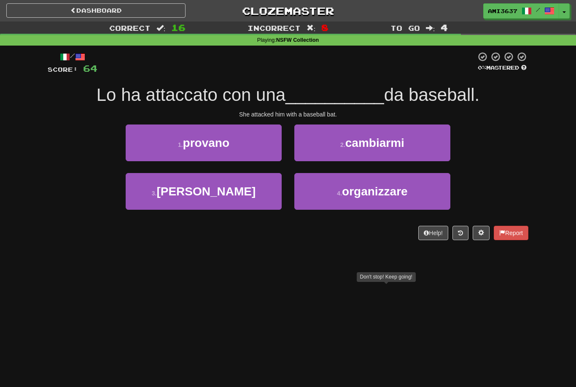
click at [257, 192] on button "3 . [GEOGRAPHIC_DATA]" at bounding box center [204, 191] width 156 height 37
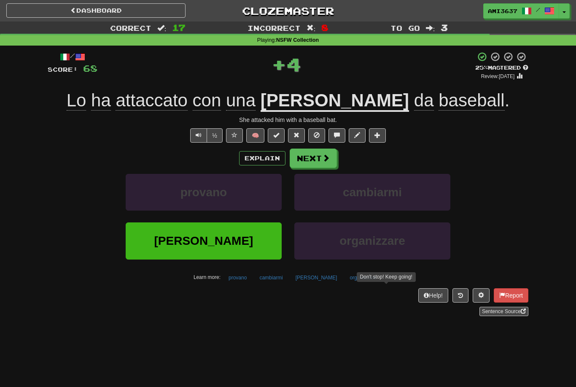
click at [237, 241] on button "[PERSON_NAME]" at bounding box center [204, 240] width 156 height 37
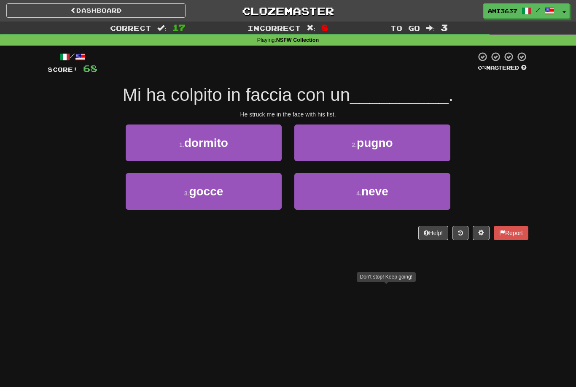
click at [374, 152] on button "2 . [GEOGRAPHIC_DATA]" at bounding box center [372, 142] width 156 height 37
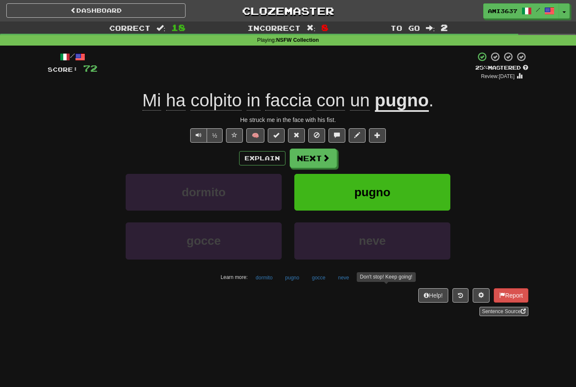
click at [335, 194] on button "pugno" at bounding box center [372, 192] width 156 height 37
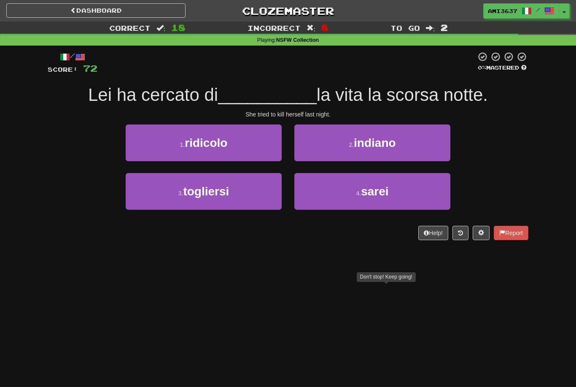
click at [249, 194] on button "3 . togliersi" at bounding box center [204, 191] width 156 height 37
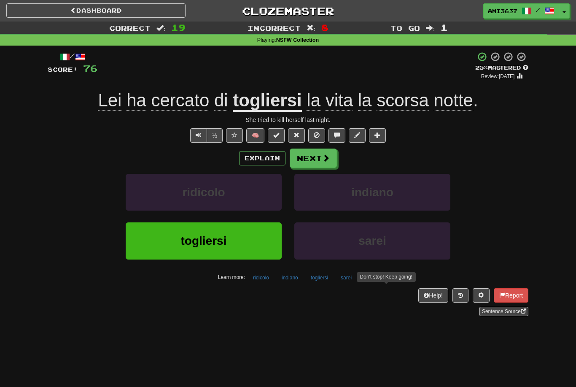
click at [225, 245] on span "togliersi" at bounding box center [204, 240] width 46 height 13
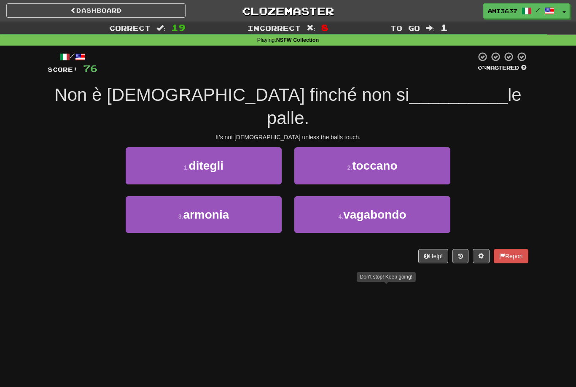
click at [398, 156] on button "2 . [GEOGRAPHIC_DATA]" at bounding box center [372, 165] width 156 height 37
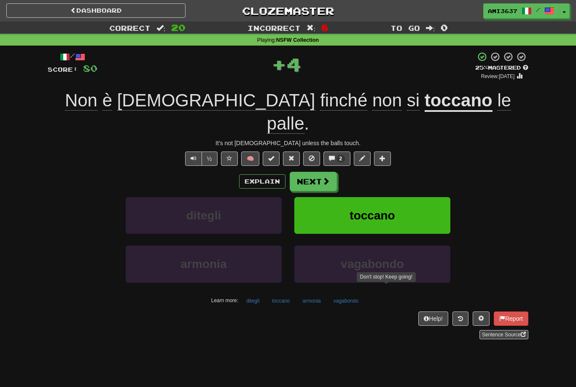
click at [383, 209] on span "toccano" at bounding box center [372, 215] width 45 height 13
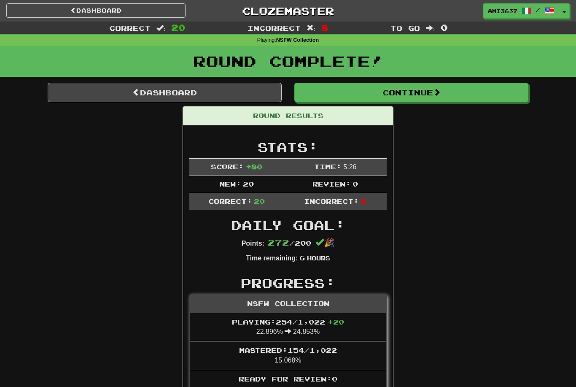
click at [262, 90] on link "Dashboard" at bounding box center [165, 92] width 234 height 19
